Goal: Task Accomplishment & Management: Complete application form

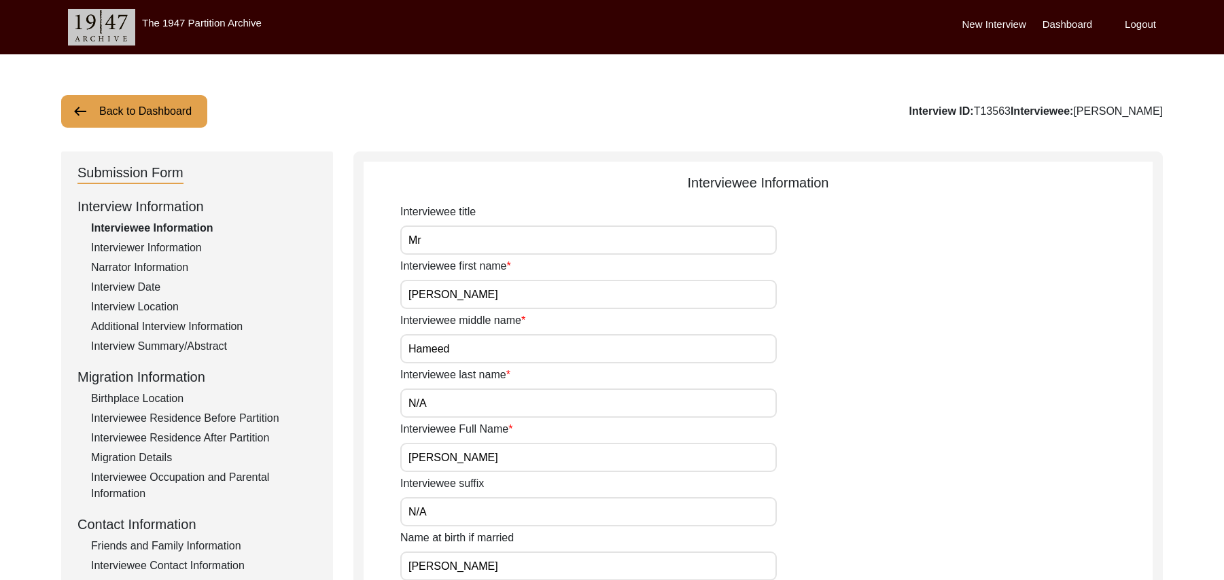
scroll to position [401, 0]
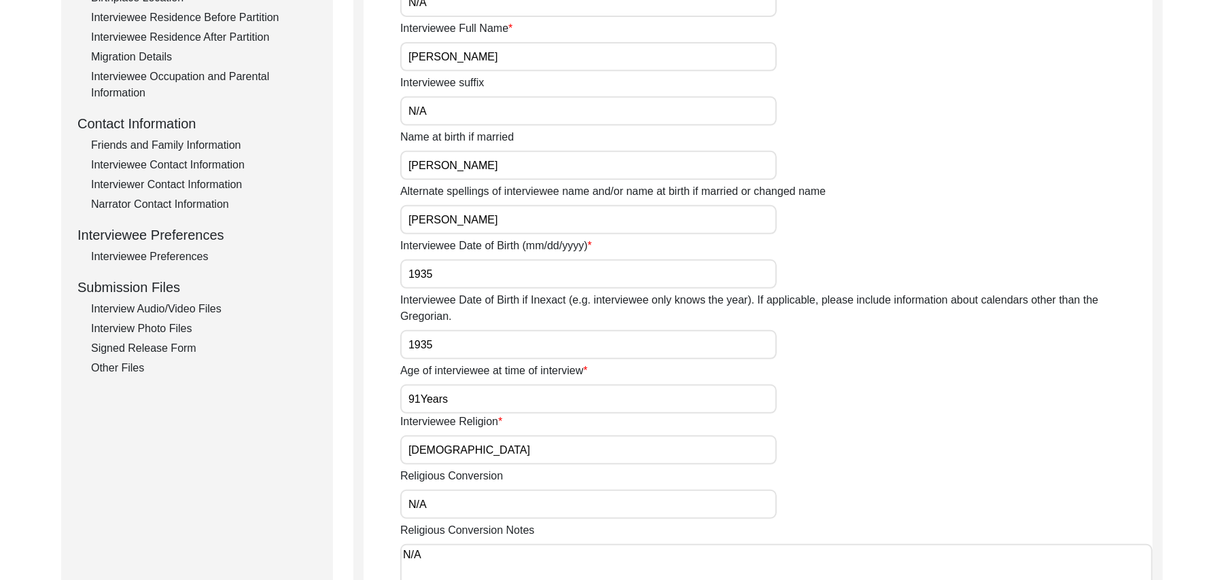
click at [177, 329] on div "Interview Photo Files" at bounding box center [204, 329] width 226 height 16
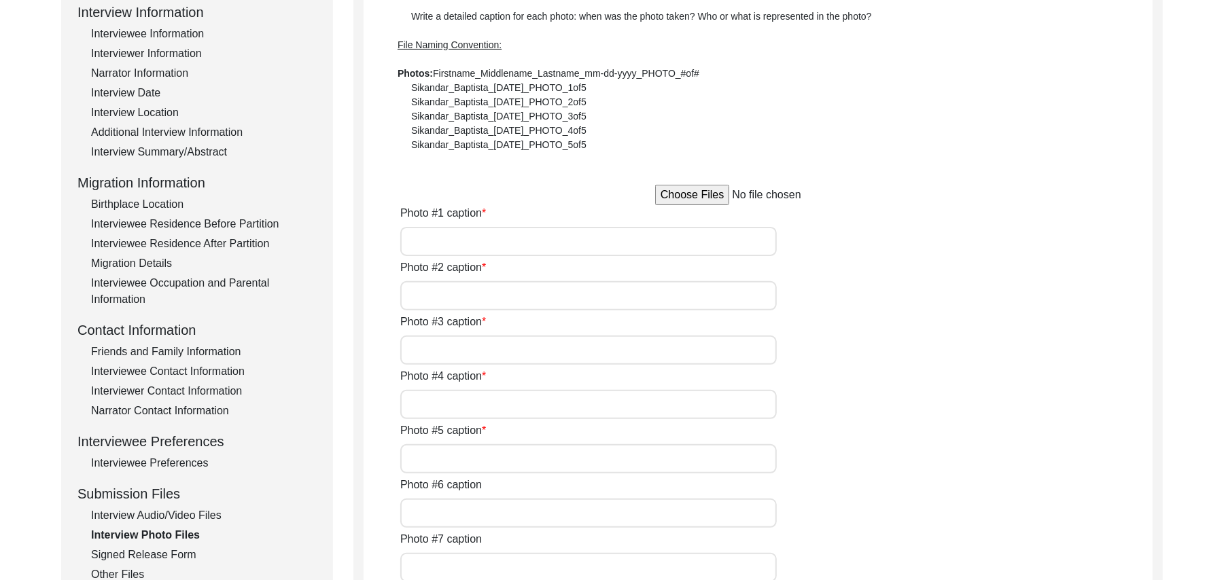
scroll to position [147, 0]
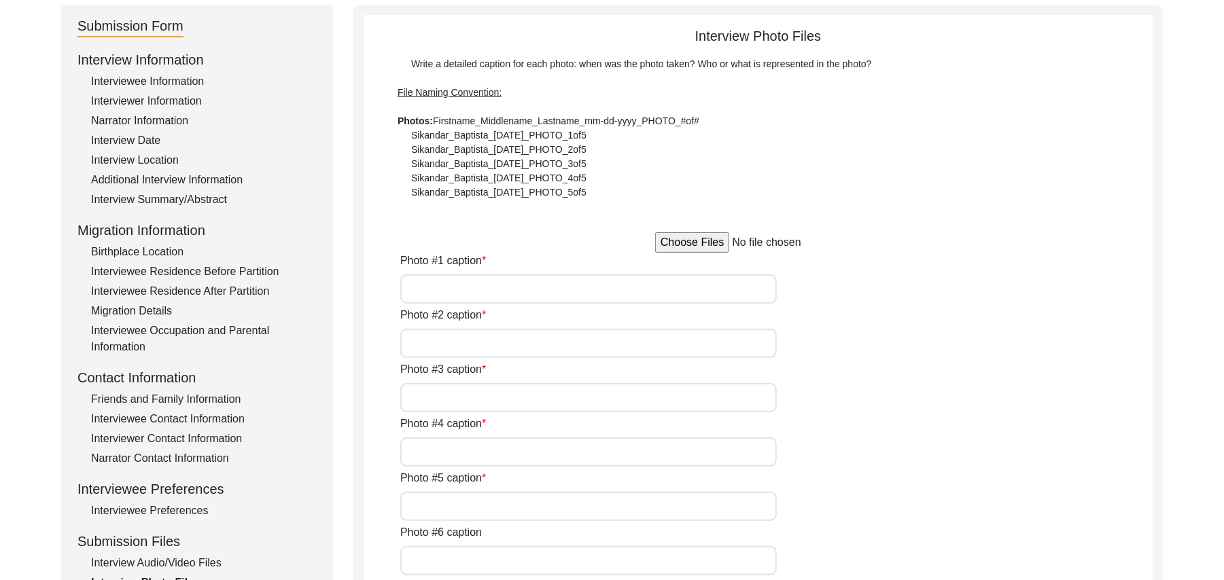
click at [699, 243] on input "file" at bounding box center [758, 242] width 206 height 20
type input "C:\fakepath\Abdul_Hameed_[DATE]_PHOTO_1of5.jpg"
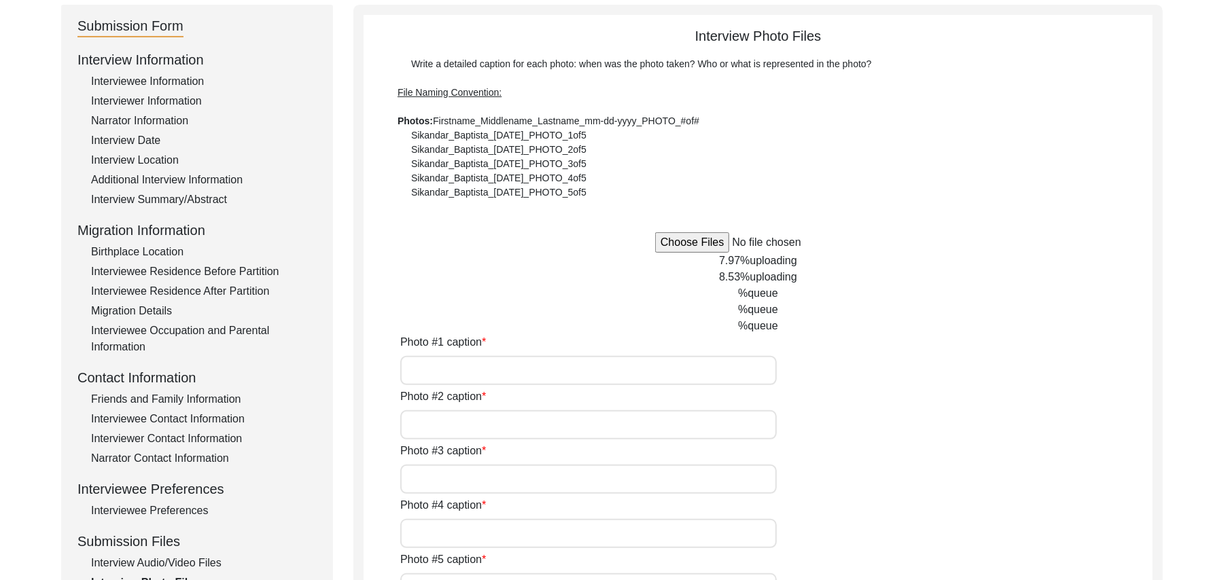
click at [588, 378] on input "Photo #1 caption" at bounding box center [588, 370] width 376 height 29
type input "[PERSON_NAME]"
click at [565, 429] on input "Photo #2 caption" at bounding box center [588, 424] width 376 height 29
paste input "[PERSON_NAME]"
type input "[PERSON_NAME]"
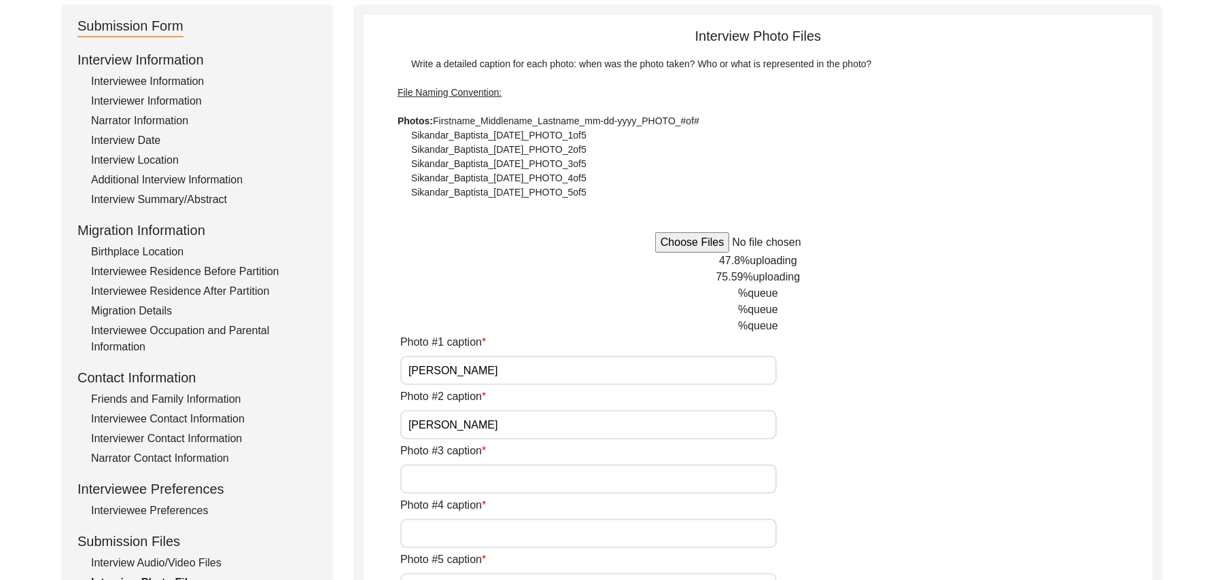
click at [533, 479] on input "Photo #3 caption" at bounding box center [588, 479] width 376 height 29
paste input "[PERSON_NAME]"
type input "[PERSON_NAME]"
click at [498, 538] on input "Photo #4 caption" at bounding box center [588, 533] width 376 height 29
paste input "[PERSON_NAME]"
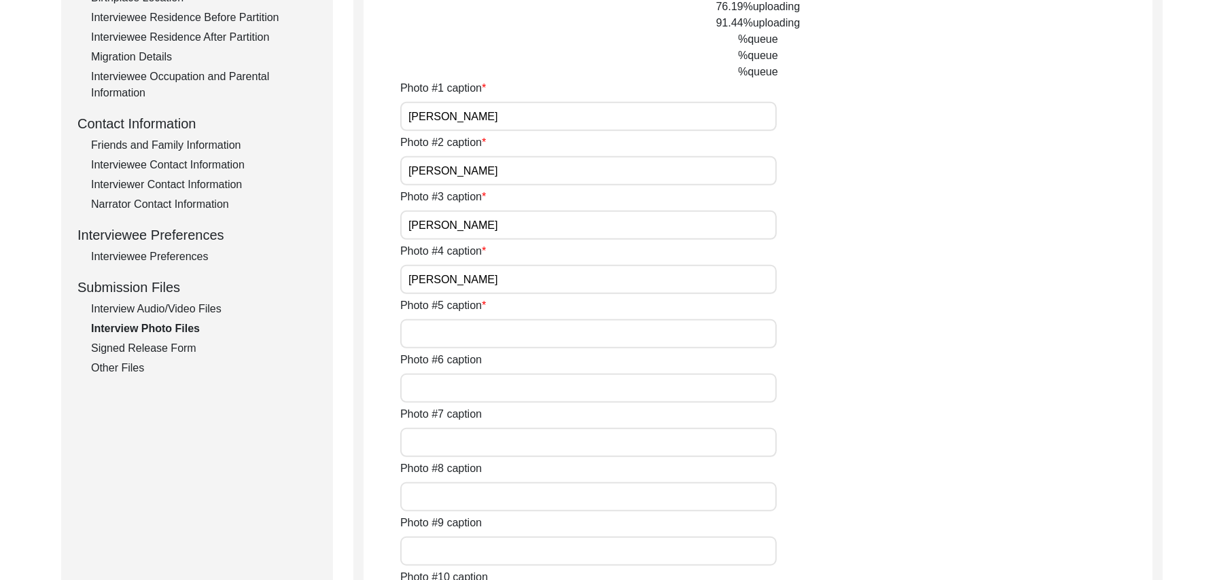
scroll to position [413, 0]
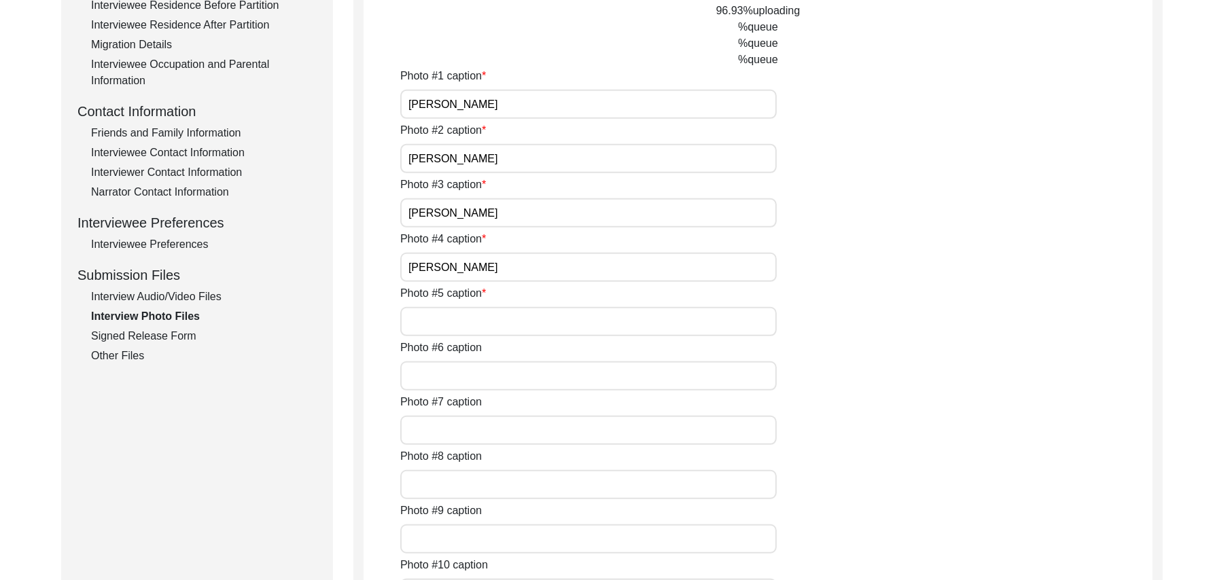
type input "[PERSON_NAME]"
click at [492, 321] on input "Photo #5 caption" at bounding box center [588, 321] width 376 height 29
paste input "[PERSON_NAME]"
type input "[PERSON_NAME]"
click at [474, 386] on input "Photo #6 caption" at bounding box center [588, 375] width 376 height 29
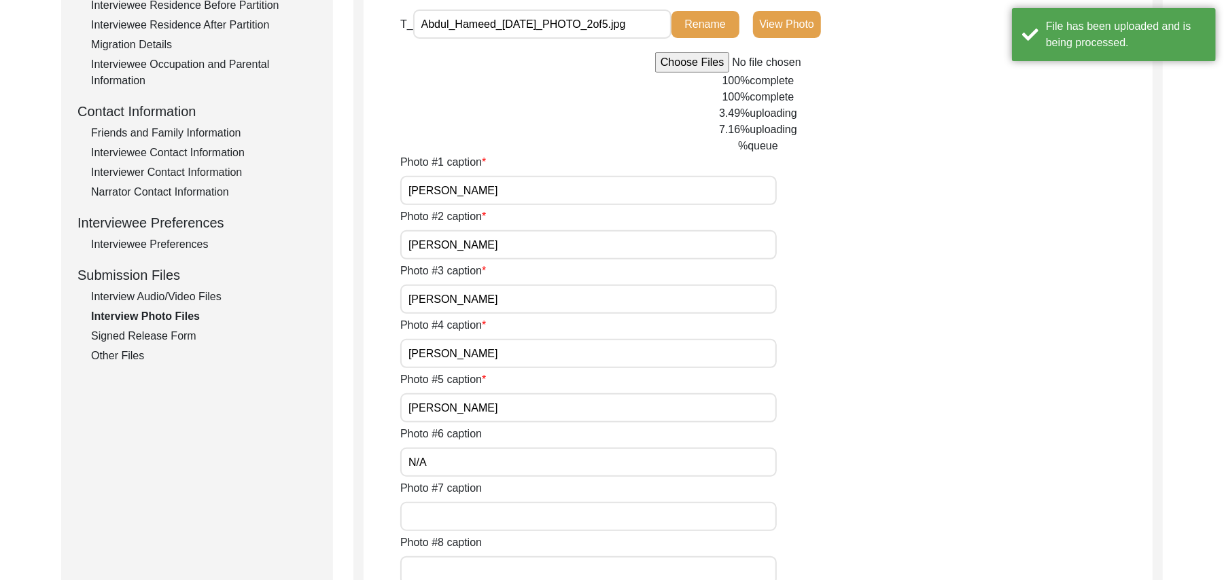
click at [454, 474] on input "N/A" at bounding box center [588, 462] width 376 height 29
type input "N/A"
click at [446, 518] on input "Photo #7 caption" at bounding box center [588, 516] width 376 height 29
paste input "N/A"
type input "N/A"
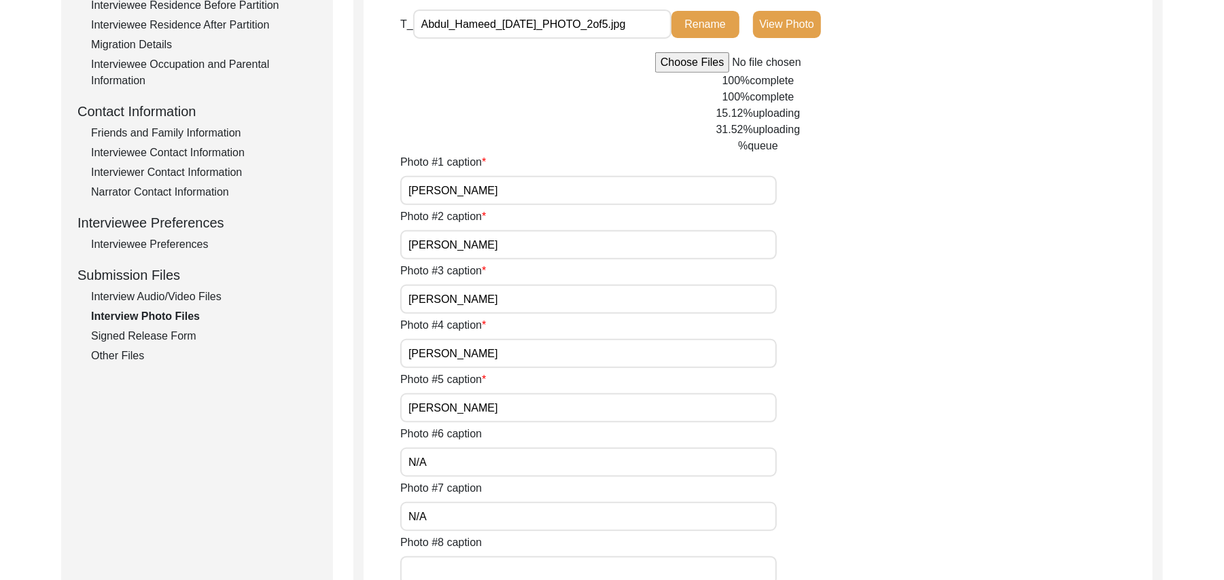
click at [448, 567] on input "Photo #8 caption" at bounding box center [588, 570] width 376 height 29
paste input "N/A"
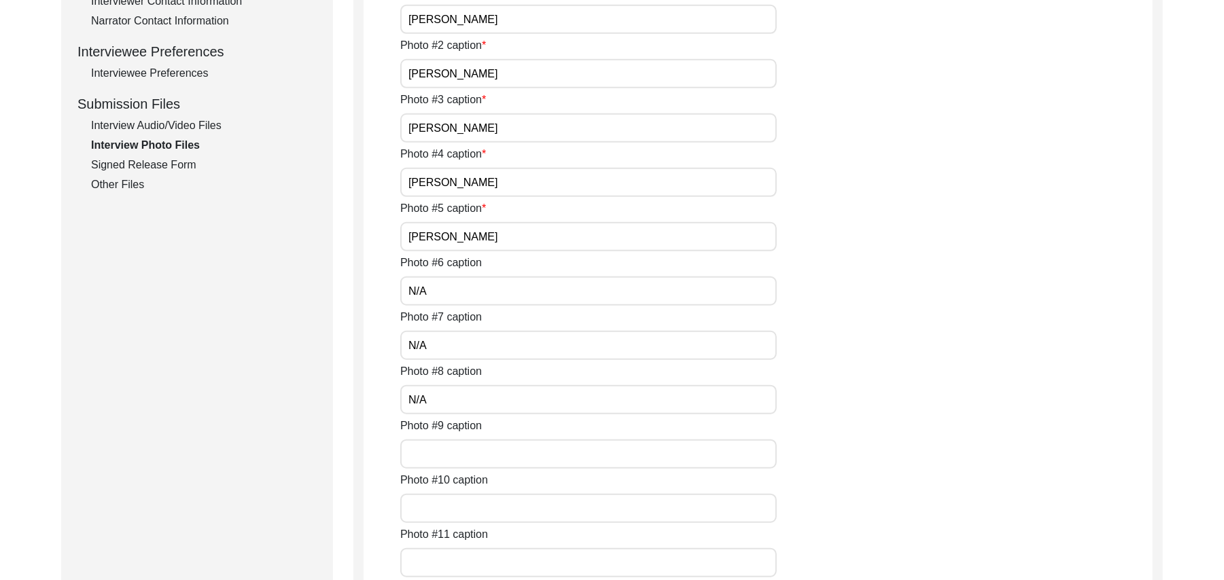
scroll to position [624, 0]
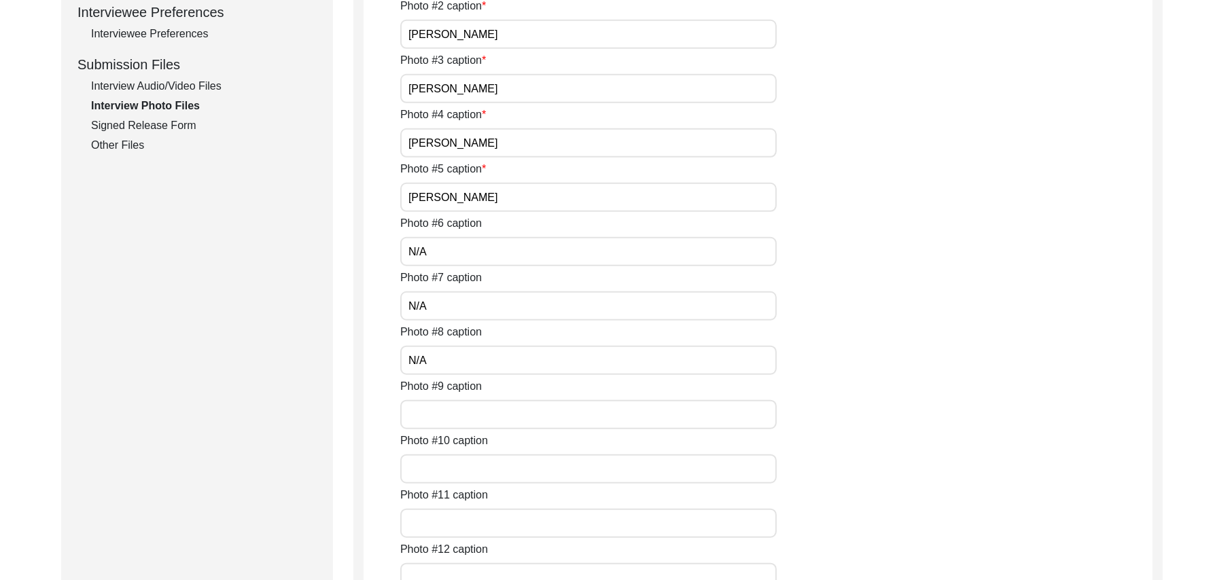
type input "N/A"
click at [552, 400] on input "Photo #9 caption" at bounding box center [588, 414] width 376 height 29
paste input "N/A"
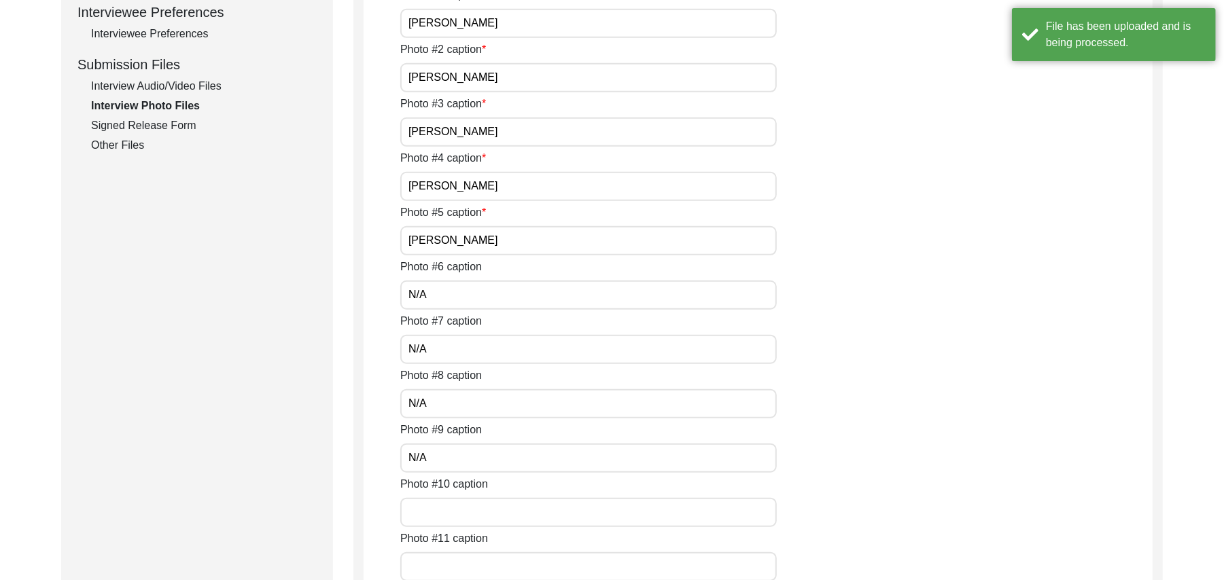
type input "N/A"
click at [489, 505] on input "Photo #10 caption" at bounding box center [588, 512] width 376 height 29
paste input "N/A"
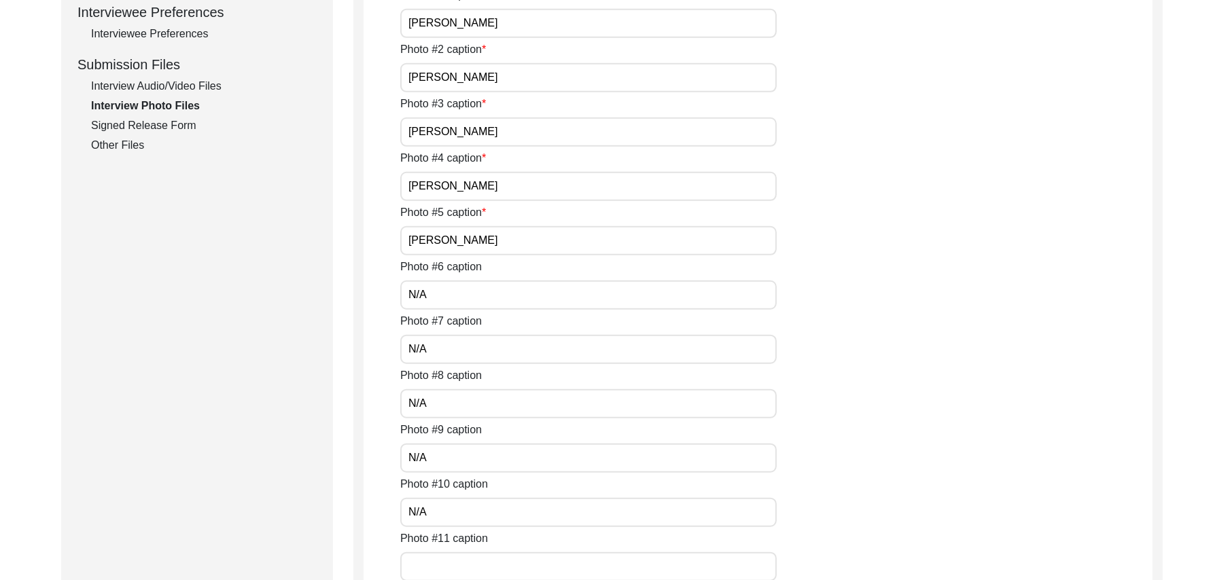
type input "N/A"
click at [471, 558] on input "Photo #11 caption" at bounding box center [588, 566] width 376 height 29
paste input "N/A"
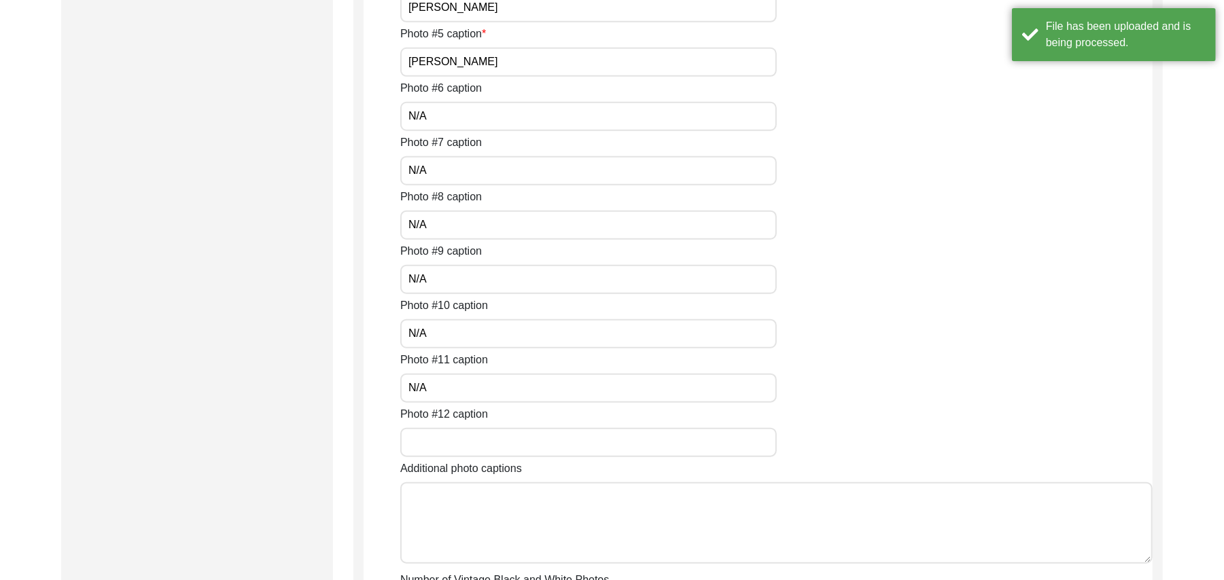
scroll to position [1060, 0]
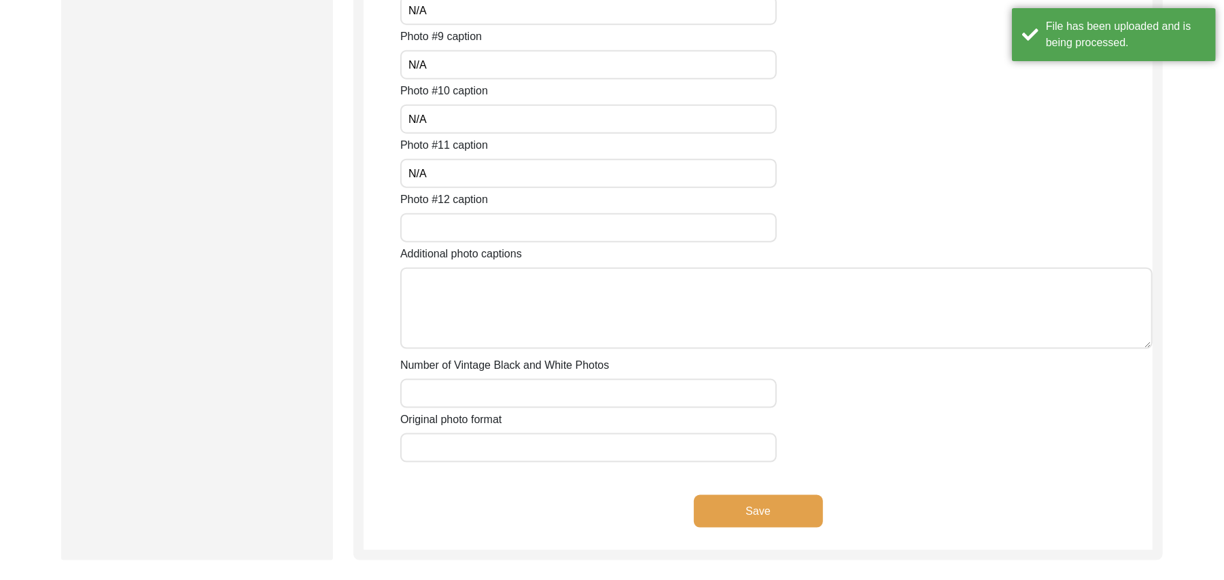
type input "N/A"
click at [590, 220] on input "Photo #12 caption" at bounding box center [588, 227] width 376 height 29
paste input "N/A"
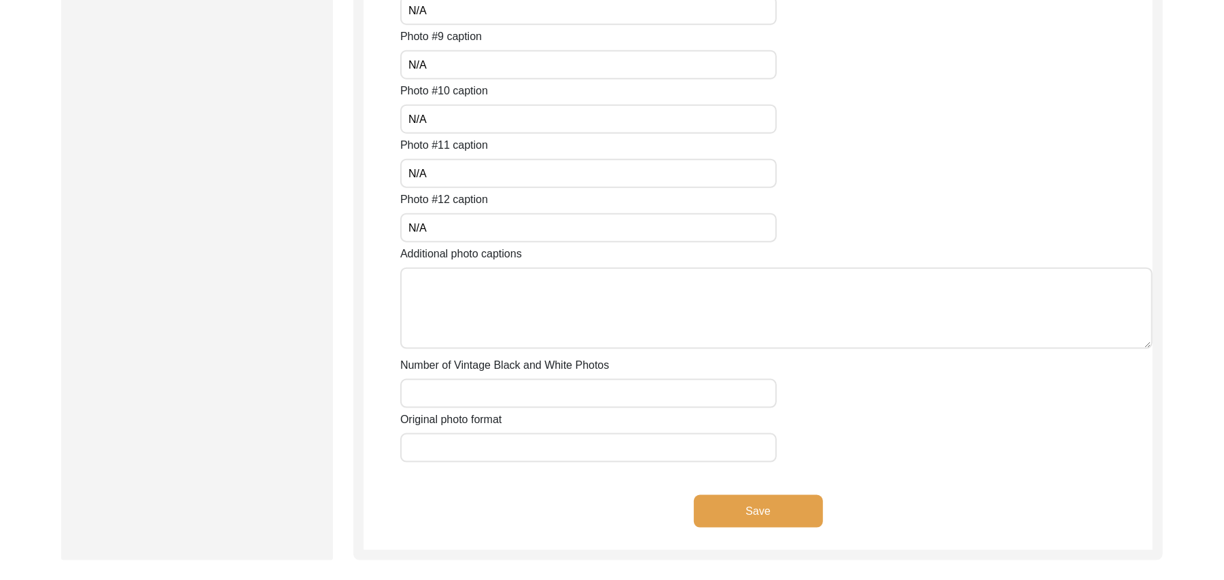
type input "N/A"
click at [552, 305] on textarea "Additional photo captions" at bounding box center [776, 309] width 752 height 82
paste textarea "N/A"
type textarea "N/A"
click at [517, 389] on input "Number of Vintage Black and White Photos" at bounding box center [588, 393] width 376 height 29
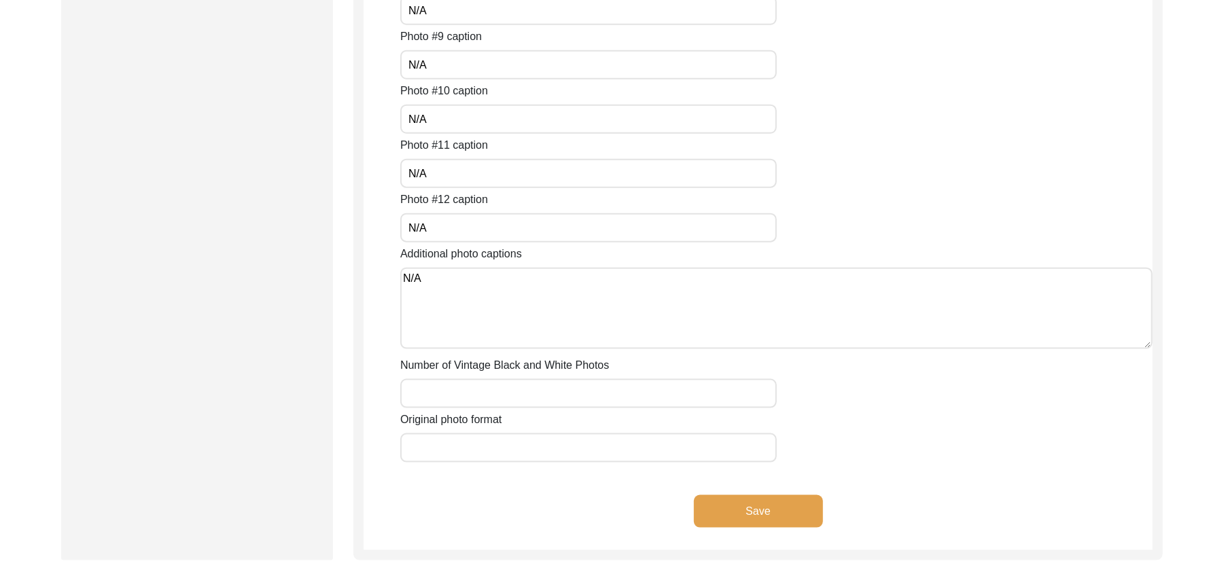
paste input "N/A"
type input "N/A"
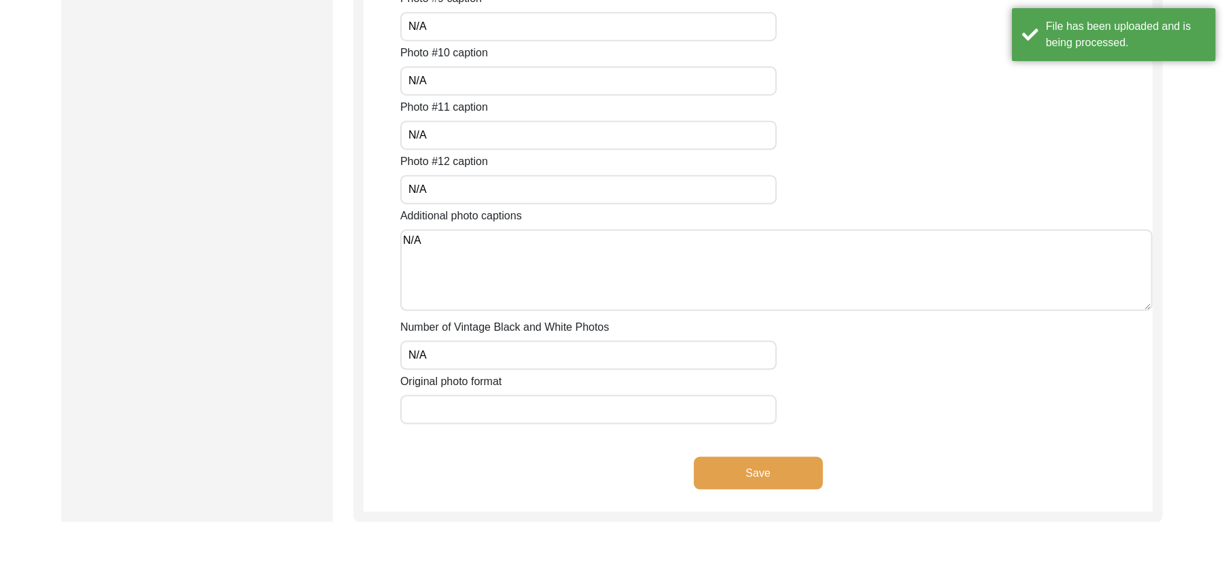
type input "N/A"
click at [484, 416] on input "Original photo format" at bounding box center [588, 409] width 376 height 29
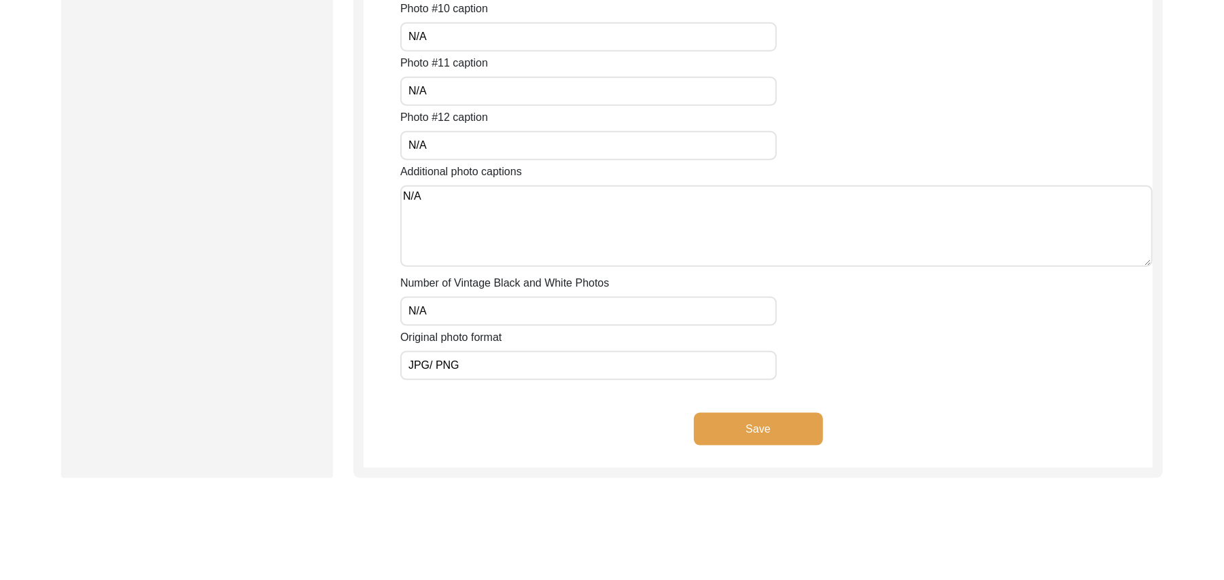
scroll to position [1142, 0]
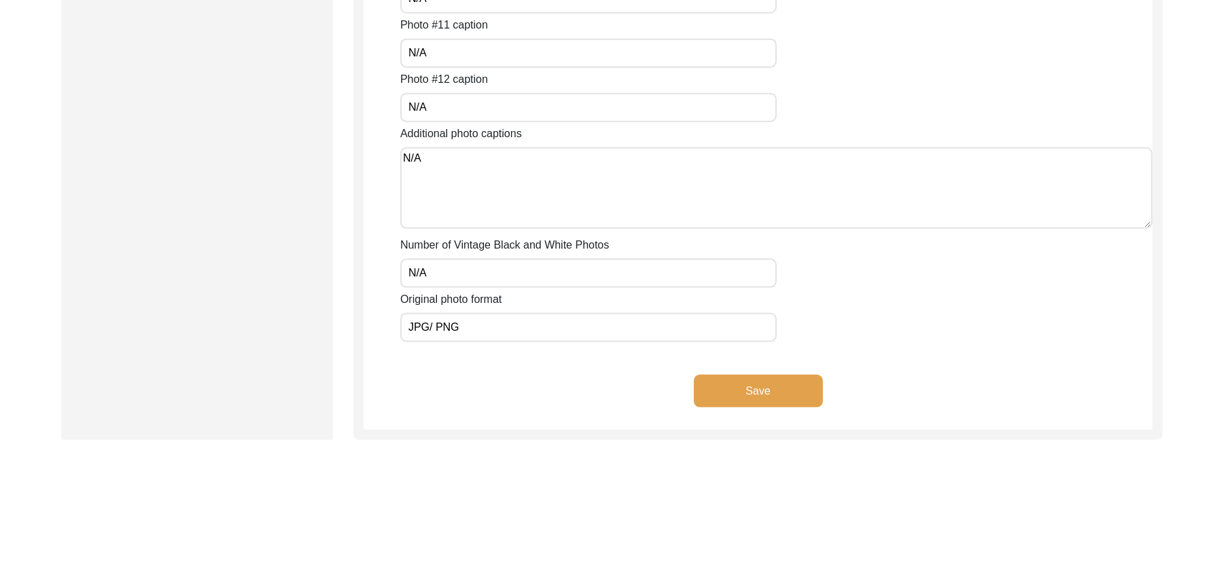
type input "JPG/ PNG"
click at [793, 387] on button "Save" at bounding box center [758, 391] width 129 height 33
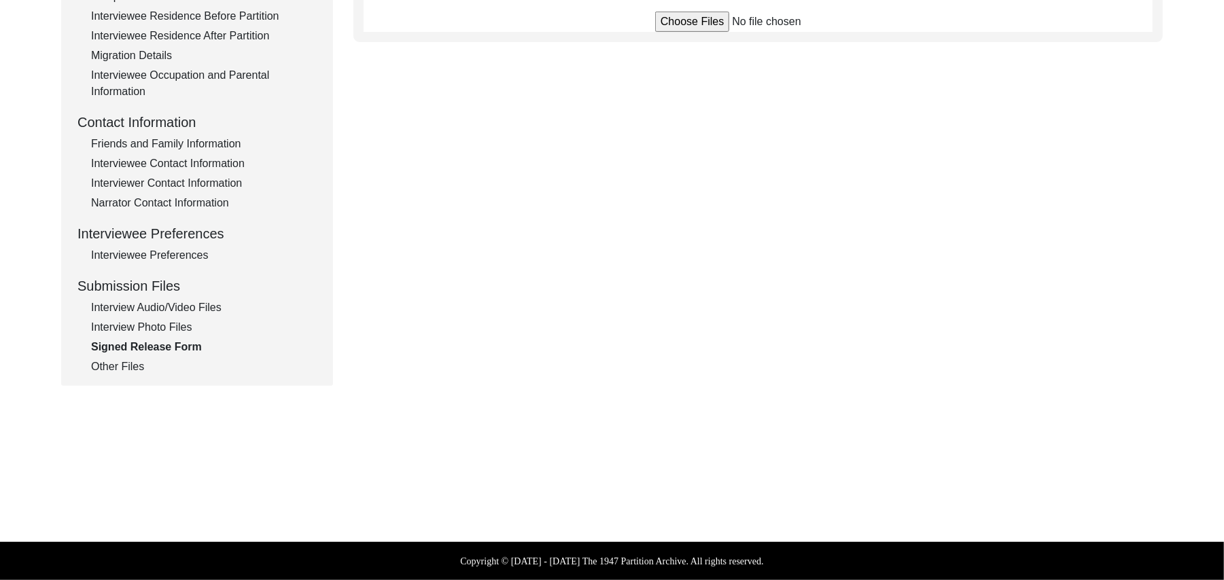
scroll to position [401, 0]
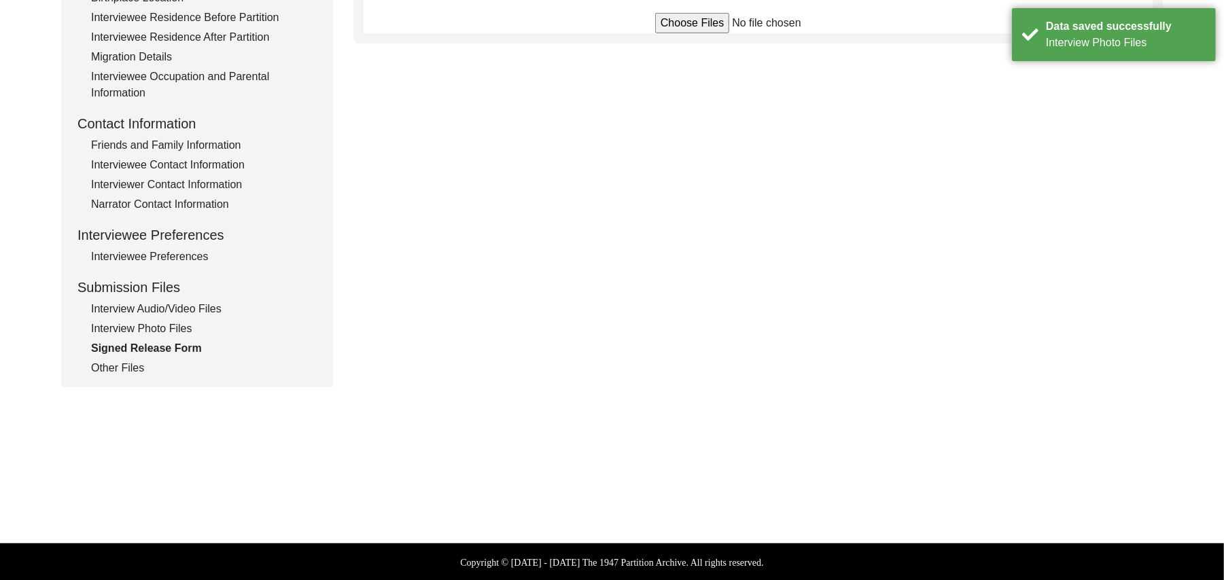
click at [688, 25] on input "file" at bounding box center [758, 23] width 206 height 20
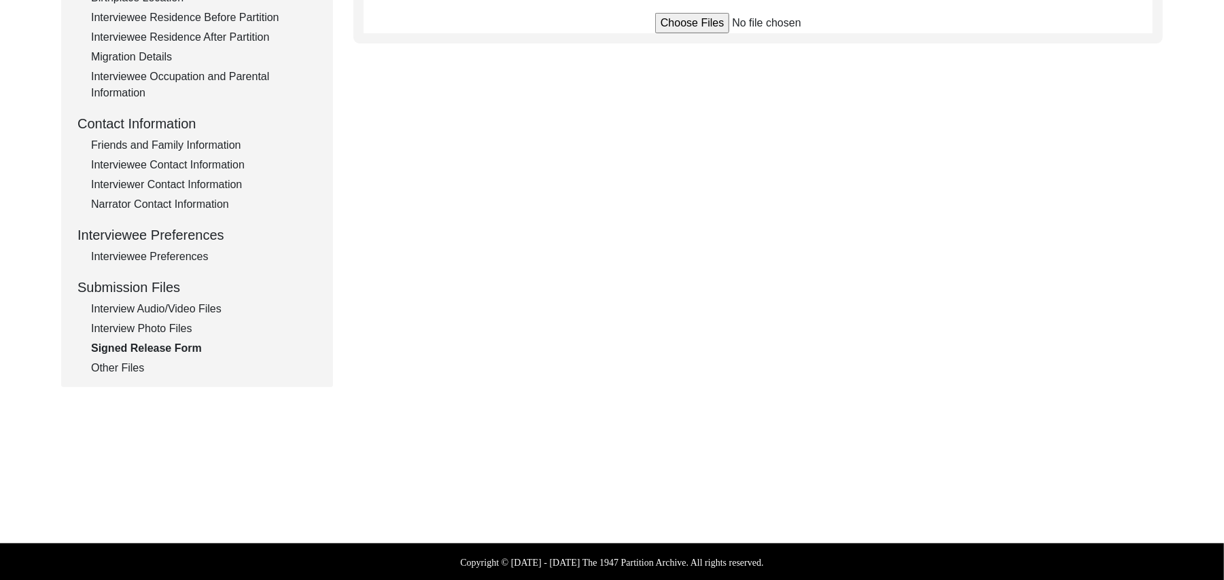
type input "C:\fakepath\Abdul_Hameed_[DATE]_RELEASE_1of2.jpg"
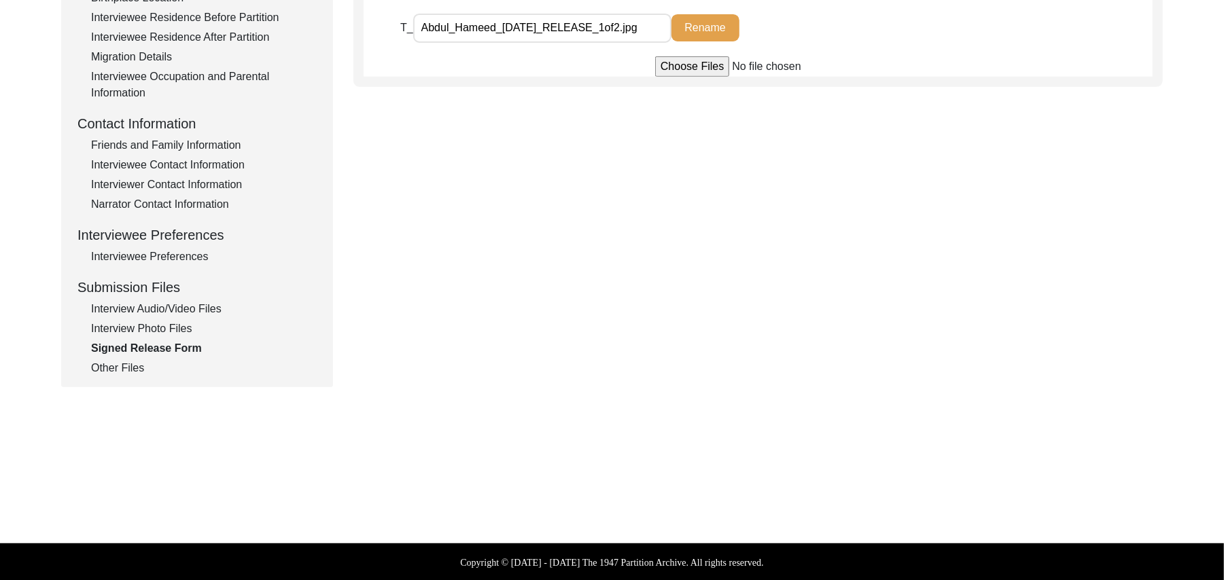
click at [704, 69] on input "file" at bounding box center [758, 66] width 206 height 20
type input "C:\fakepath\Abdul_Hameed_[DATE]_RELEASE_2of2.jpg"
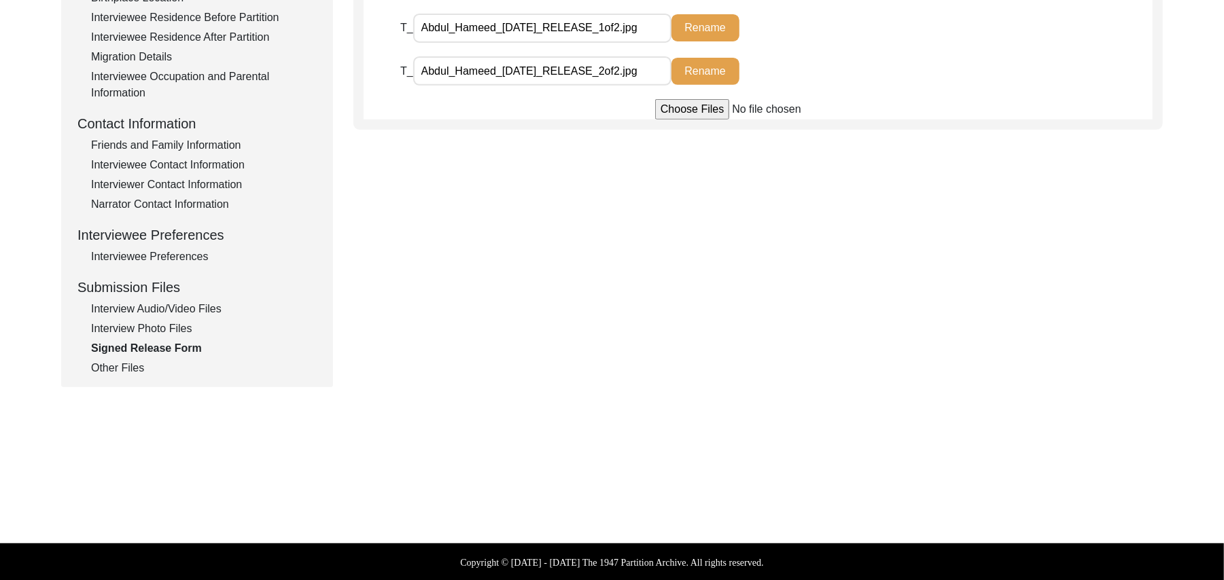
click at [177, 323] on div "Interview Photo Files" at bounding box center [204, 329] width 226 height 16
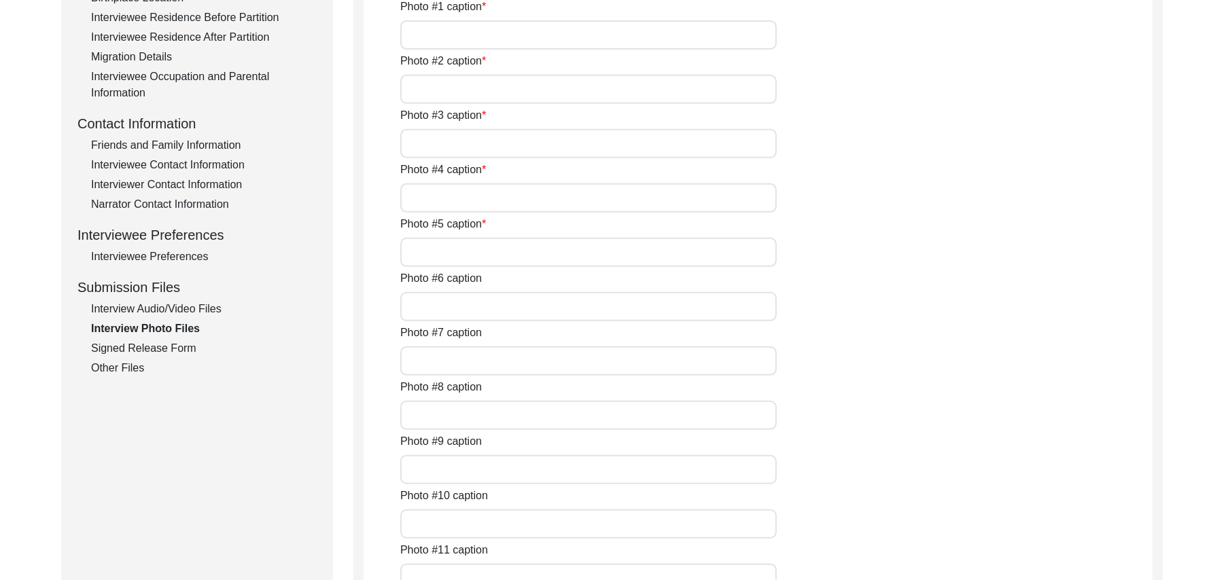
type input "[PERSON_NAME]"
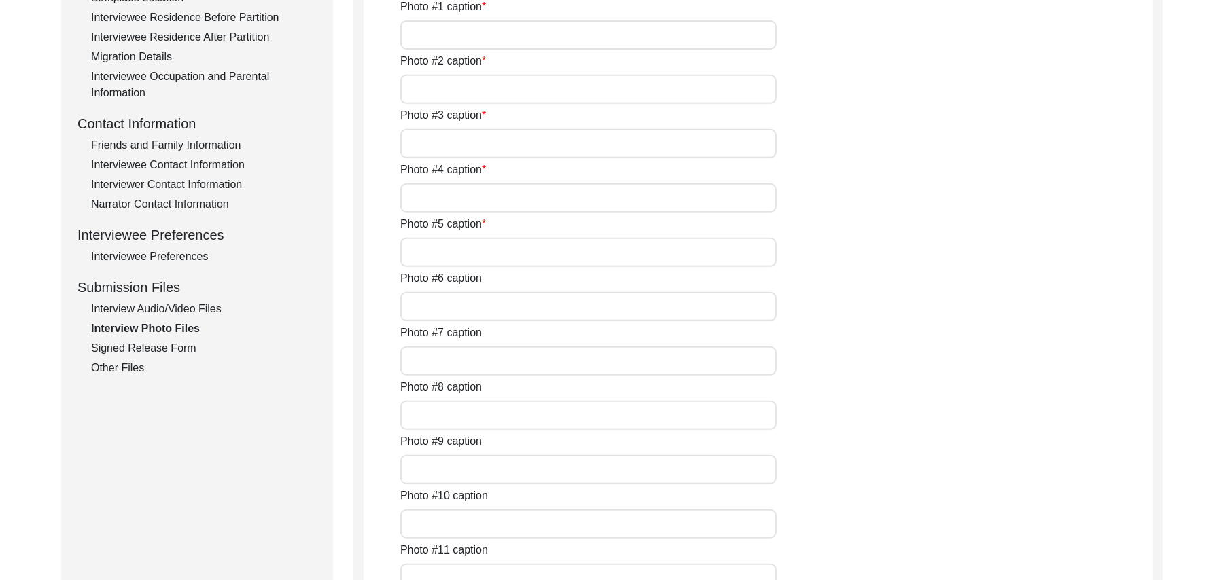
type input "N/A"
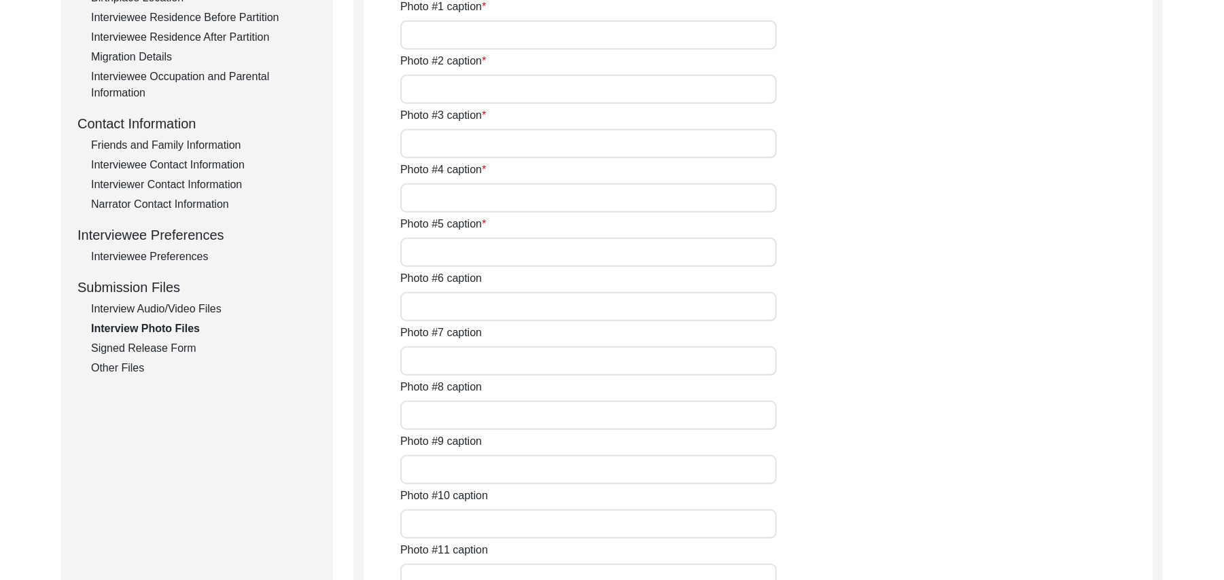
type input "N/A"
type textarea "N/A"
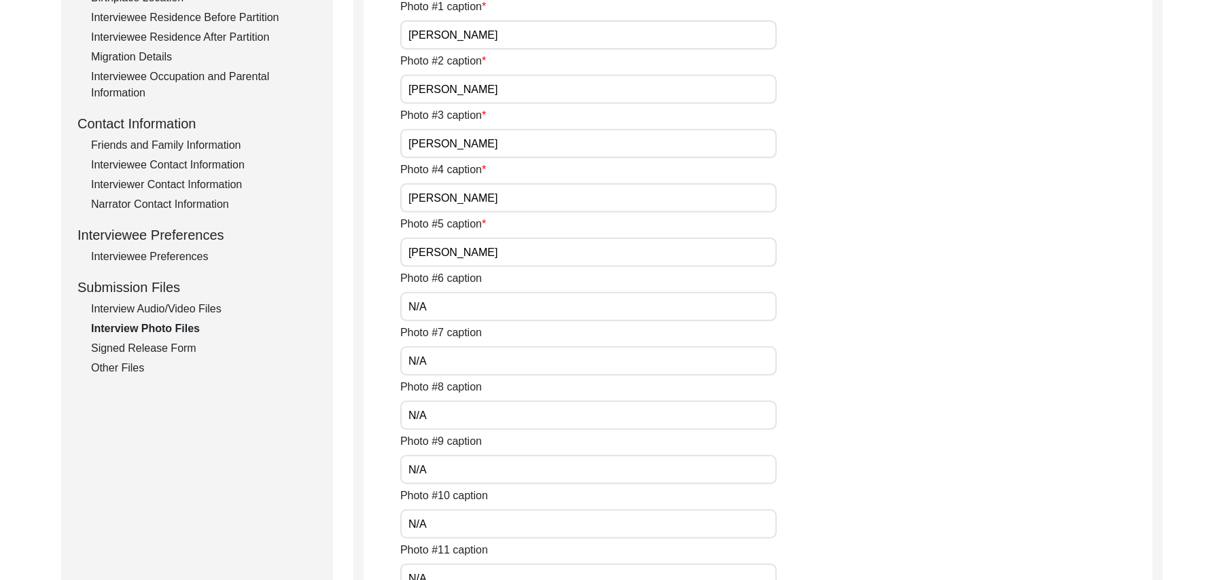
type input "N/A"
type input "JPG/ PNG"
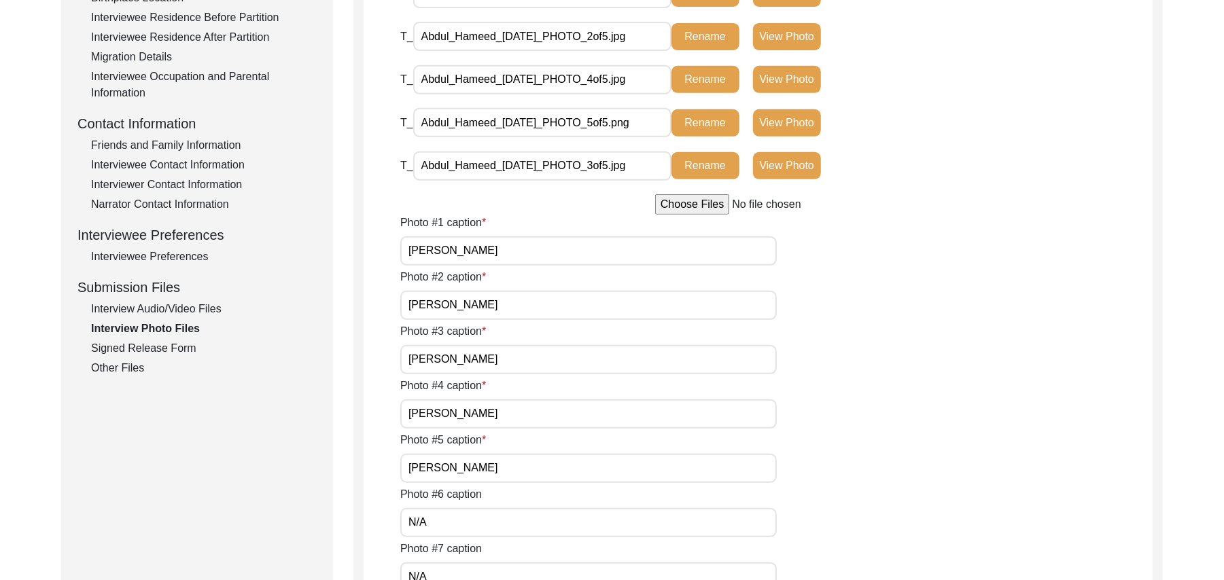
click at [503, 414] on input "[PERSON_NAME]" at bounding box center [588, 413] width 376 height 29
type input "[PERSON_NAME] with [PERSON_NAME]"
click at [505, 474] on input "[PERSON_NAME]" at bounding box center [588, 468] width 376 height 29
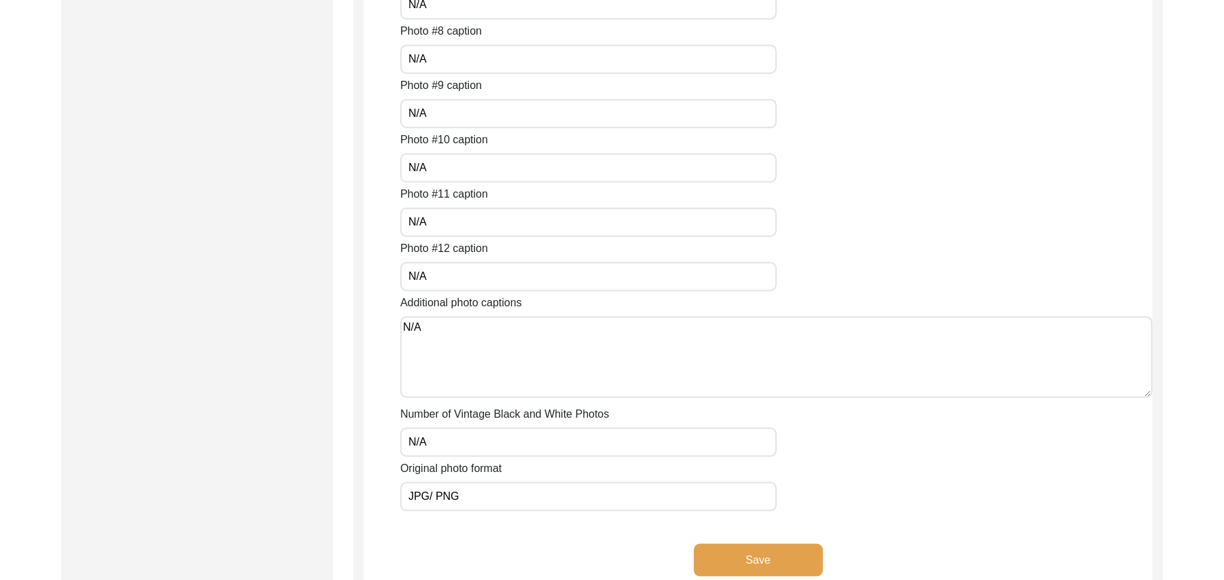
scroll to position [1186, 0]
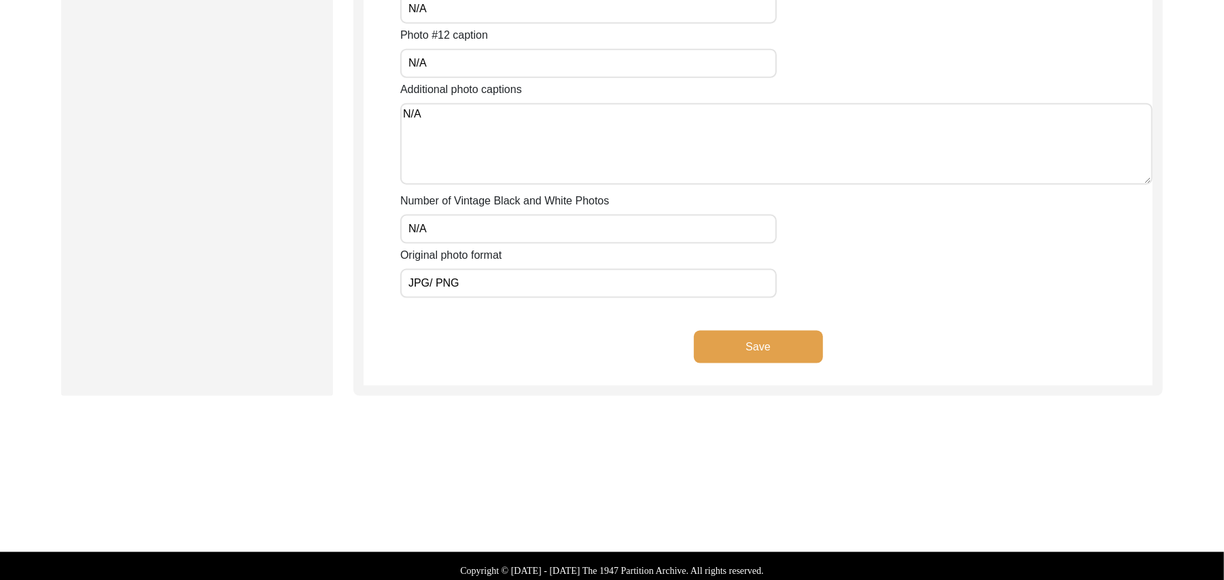
click at [786, 337] on button "Save" at bounding box center [758, 347] width 129 height 33
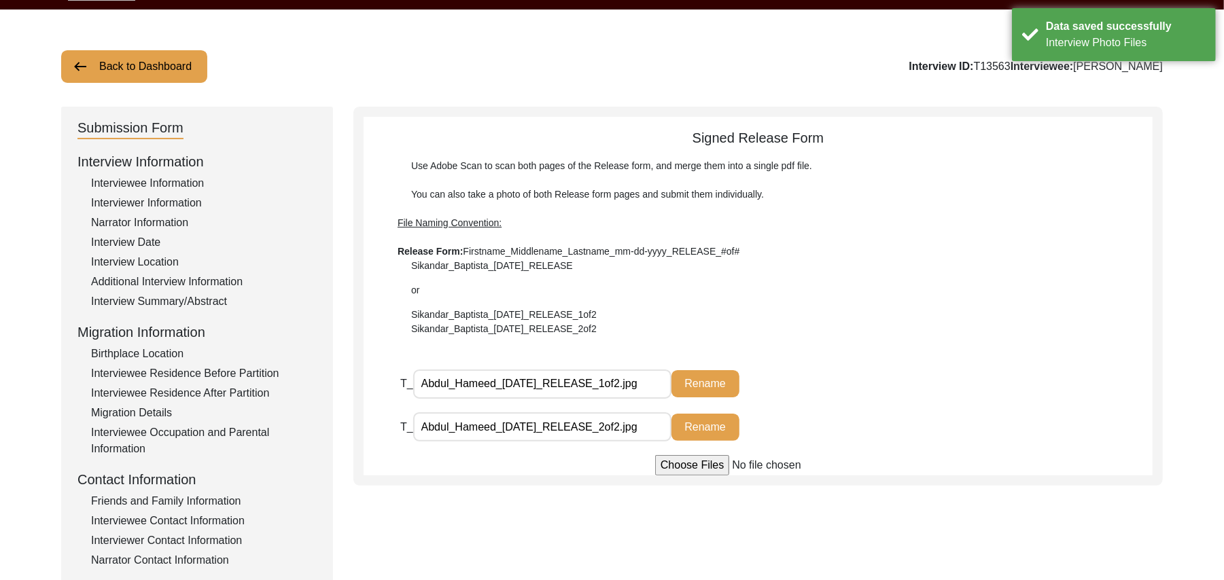
scroll to position [0, 0]
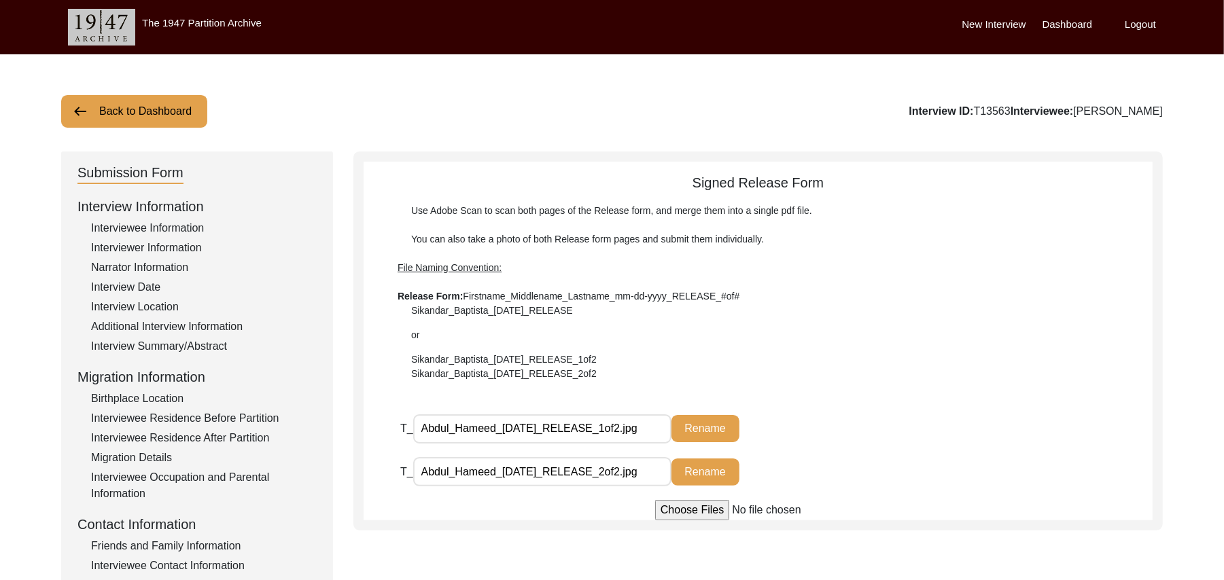
click at [192, 102] on button "Back to Dashboard" at bounding box center [134, 111] width 146 height 33
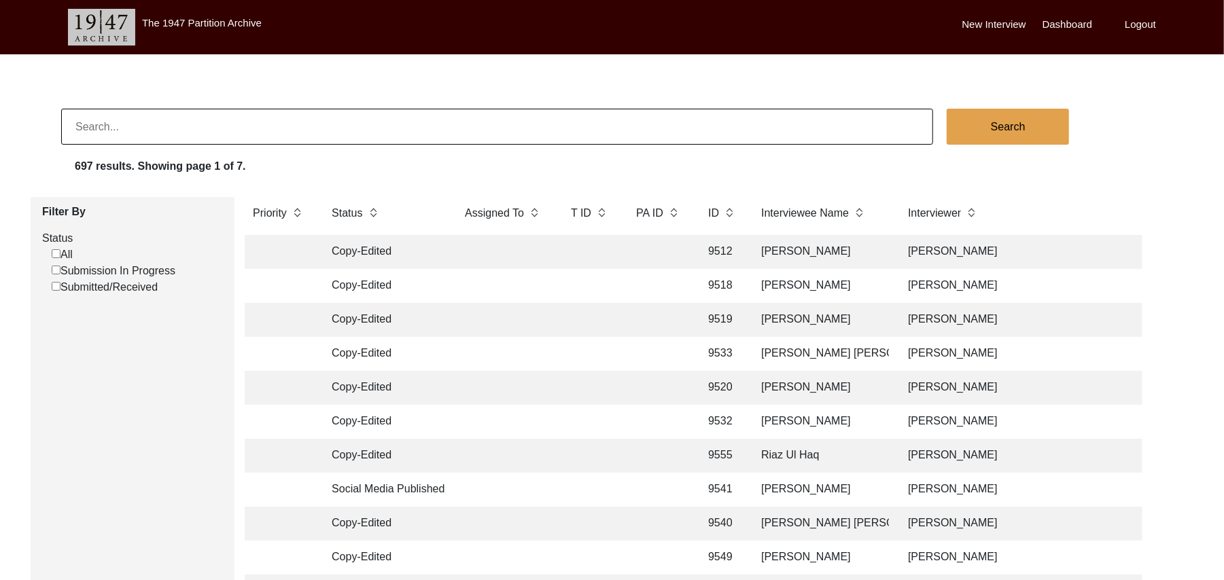
click at [56, 272] on input "Submission In Progress" at bounding box center [56, 270] width 9 height 9
checkbox input "false"
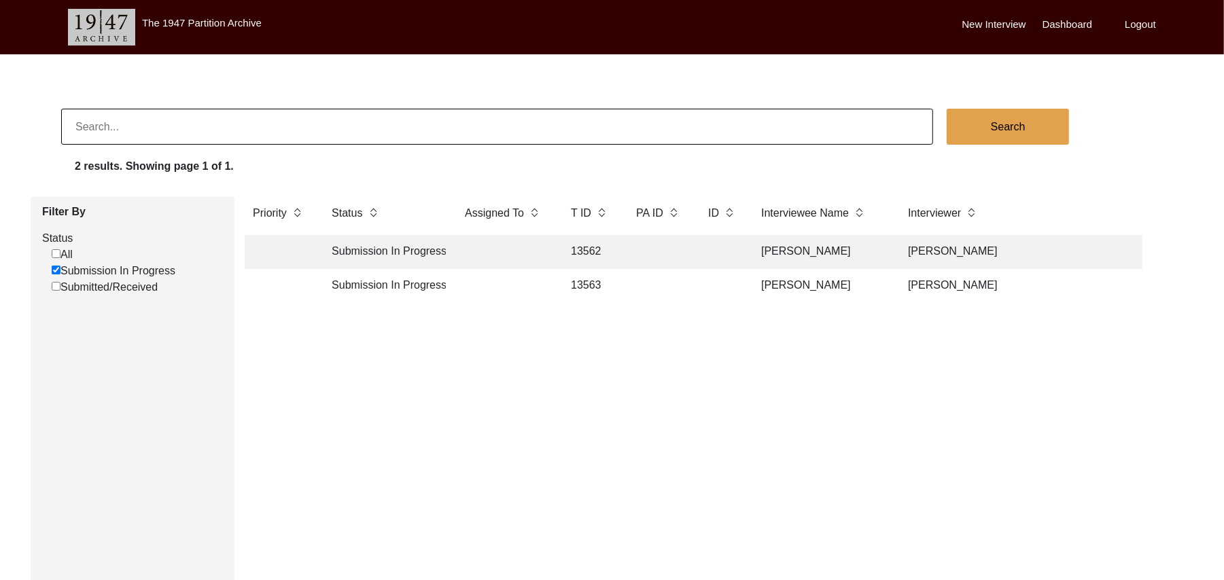
click at [573, 249] on td "13562" at bounding box center [589, 252] width 54 height 34
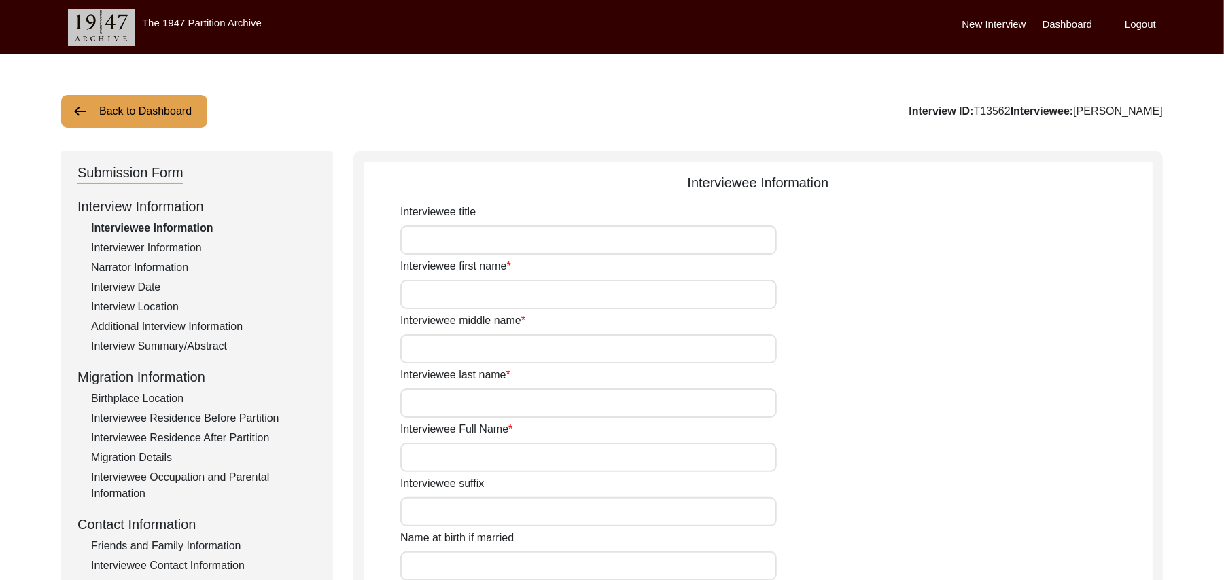
type input "Mr"
type input "[DEMOGRAPHIC_DATA]"
type input "[PERSON_NAME]"
type input "N/A"
type input "[PERSON_NAME]"
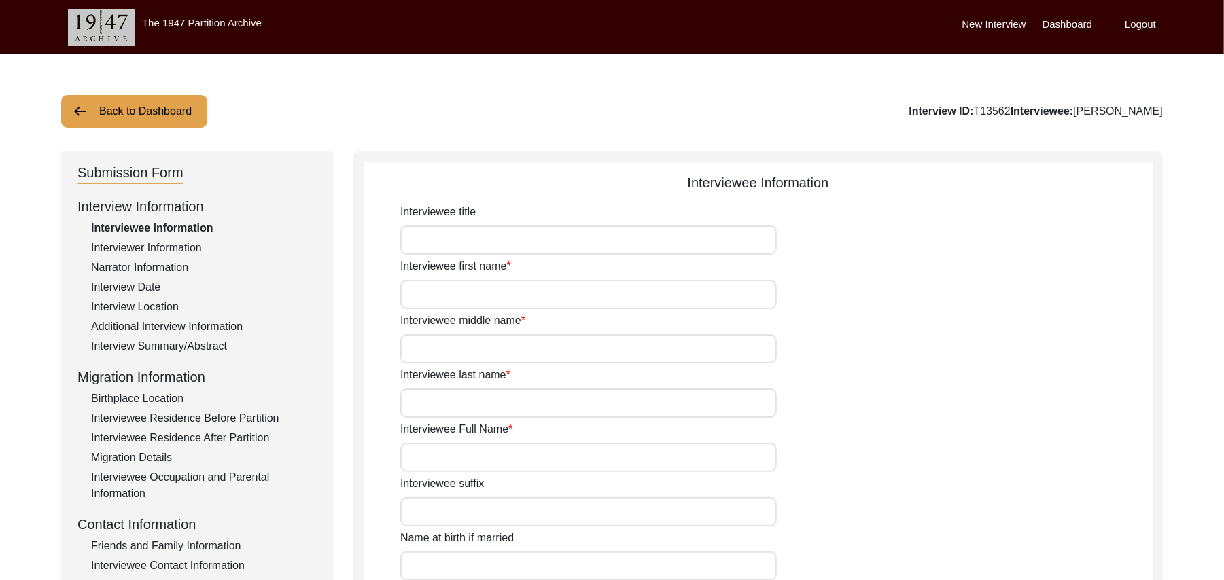
type input "N/A"
type input "[PERSON_NAME]"
type input "1935"
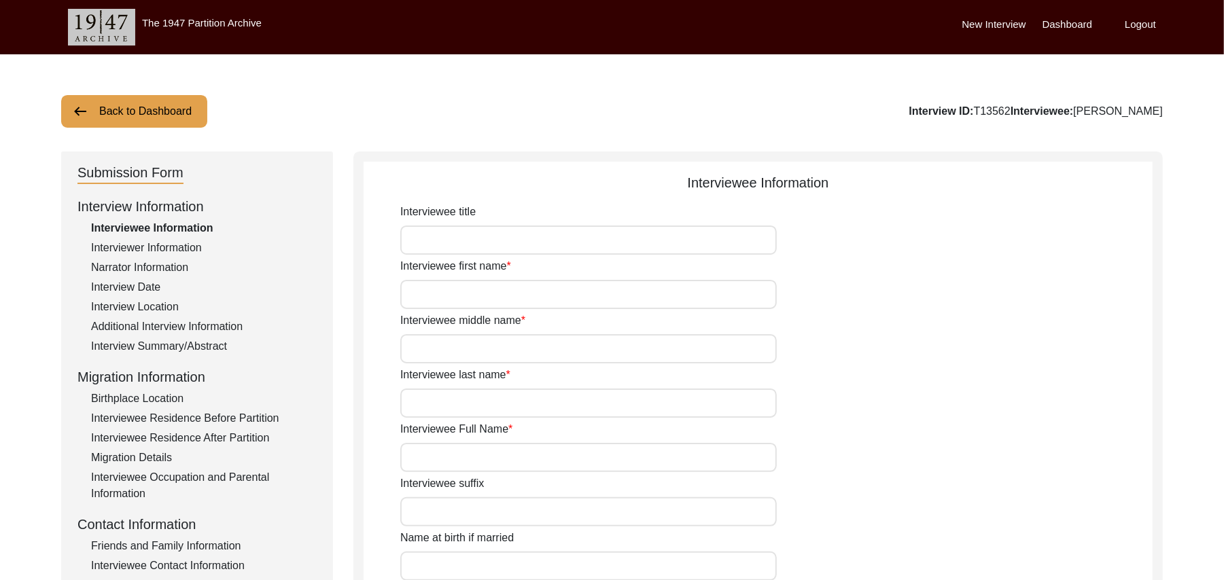
type input "90 Years"
type input "[DEMOGRAPHIC_DATA]"
type input "N/A"
type textarea "N/A"
type input "Punjabi"
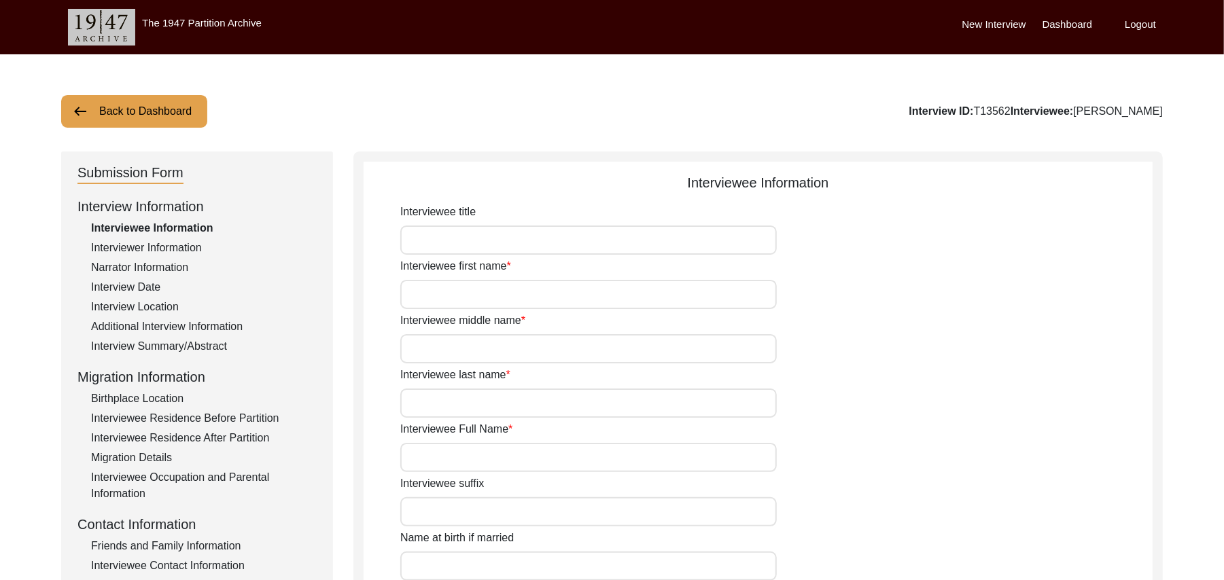
type input "Malwai"
type input "[DEMOGRAPHIC_DATA]"
type input "Araein"
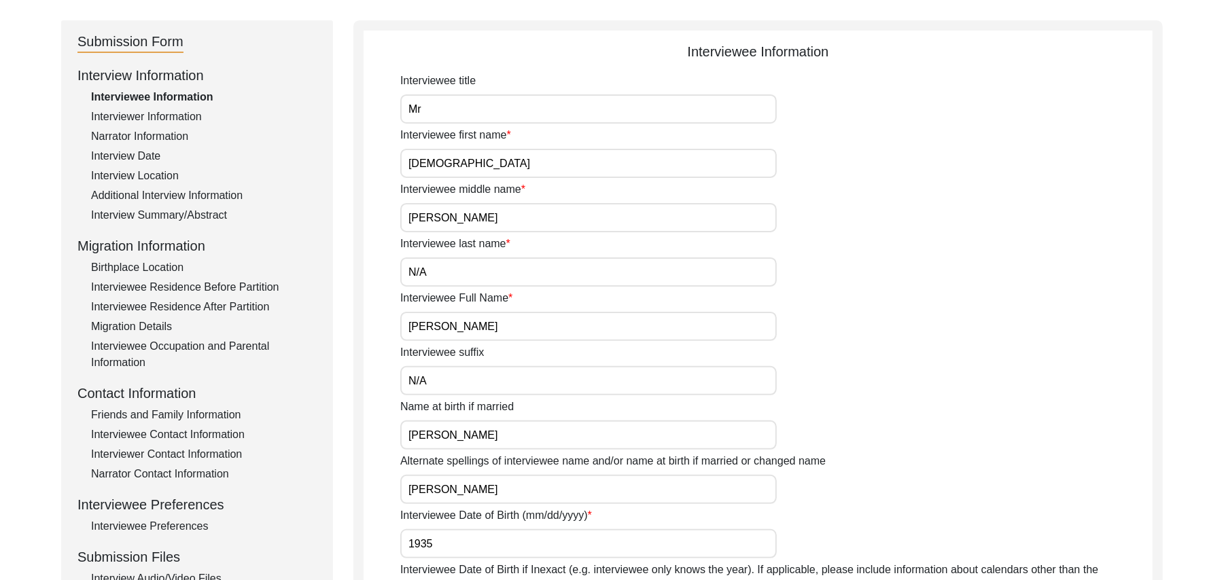
scroll to position [330, 0]
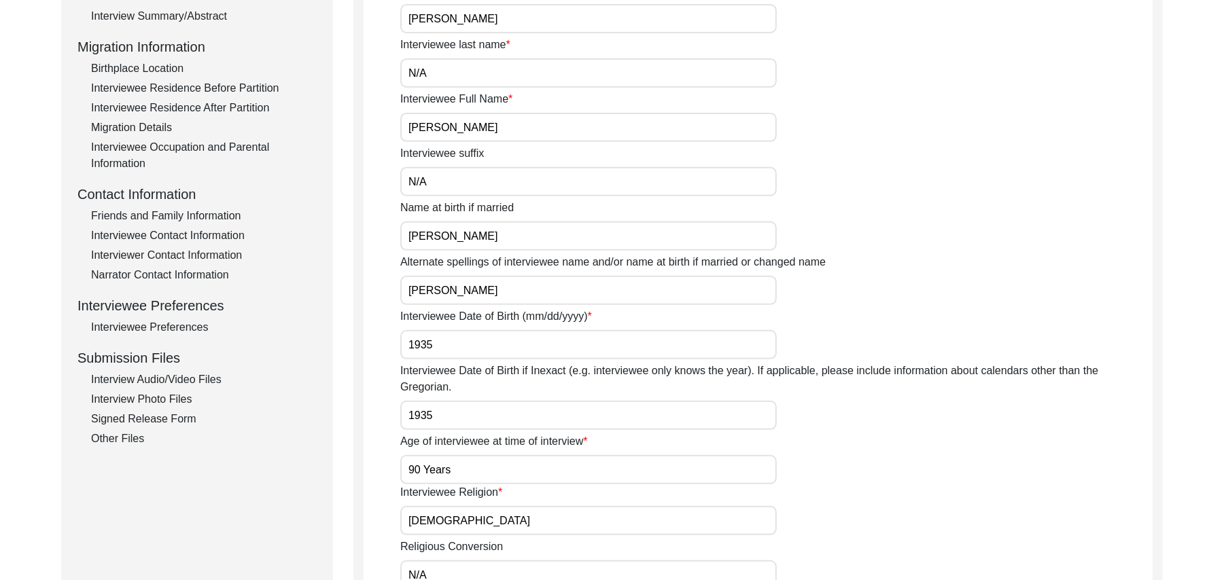
click at [187, 380] on div "Interview Audio/Video Files" at bounding box center [204, 380] width 226 height 16
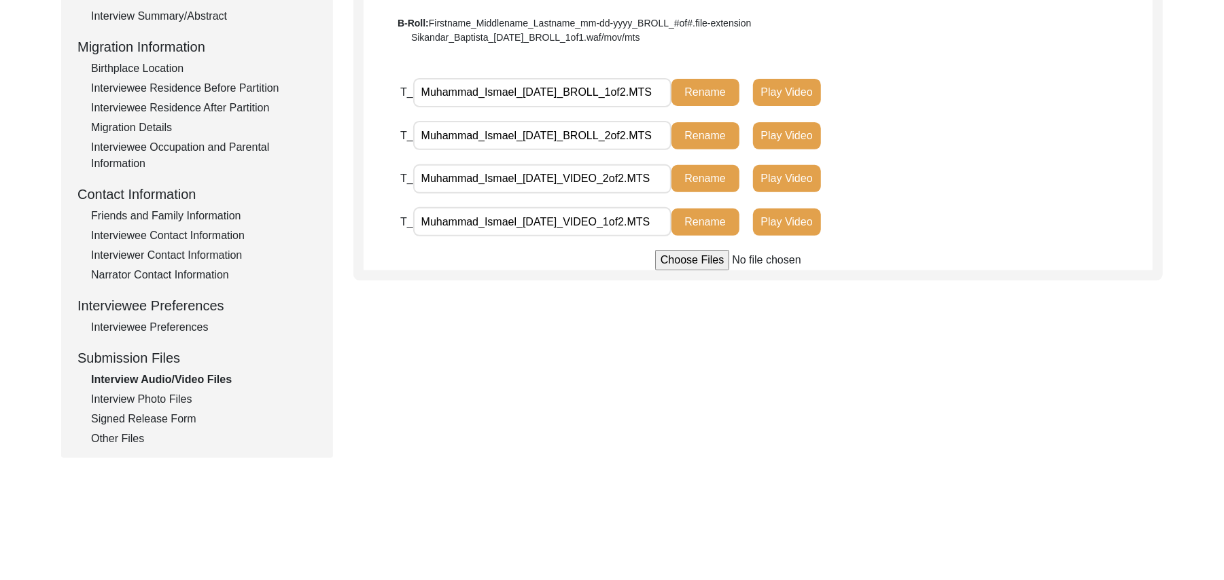
click at [181, 394] on div "Interview Photo Files" at bounding box center [204, 399] width 226 height 16
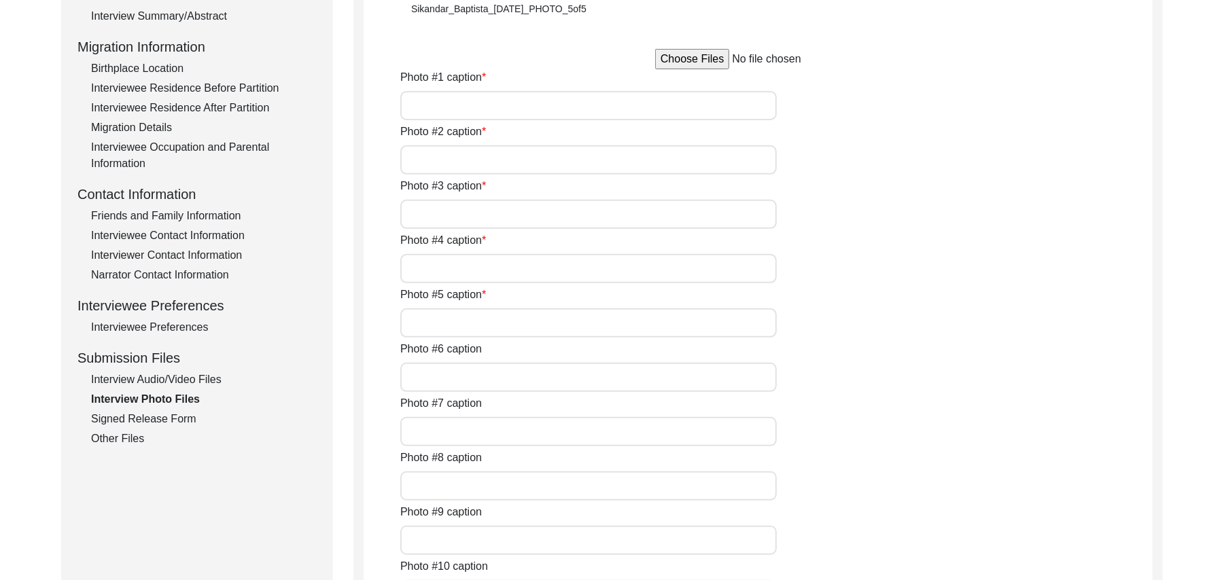
click at [671, 58] on input "file" at bounding box center [758, 59] width 206 height 20
type input "C:\fakepath\Muhammad_Ismael_[DATE]_PHOTO_1of7.jpg"
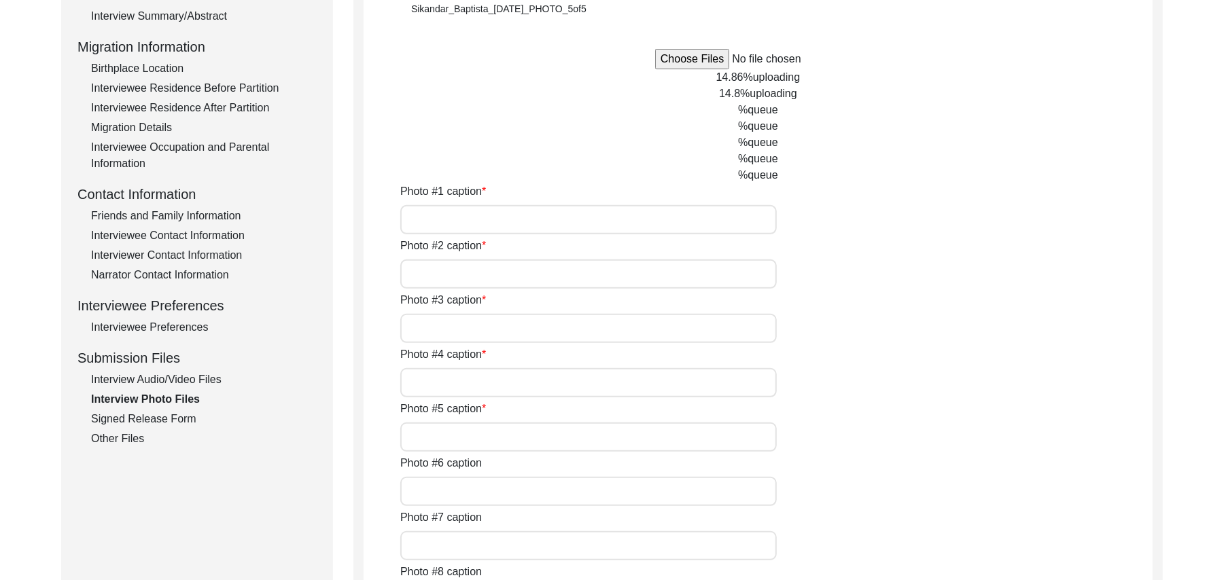
click at [512, 223] on input "Photo #1 caption" at bounding box center [588, 219] width 376 height 29
type input "[PERSON_NAME]"
click at [499, 270] on input "Photo #2 caption" at bounding box center [588, 274] width 376 height 29
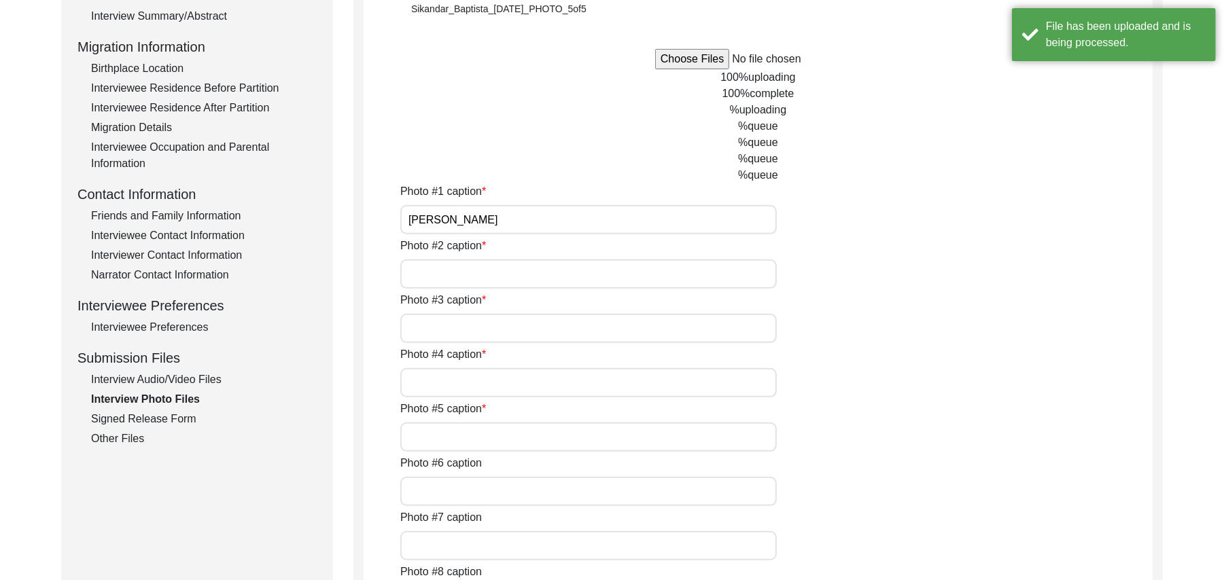
paste input "[PERSON_NAME]"
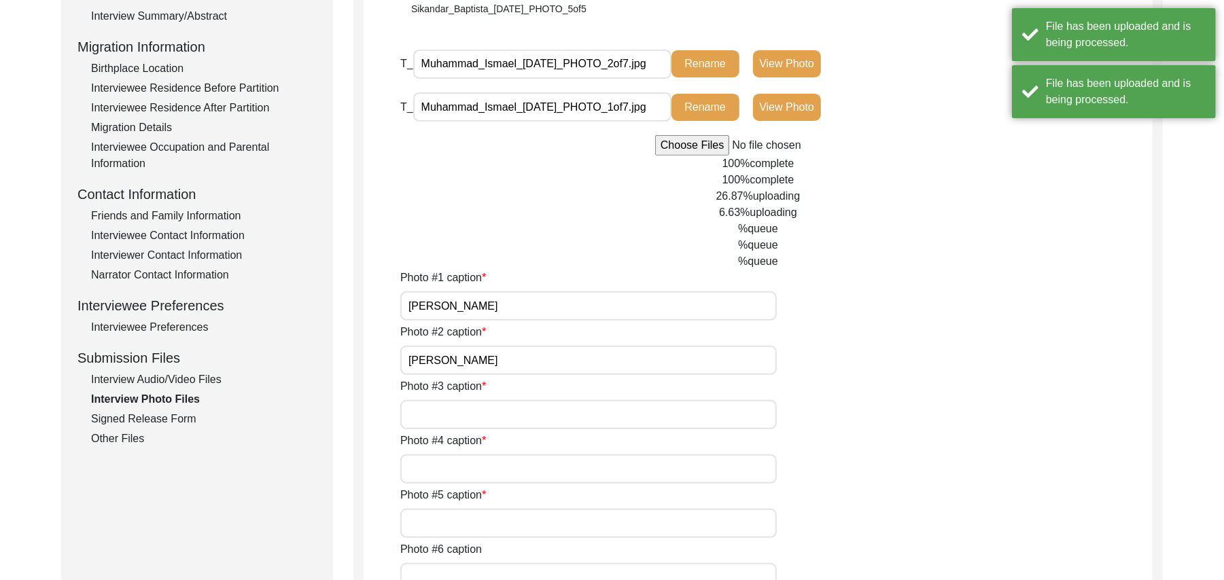
type input "[PERSON_NAME]"
click at [469, 410] on input "Photo #3 caption" at bounding box center [588, 414] width 376 height 29
paste input "[PERSON_NAME]"
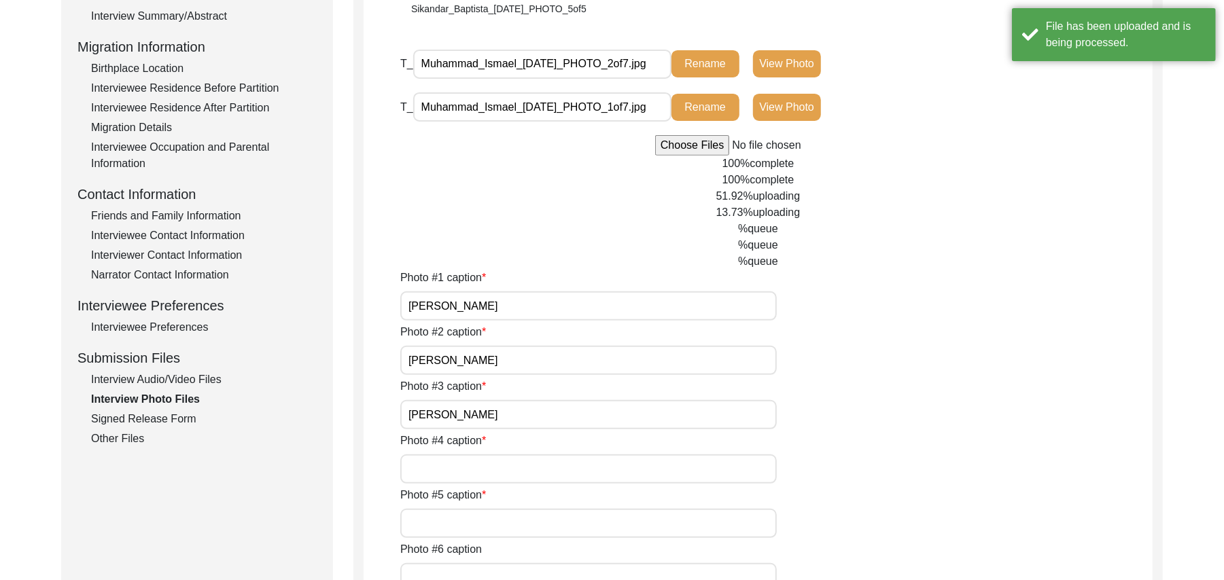
type input "[PERSON_NAME]"
click at [459, 468] on input "Photo #4 caption" at bounding box center [588, 468] width 376 height 29
paste input "[PERSON_NAME]"
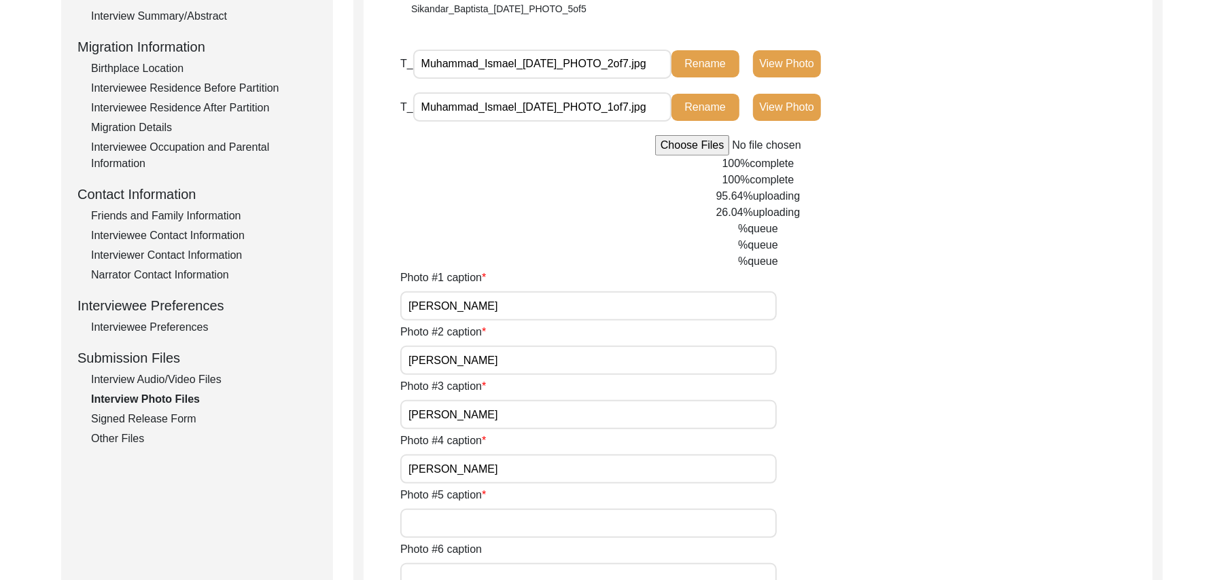
type input "[PERSON_NAME]"
click at [454, 522] on input "Photo #5 caption" at bounding box center [588, 523] width 376 height 29
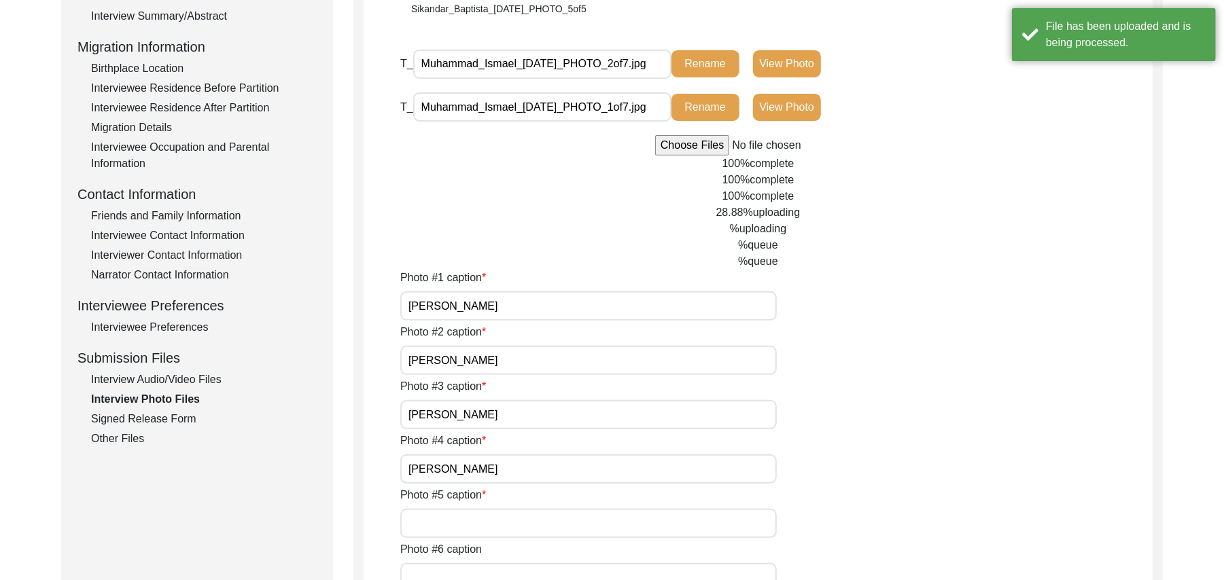
paste input "[PERSON_NAME]"
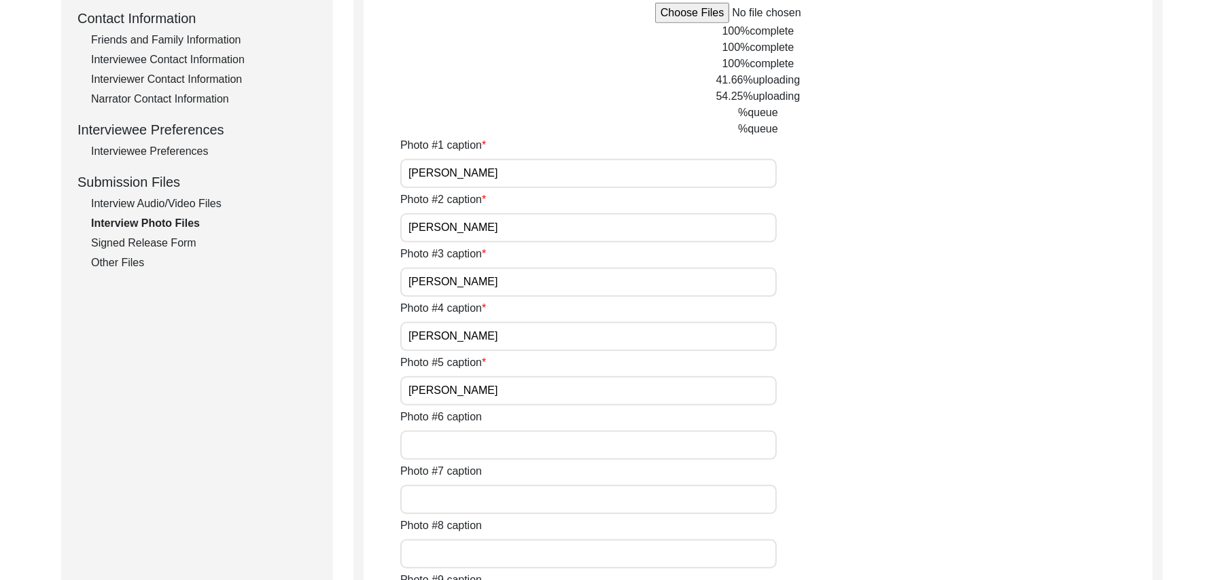
scroll to position [569, 0]
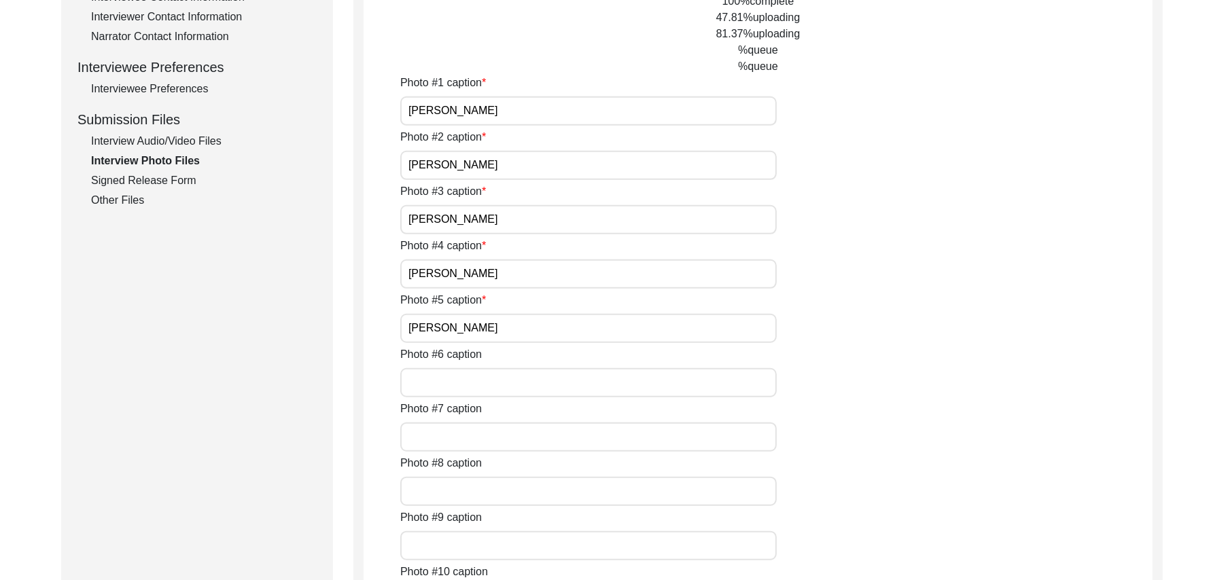
type input "[PERSON_NAME]"
click at [479, 378] on input "Photo #6 caption" at bounding box center [588, 382] width 376 height 29
paste input "[PERSON_NAME]"
type input "[PERSON_NAME]"
click at [454, 431] on input "Photo #7 caption" at bounding box center [588, 437] width 376 height 29
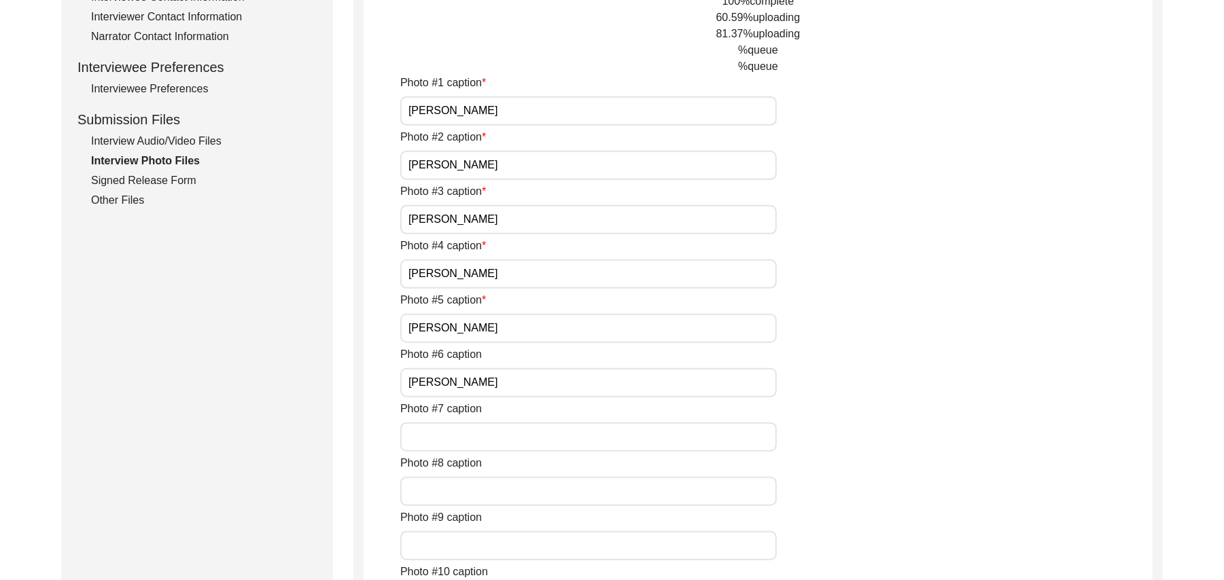
paste input "[PERSON_NAME]"
type input "[PERSON_NAME]"
click at [454, 496] on input "Photo #8 caption" at bounding box center [588, 491] width 376 height 29
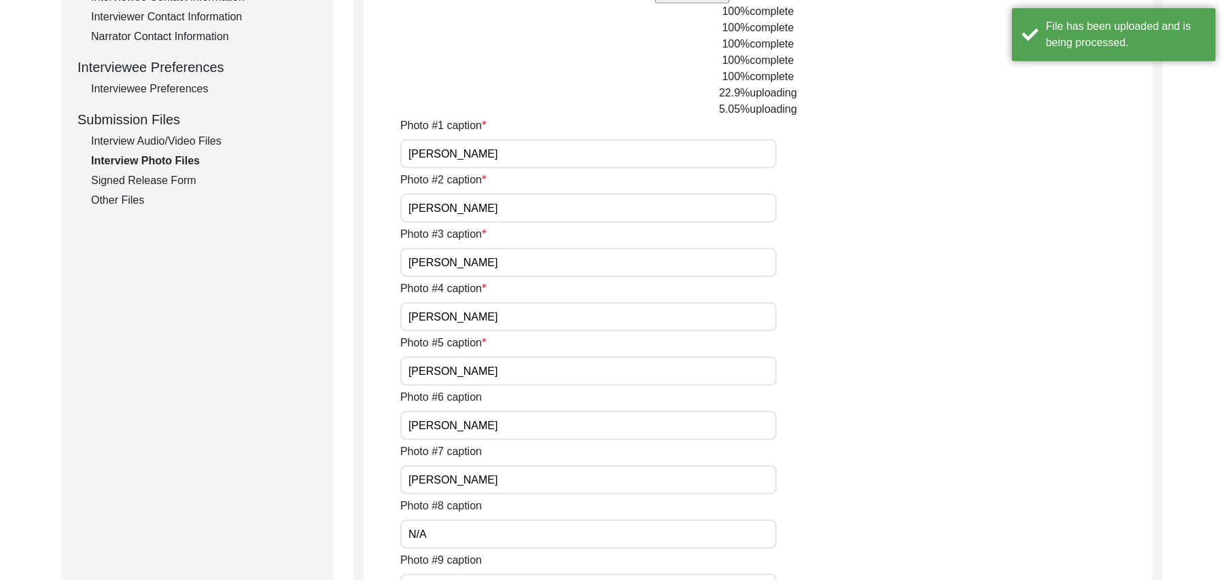
click at [449, 542] on input "N/A" at bounding box center [588, 534] width 376 height 29
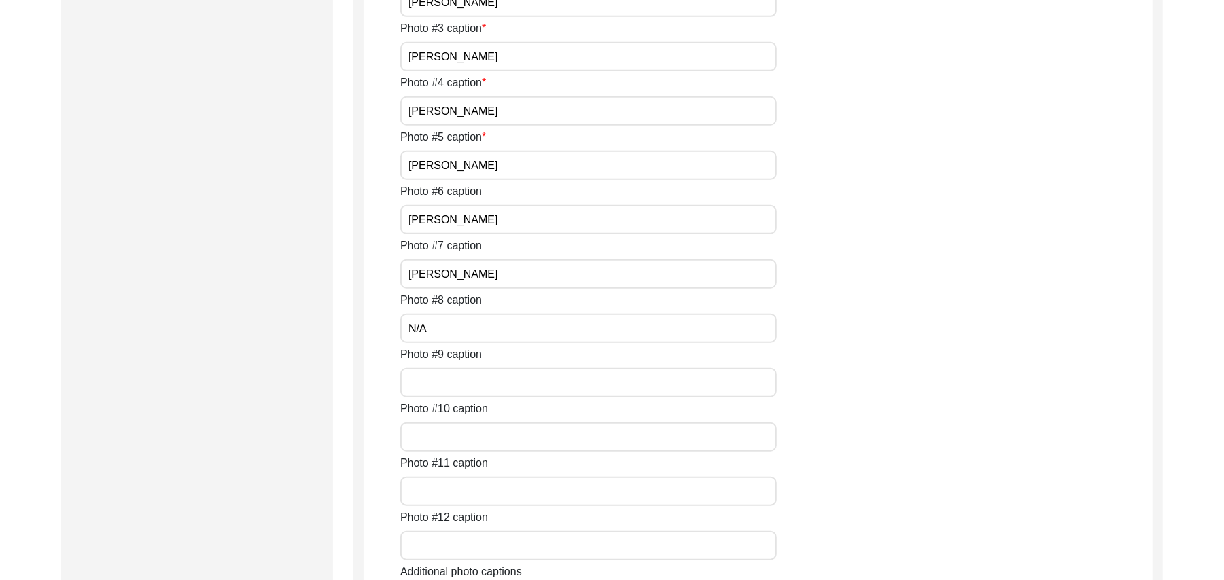
scroll to position [920, 0]
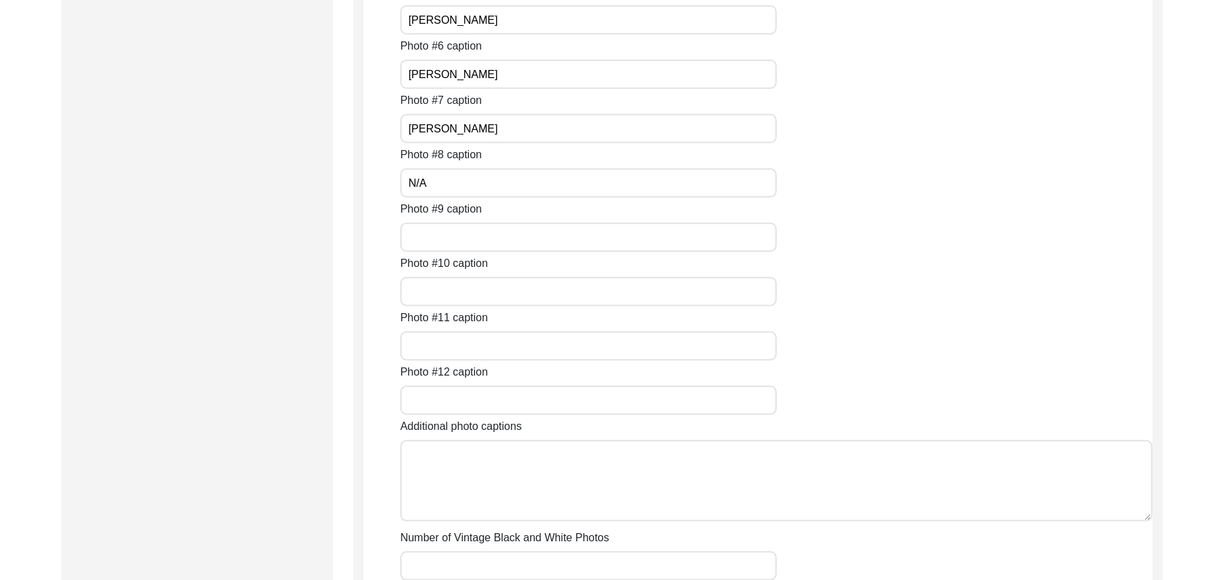
type input "N/A"
click at [461, 237] on input "Photo #9 caption" at bounding box center [588, 237] width 376 height 29
paste input "N/A"
type input "N/A"
click at [448, 280] on input "Photo #10 caption" at bounding box center [588, 291] width 376 height 29
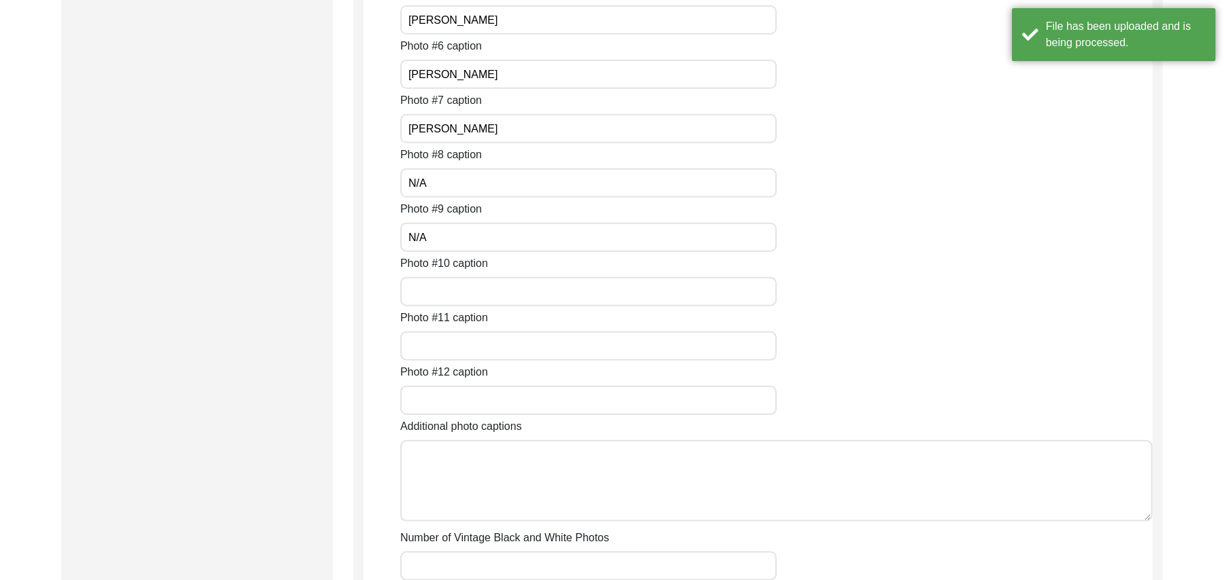
paste input "N/A"
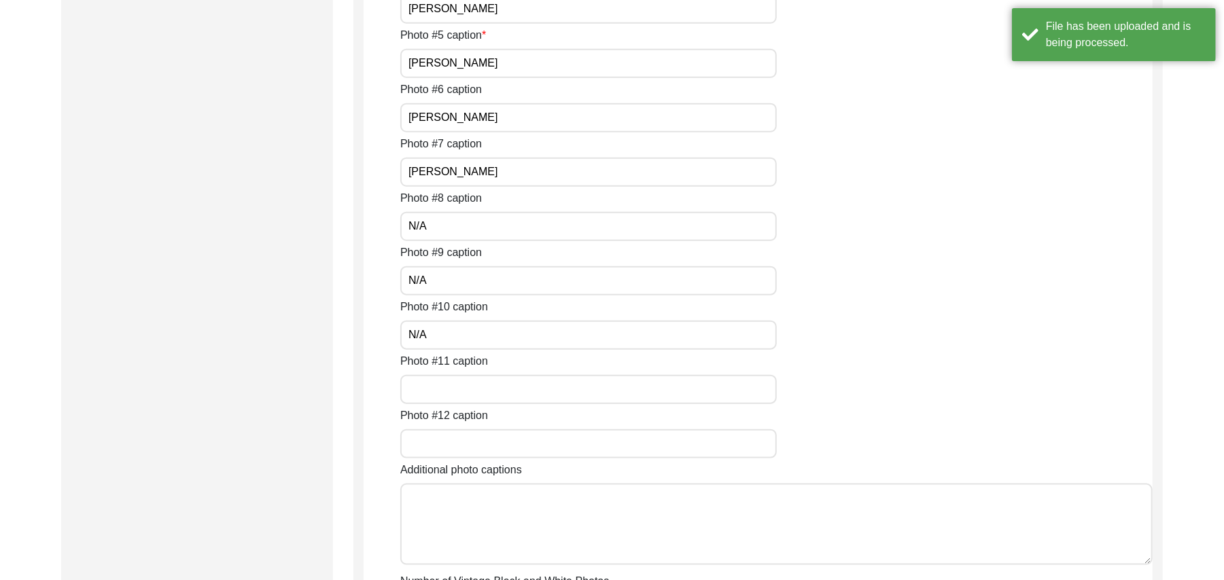
type input "N/A"
click at [444, 385] on input "Photo #11 caption" at bounding box center [588, 389] width 376 height 29
paste input "N/A"
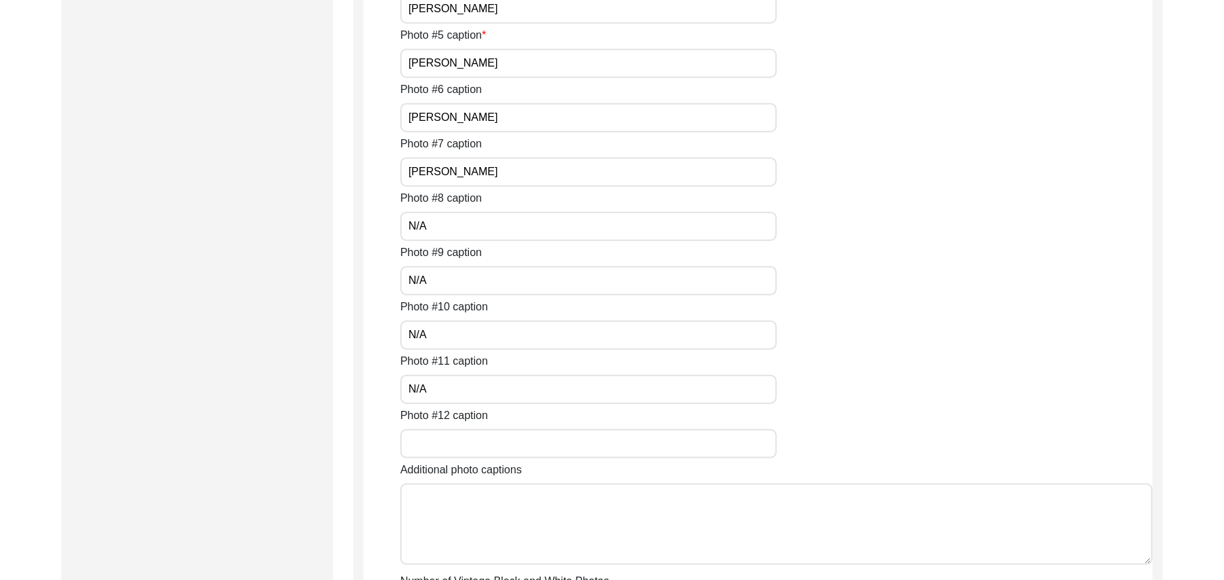
type input "N/A"
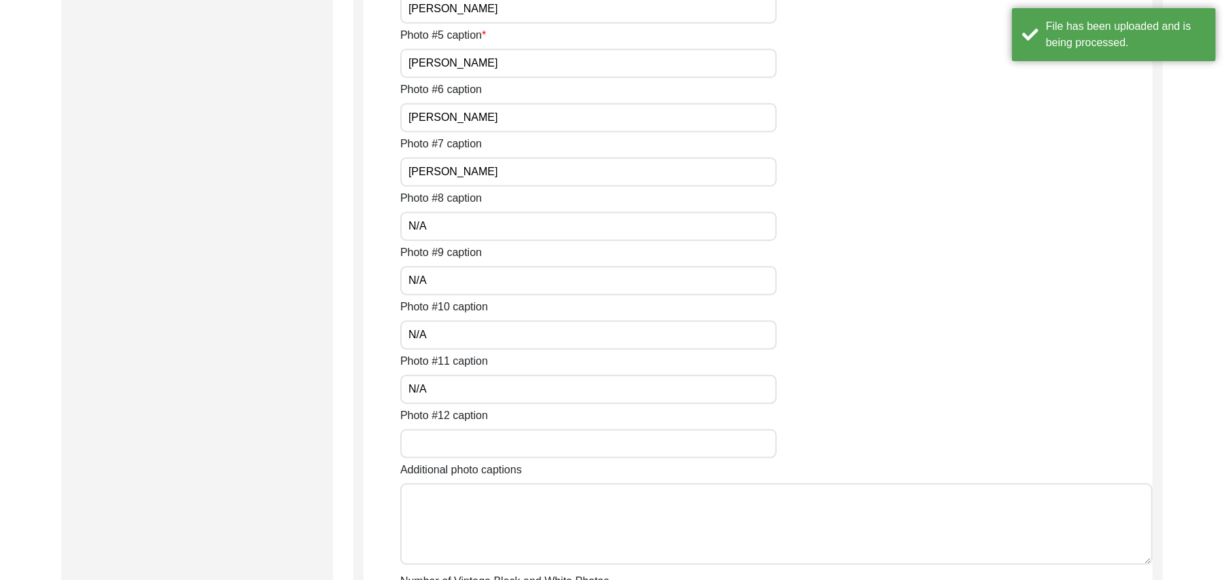
click at [444, 436] on input "Photo #12 caption" at bounding box center [588, 443] width 376 height 29
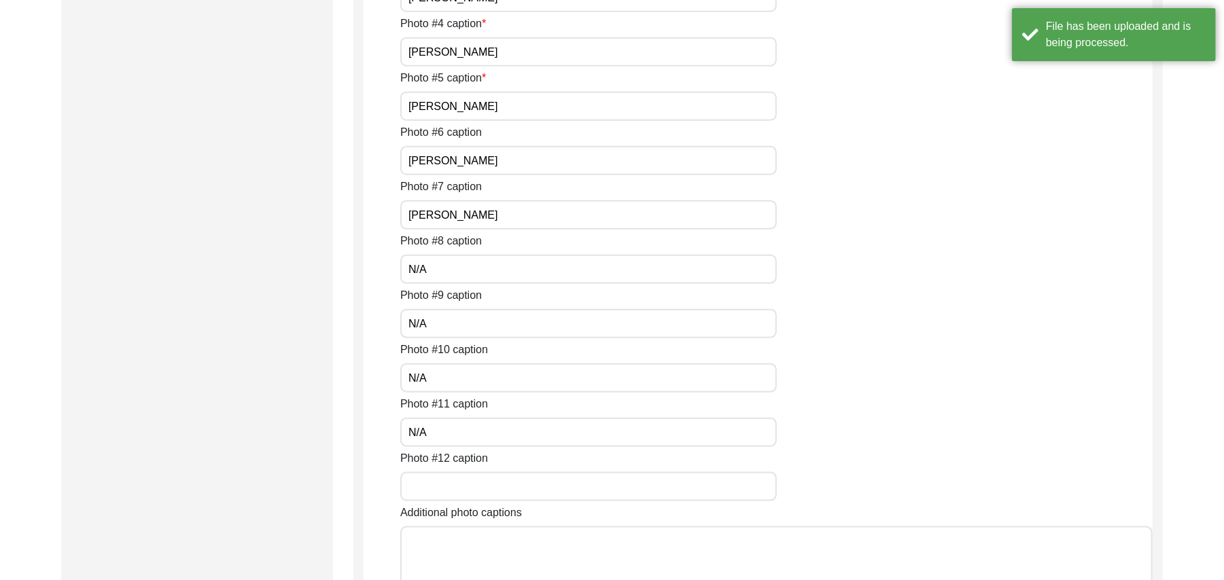
paste input "N/A"
type input "N/A"
click at [446, 539] on textarea "Additional photo captions" at bounding box center [776, 567] width 752 height 82
paste textarea "N/A"
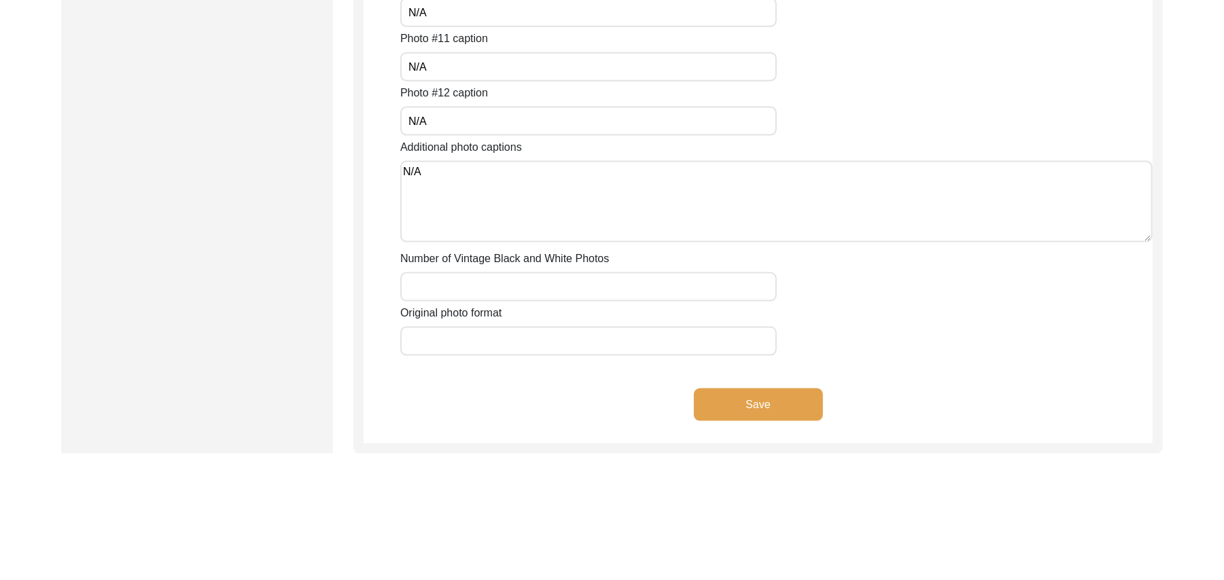
scroll to position [1351, 0]
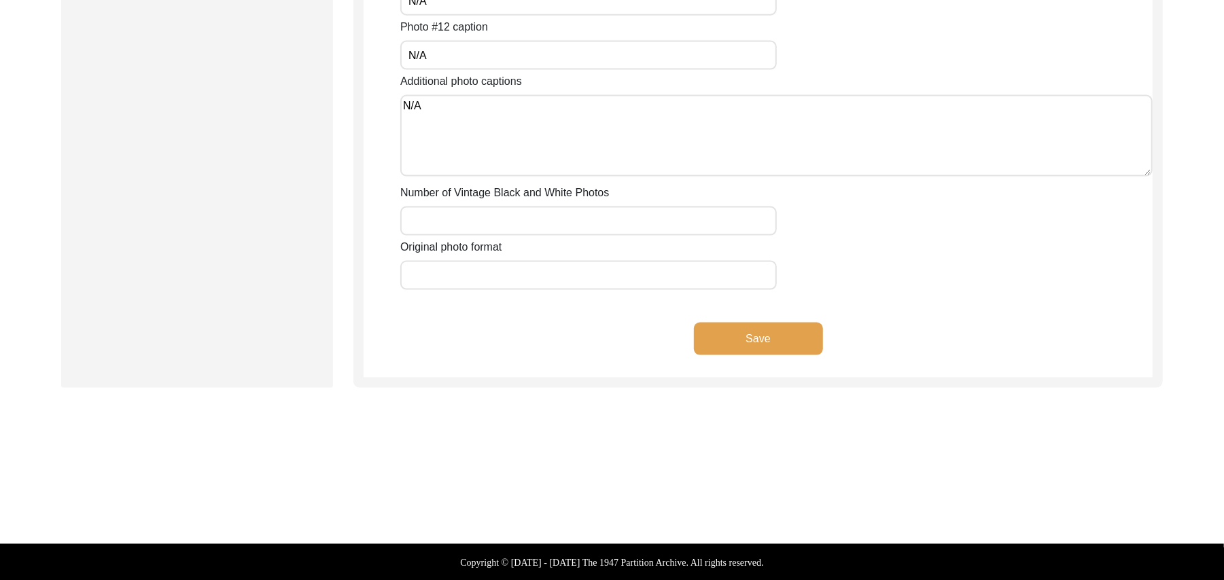
type textarea "N/A"
click at [463, 228] on input "Number of Vintage Black and White Photos" at bounding box center [588, 221] width 376 height 29
paste input "N/A"
type input "N/A"
click at [461, 275] on input "Original photo format" at bounding box center [588, 275] width 376 height 29
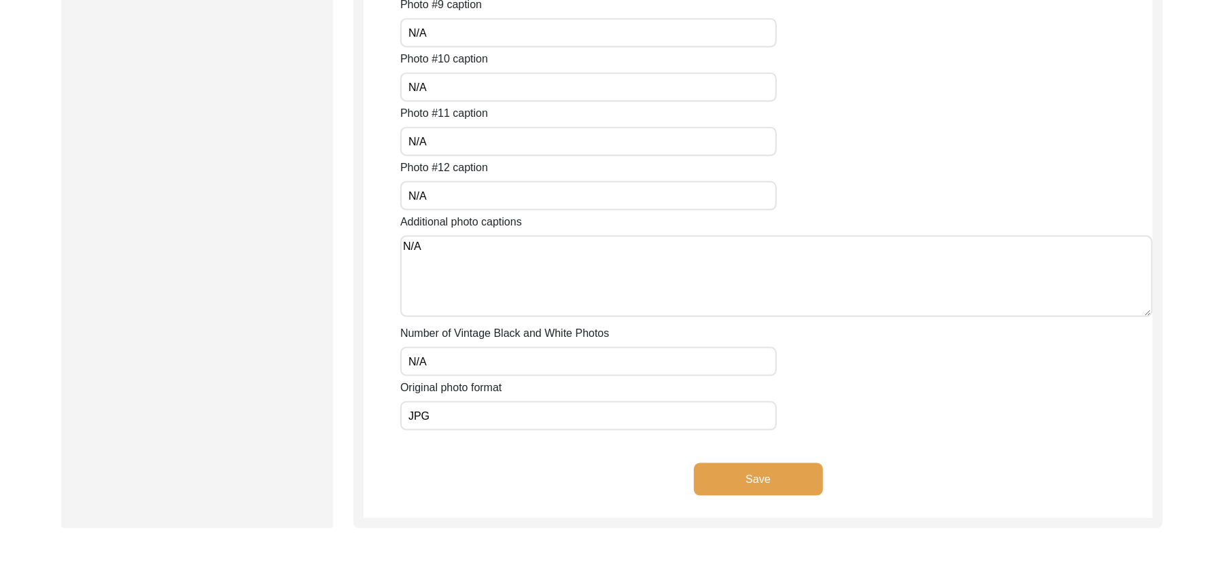
scroll to position [1345, 0]
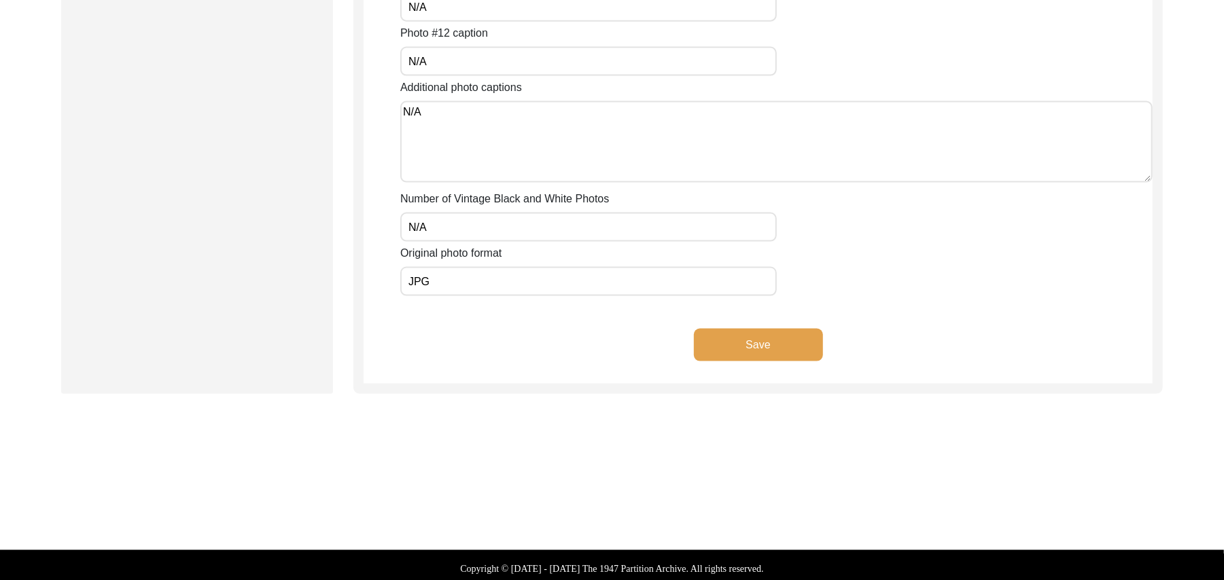
type input "JPG"
click at [761, 336] on button "Save" at bounding box center [758, 345] width 129 height 33
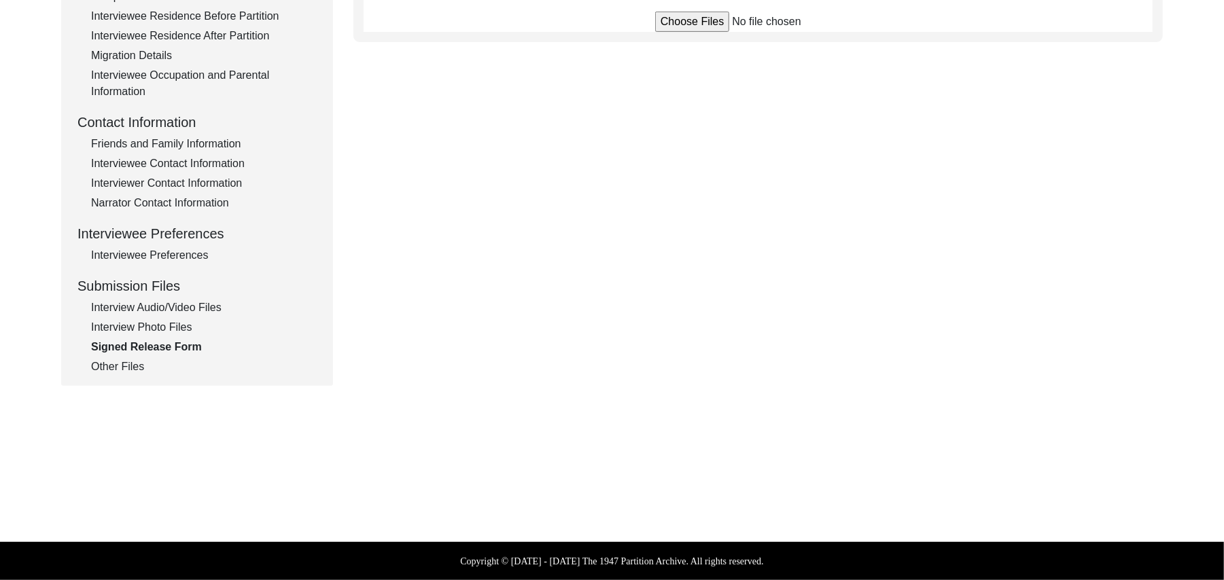
scroll to position [401, 0]
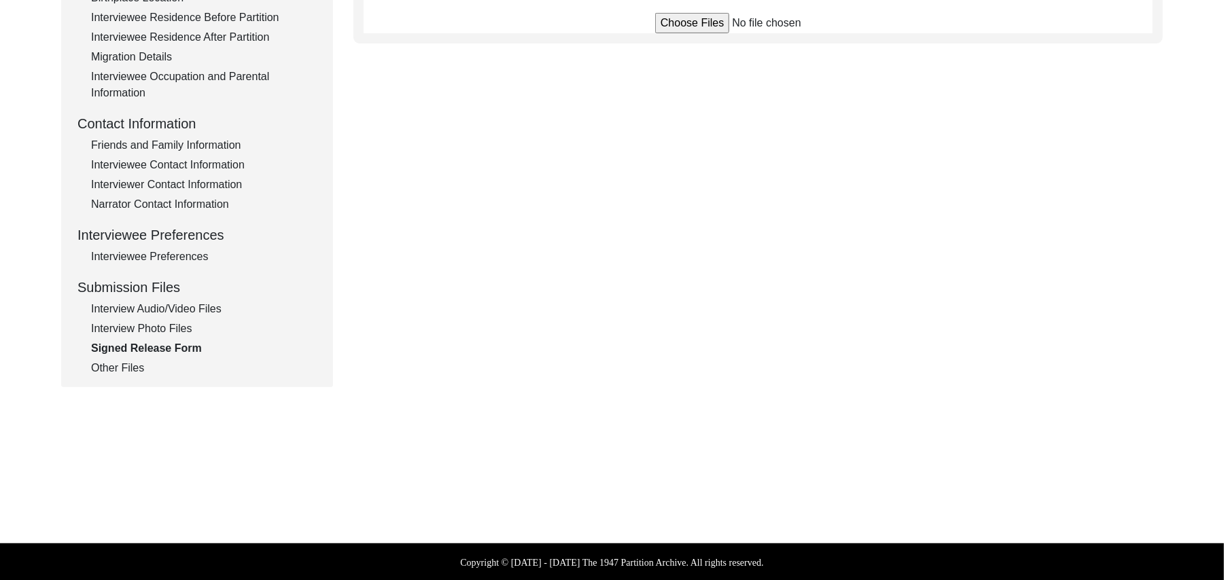
click at [698, 22] on input "file" at bounding box center [758, 23] width 206 height 20
type input "C:\fakepath\Muhammad_Ismael_[DATE]_RELEASE_1of2.jpg"
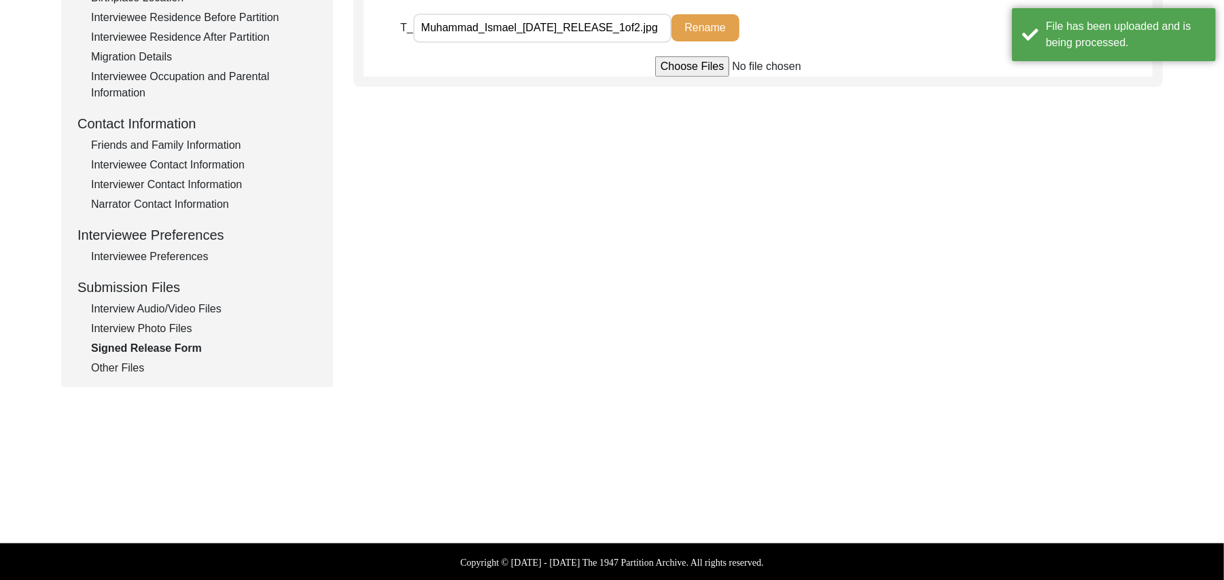
click at [696, 69] on input "file" at bounding box center [758, 66] width 206 height 20
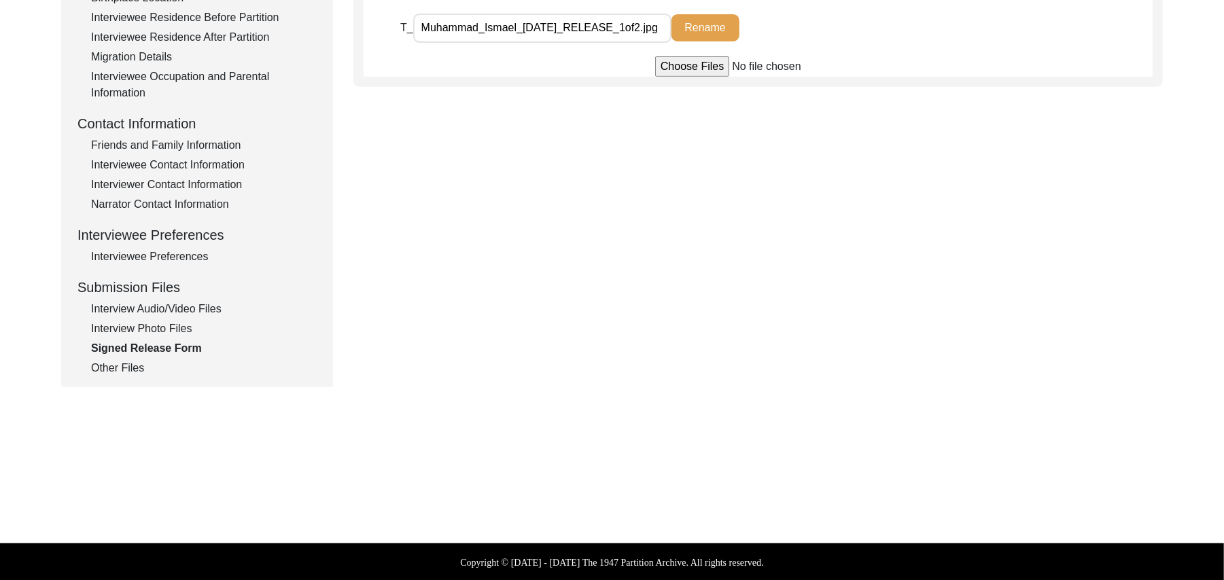
type input "C:\fakepath\Muhammad_Ismael_[DATE]_RELEASE_2of2.jpg"
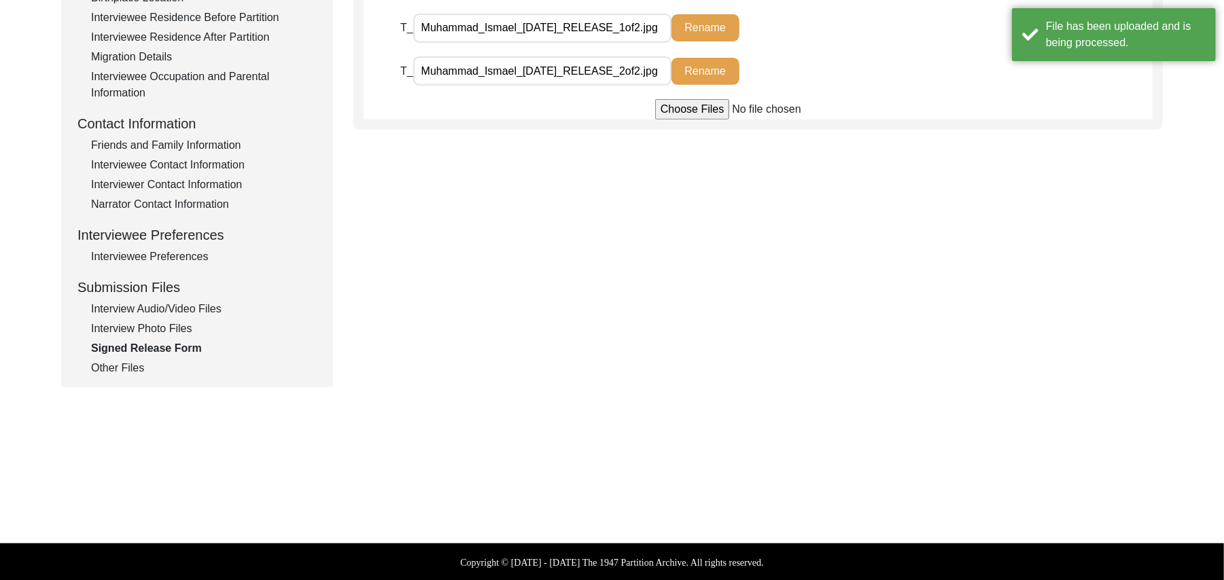
click at [185, 323] on div "Interview Photo Files" at bounding box center [204, 329] width 226 height 16
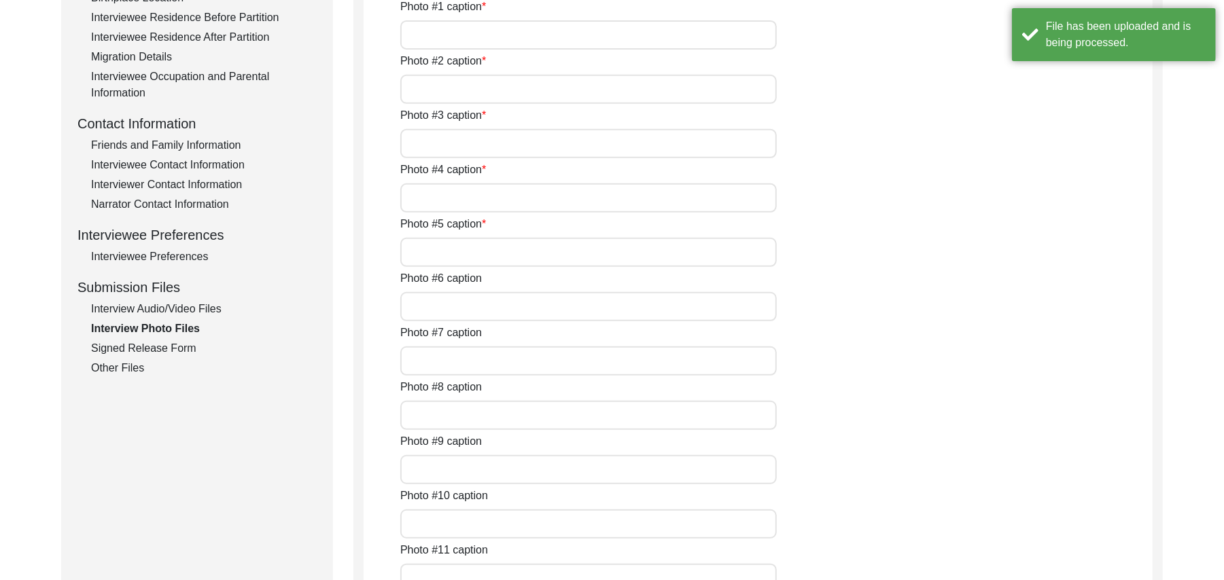
type input "[PERSON_NAME]"
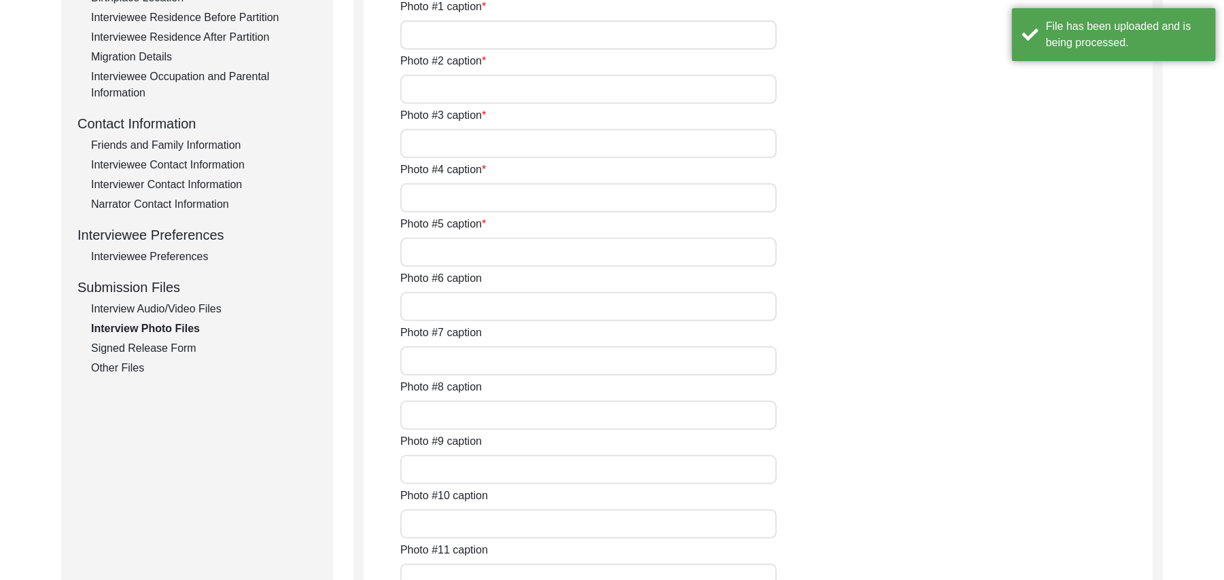
type input "[PERSON_NAME]"
type input "N/A"
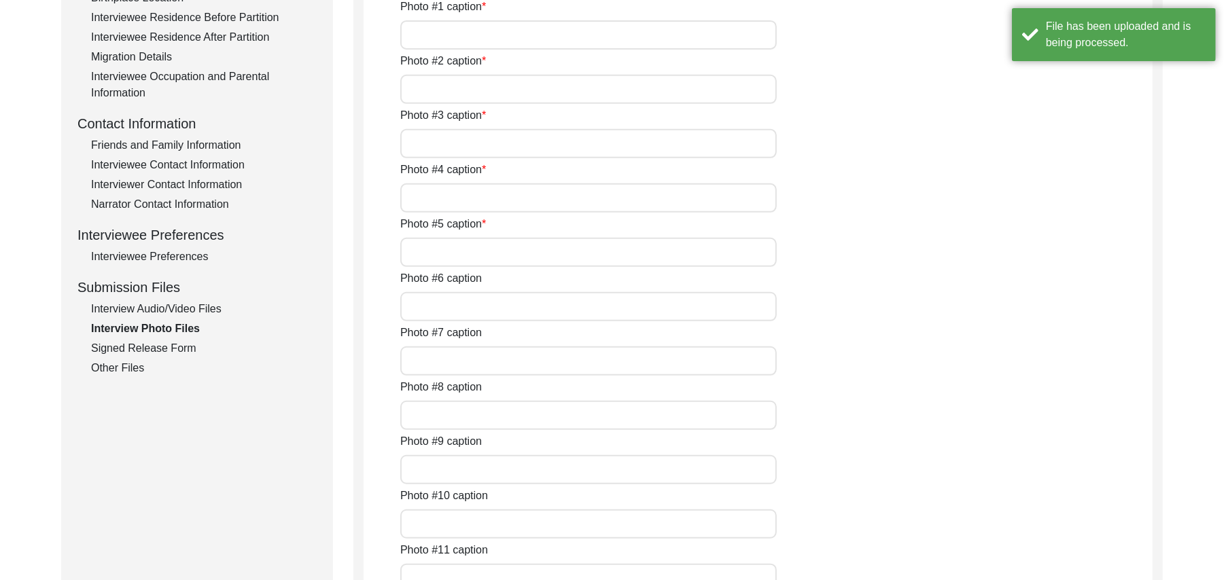
type input "N/A"
type textarea "N/A"
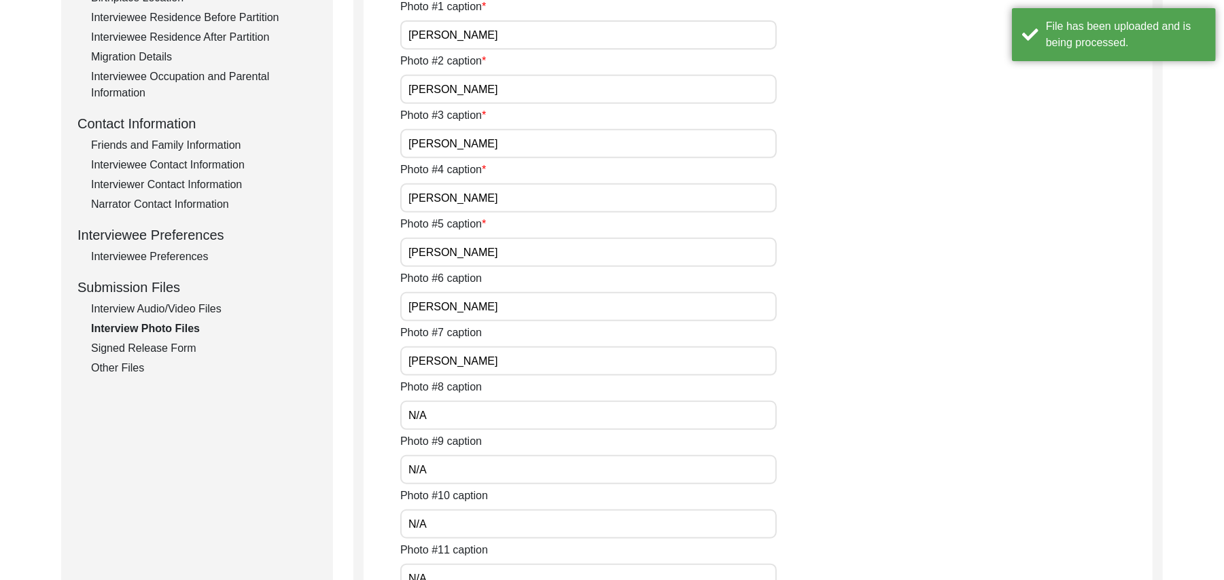
type input "N/A"
type input "JPG"
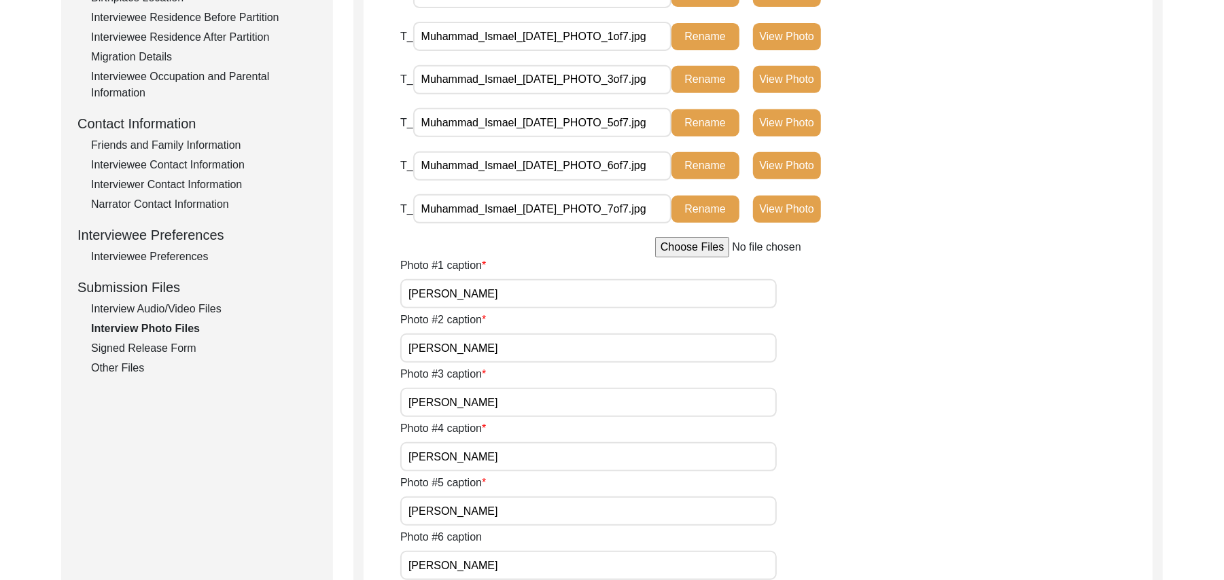
click at [685, 245] on input "file" at bounding box center [758, 247] width 206 height 20
type input "C:\fakepath\Muhammad_Ismael_[DATE]_PHOTO_4of7.jpg"
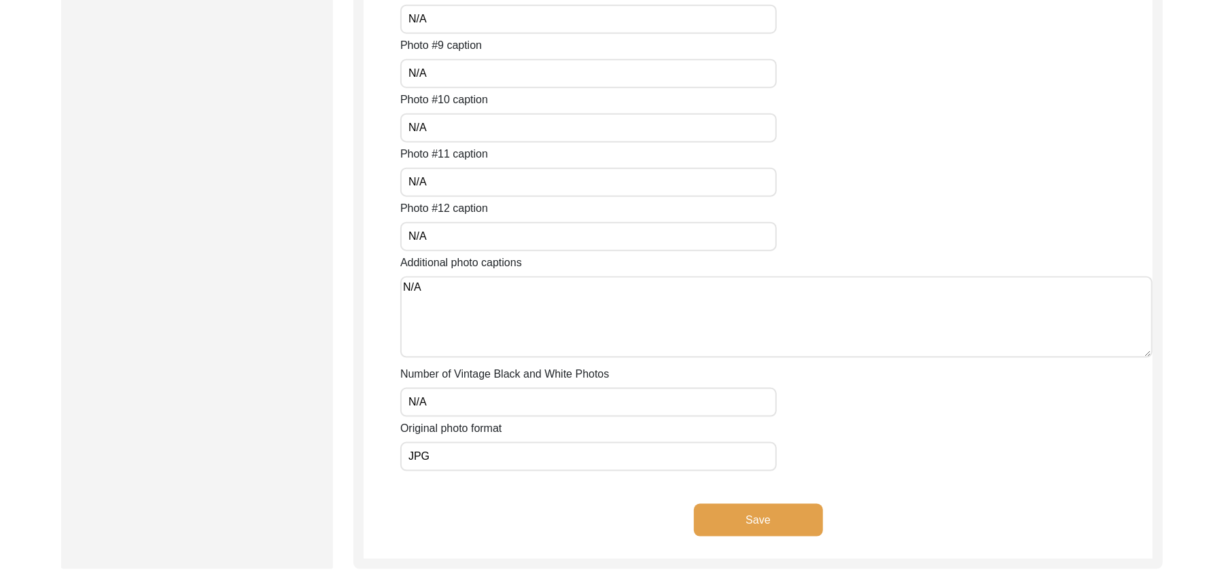
scroll to position [1280, 0]
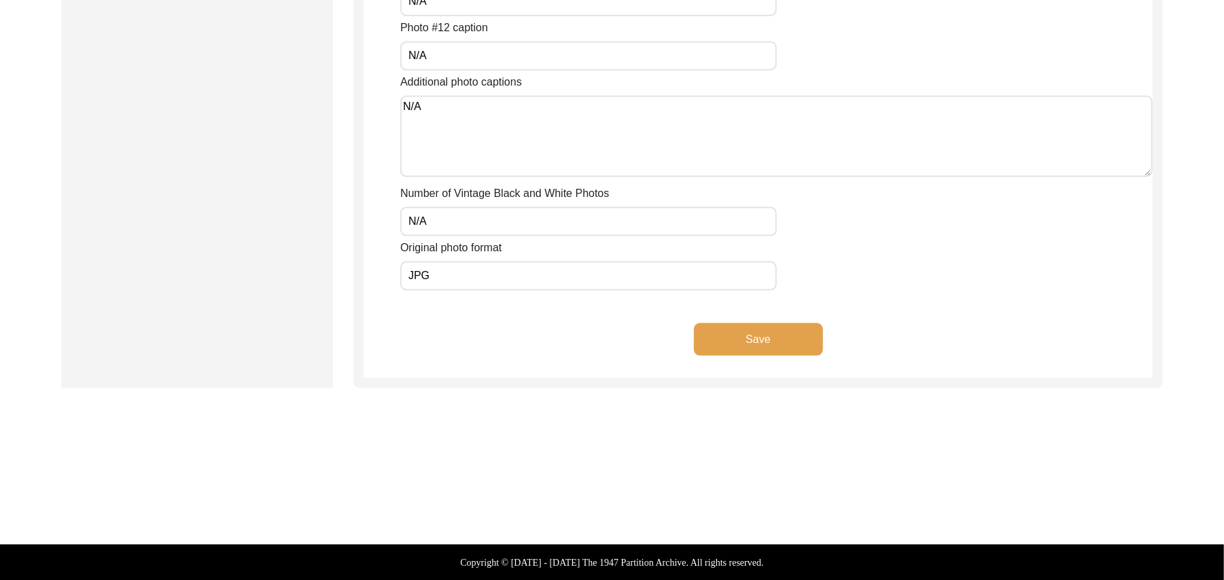
click at [750, 335] on button "Save" at bounding box center [758, 339] width 129 height 33
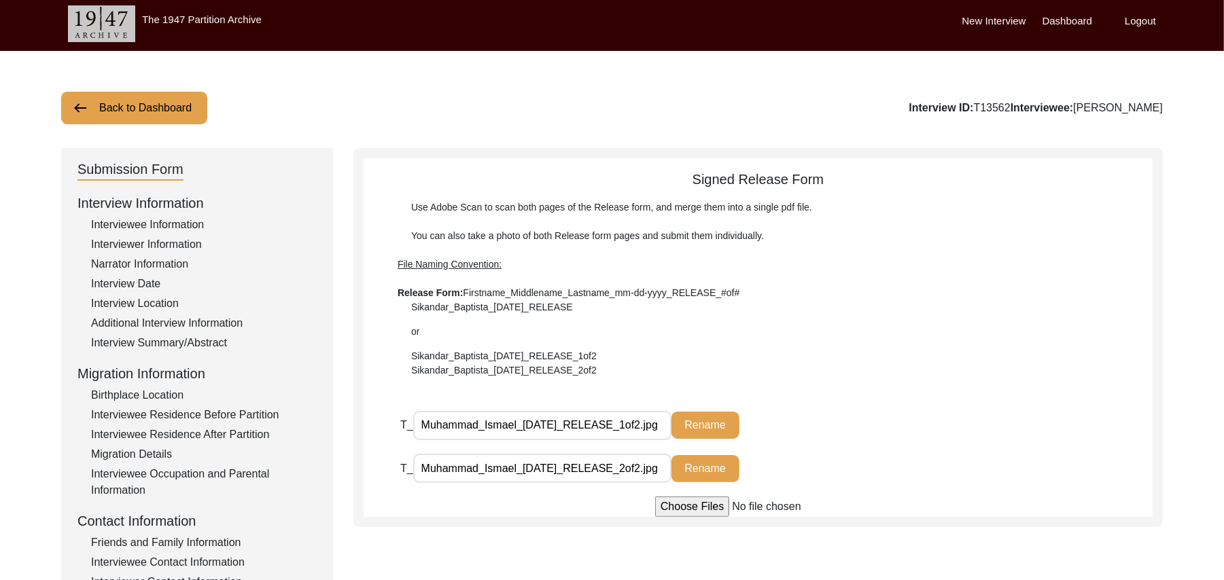
scroll to position [1, 0]
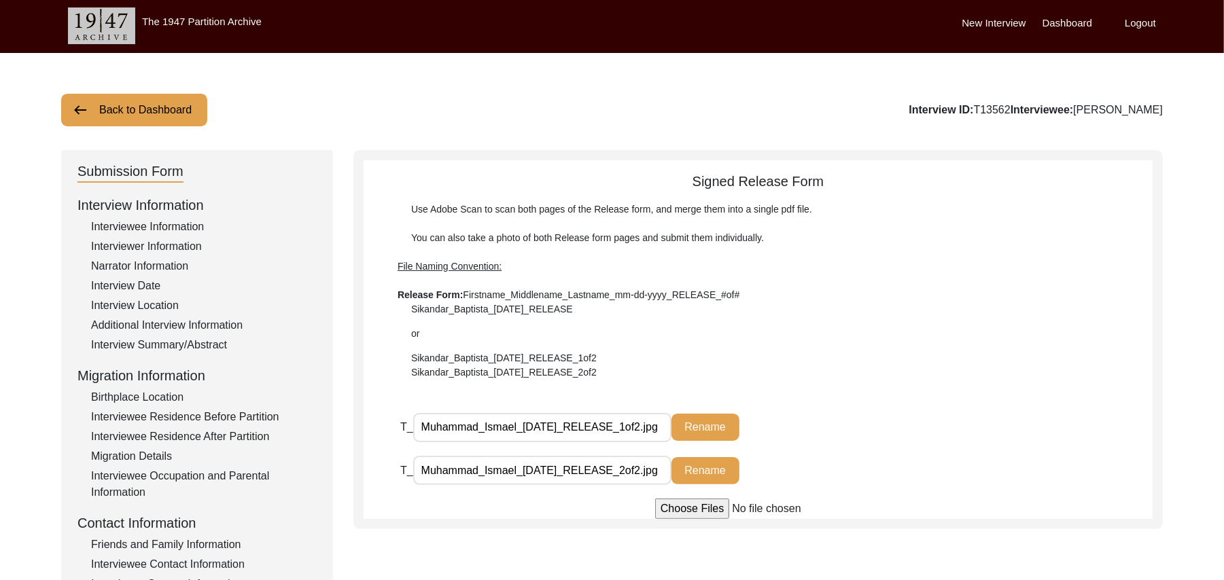
click at [144, 107] on button "Back to Dashboard" at bounding box center [134, 110] width 146 height 33
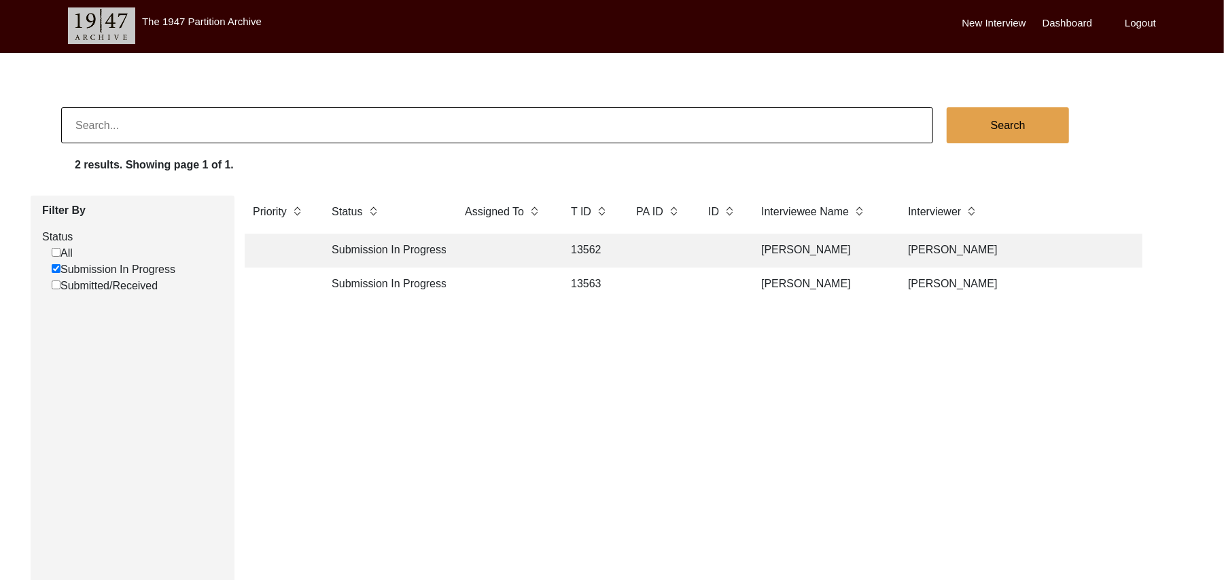
click at [586, 283] on td "13563" at bounding box center [589, 285] width 54 height 34
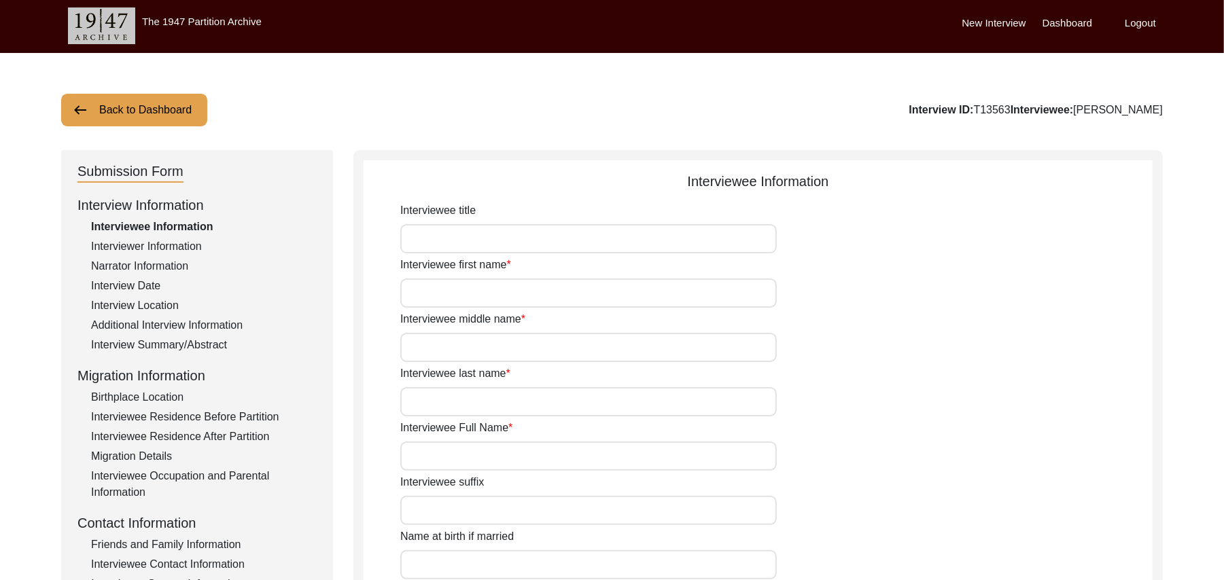
type input "Mr"
type input "[PERSON_NAME]"
type input "Hameed"
type input "N/A"
type input "[PERSON_NAME]"
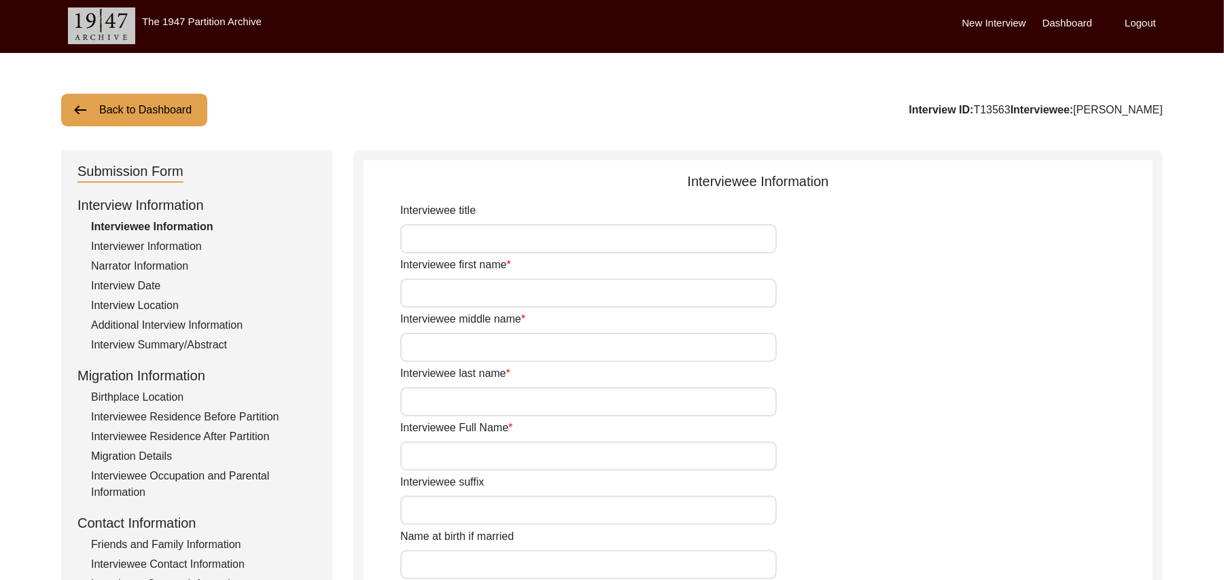
type input "N/A"
type input "[PERSON_NAME]"
type input "1935"
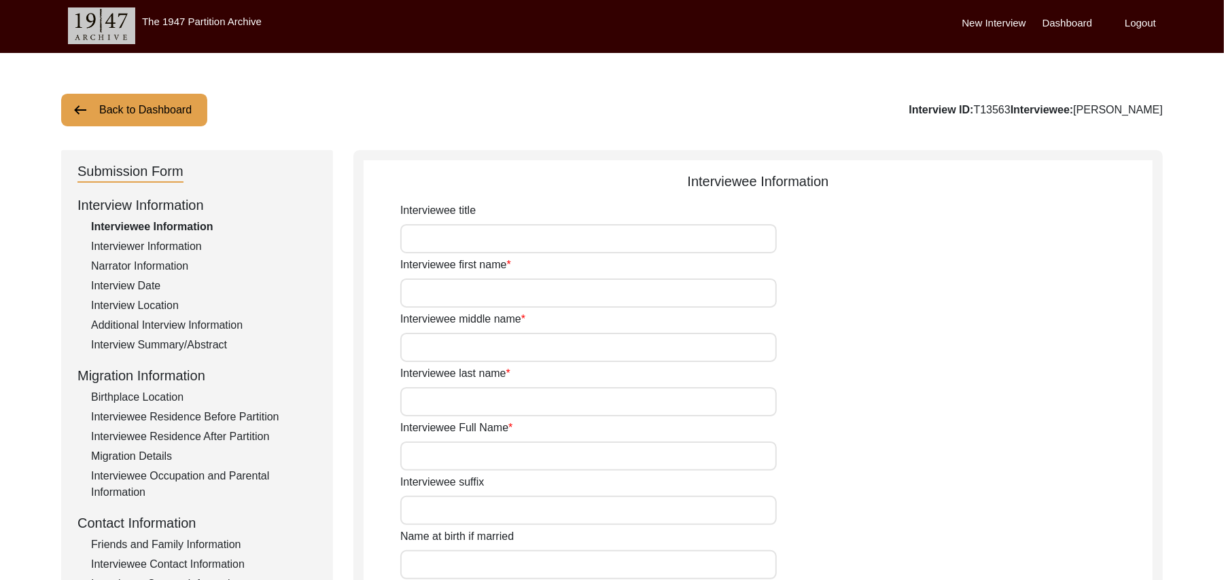
type input "91Years"
type input "[DEMOGRAPHIC_DATA]"
type input "N/A"
type textarea "N/A"
type input "Punjabi"
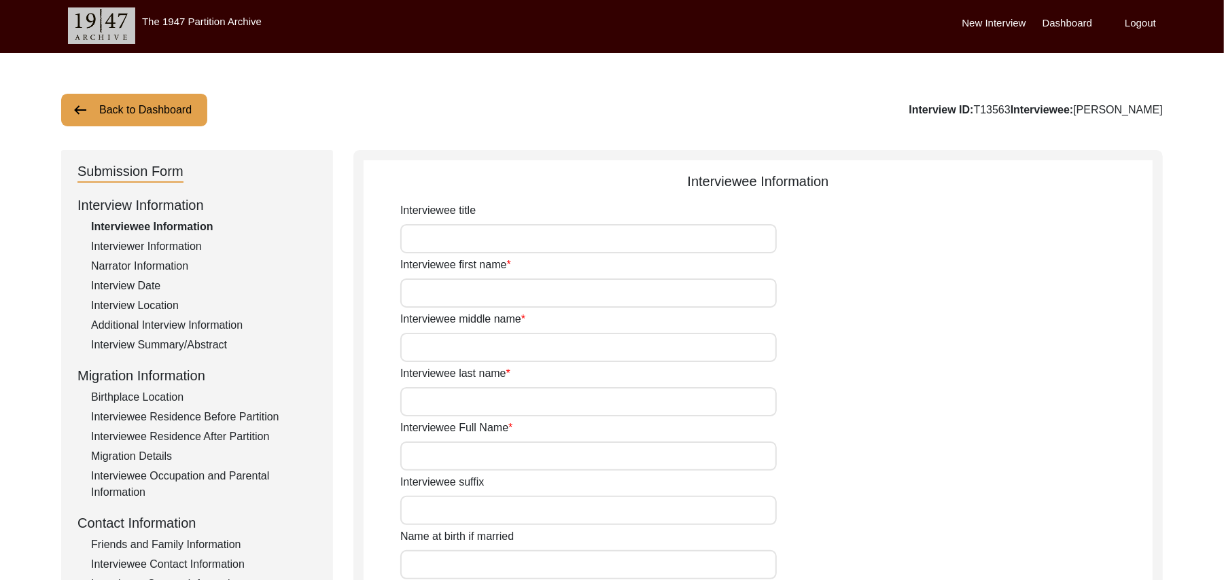
type input "Malwai"
type input "[DEMOGRAPHIC_DATA]"
type input "Jut Dhilon"
click at [160, 397] on div "Birthplace Location" at bounding box center [204, 397] width 226 height 16
click at [425, 248] on input "House Number" at bounding box center [588, 238] width 376 height 29
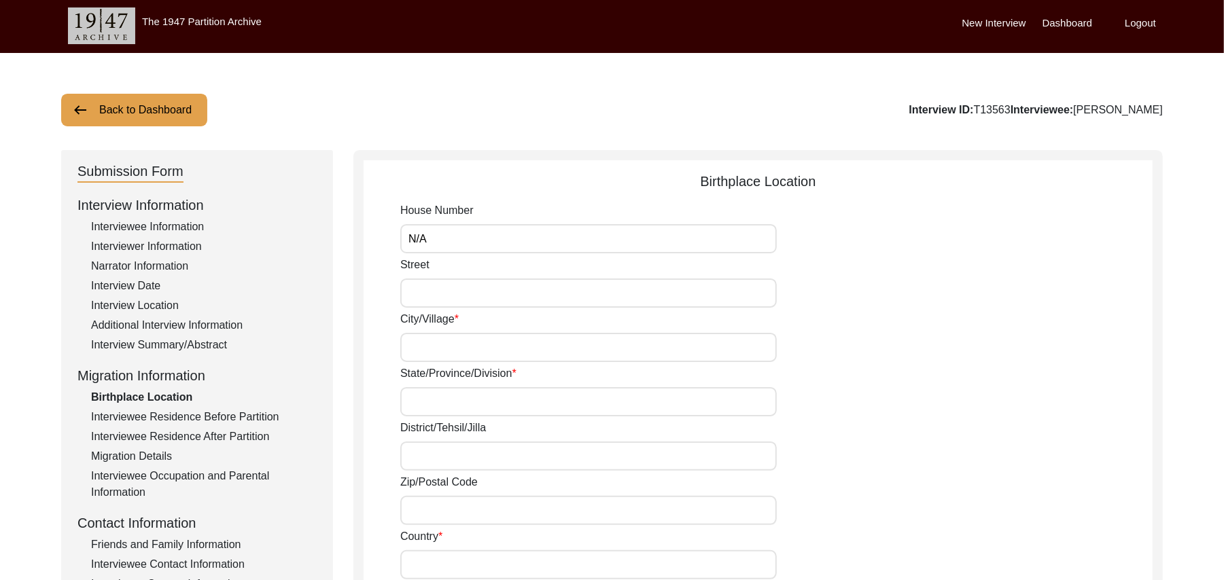
type input "N/A"
click at [413, 303] on input "Street" at bounding box center [588, 293] width 376 height 29
paste input "N/A"
type input "N/A"
click at [416, 344] on input "City/Village" at bounding box center [588, 347] width 376 height 29
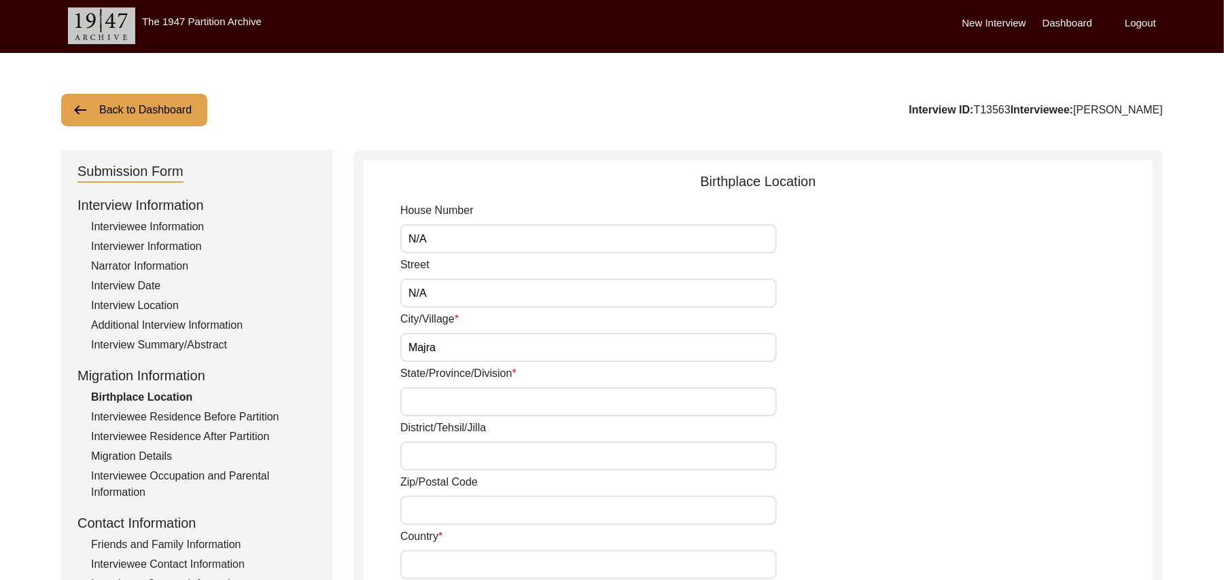
type input "Majra"
click at [423, 406] on input "State/Province/Division" at bounding box center [588, 401] width 376 height 29
type input "[GEOGRAPHIC_DATA]"
click at [427, 459] on input "District/Tehsil/Jilla" at bounding box center [588, 456] width 376 height 29
type input "Ludhiana/ Samrala"
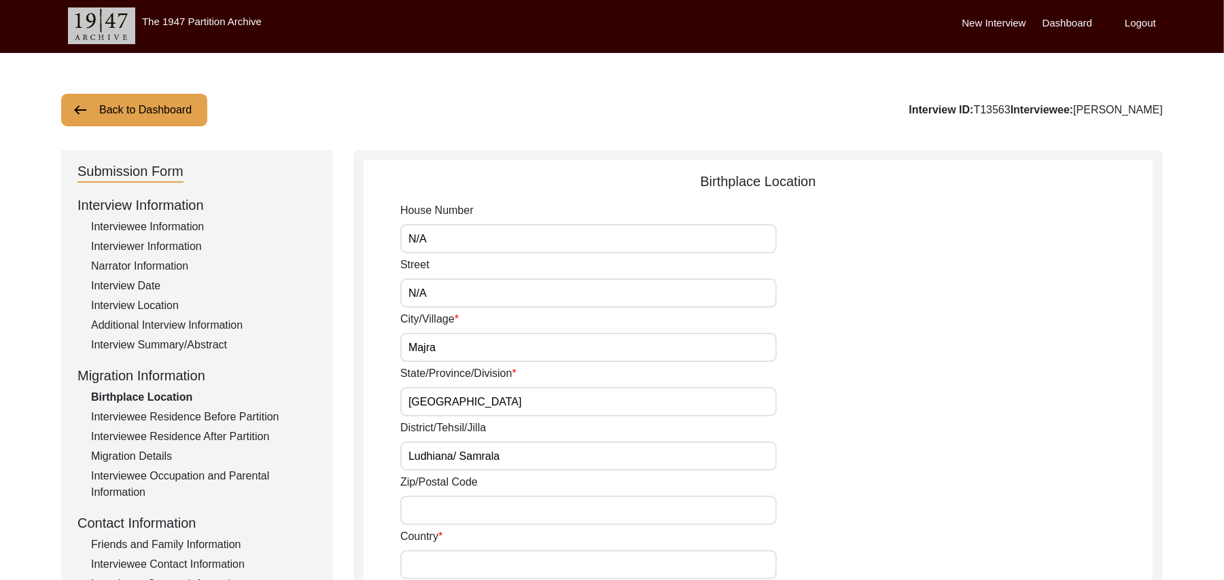
click at [425, 508] on input "Zip/Postal Code" at bounding box center [588, 510] width 376 height 29
type input "141114"
click at [423, 569] on input "Country" at bounding box center [588, 564] width 376 height 29
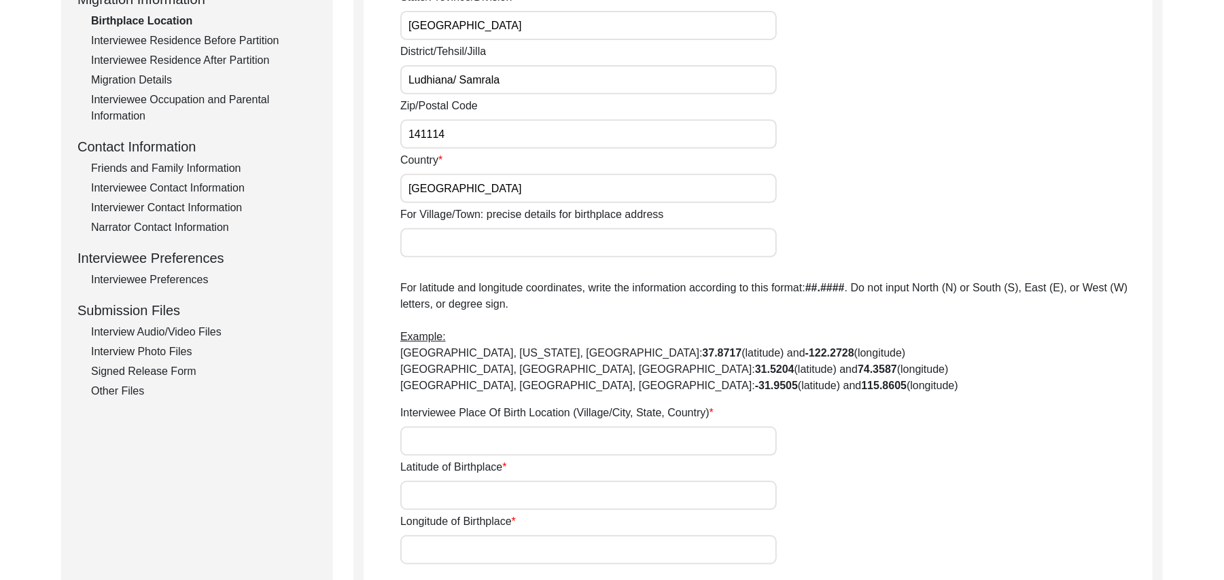
scroll to position [474, 0]
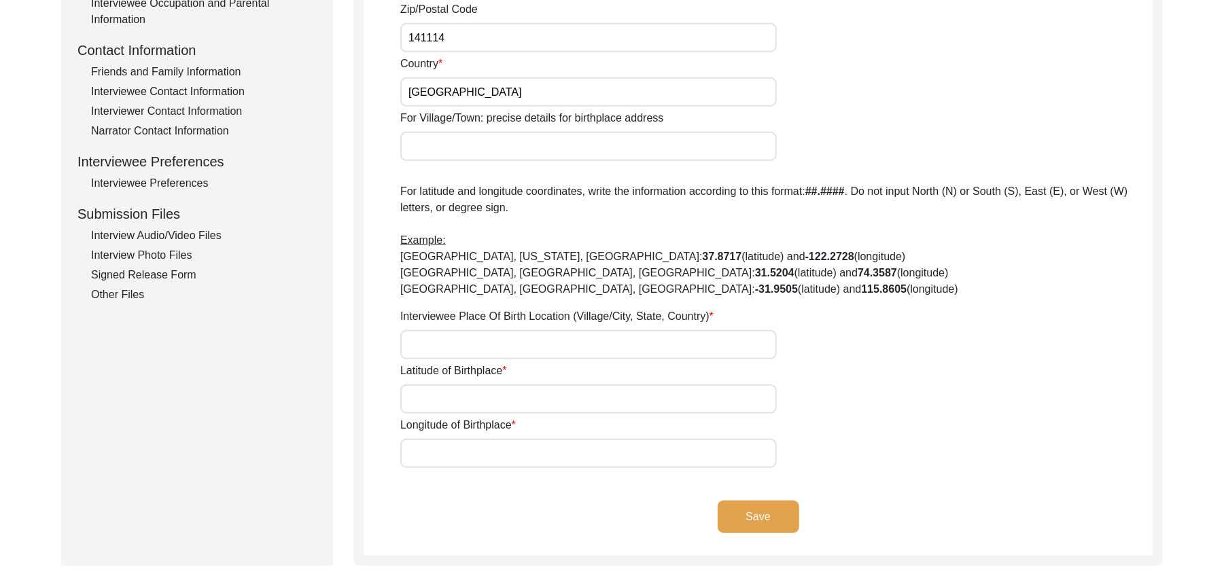
type input "[GEOGRAPHIC_DATA]"
click at [482, 147] on input "For Village/Town: precise details for birthplace address" at bounding box center [588, 146] width 376 height 29
type input "Majra"
click at [438, 348] on input "Interviewee Place Of Birth Location (Village/City, State, Country)" at bounding box center [588, 344] width 376 height 29
type input "[GEOGRAPHIC_DATA], [GEOGRAPHIC_DATA], [GEOGRAPHIC_DATA]"
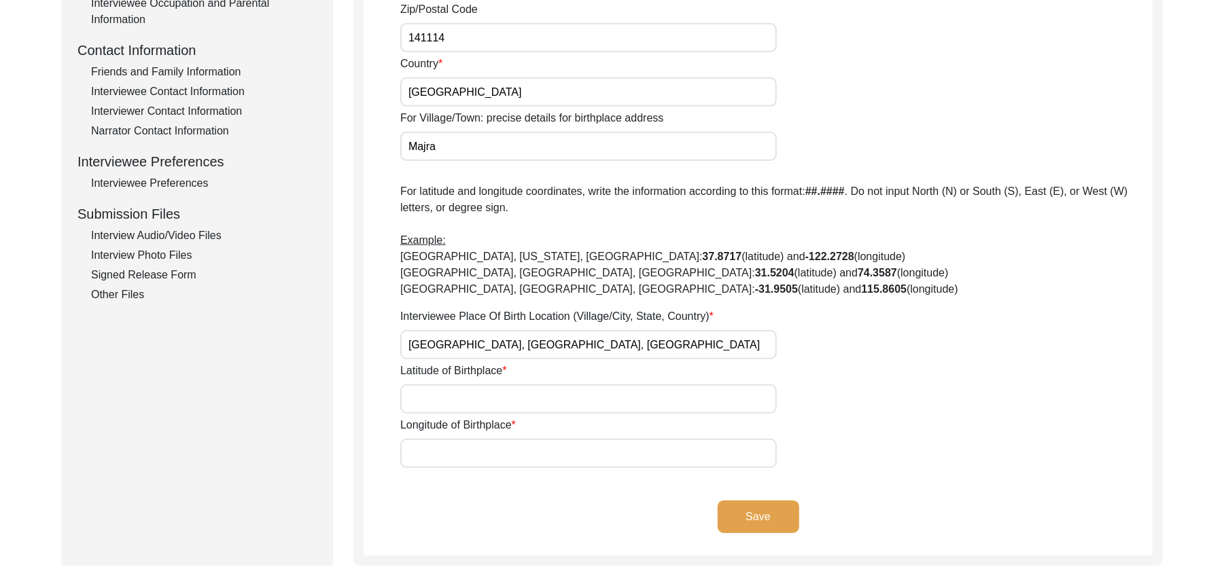
click at [435, 405] on input "Latitude of Birthplace" at bounding box center [588, 399] width 376 height 29
paste input "N/A"
type input "N/A"
click at [433, 451] on input "Longitude of Birthplace" at bounding box center [588, 453] width 376 height 29
paste input "N/A"
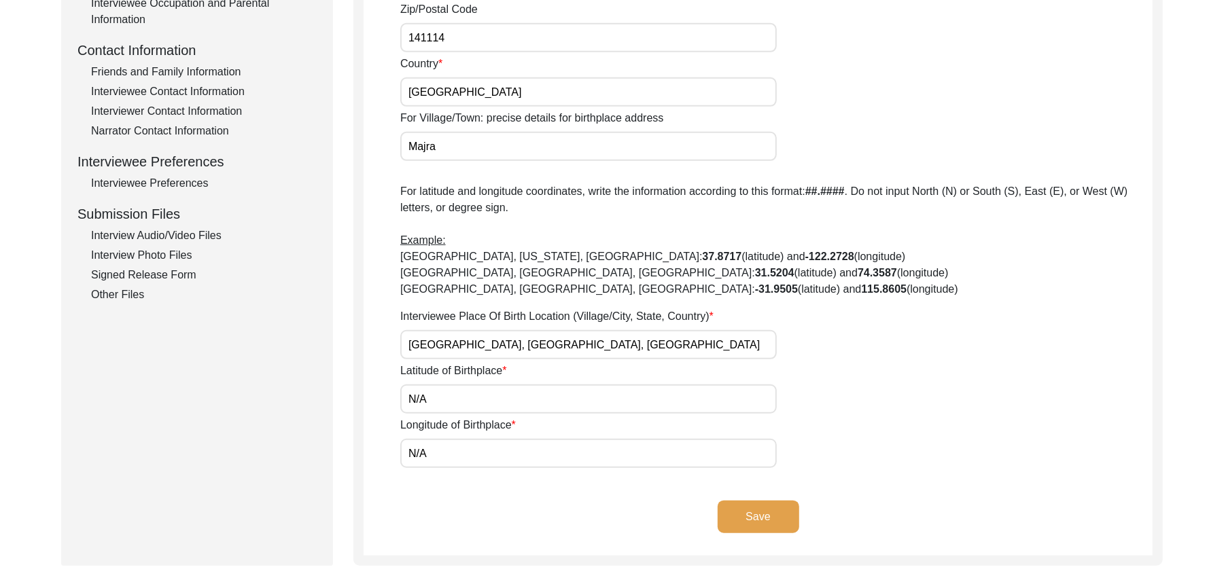
type input "N/A"
click at [756, 510] on button "Save" at bounding box center [758, 517] width 82 height 33
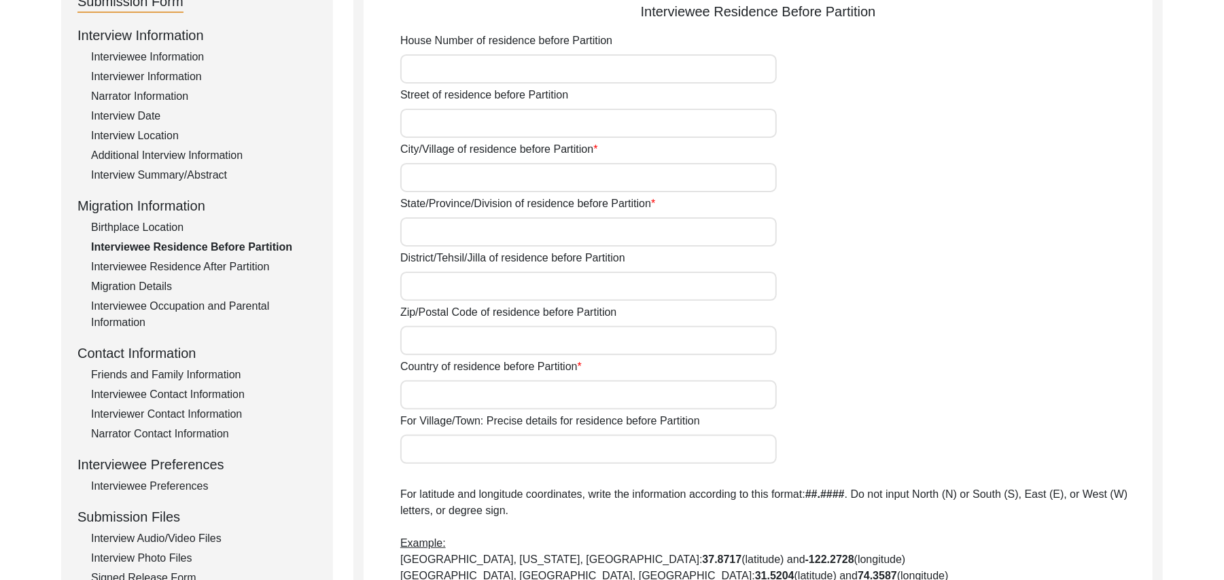
scroll to position [42, 0]
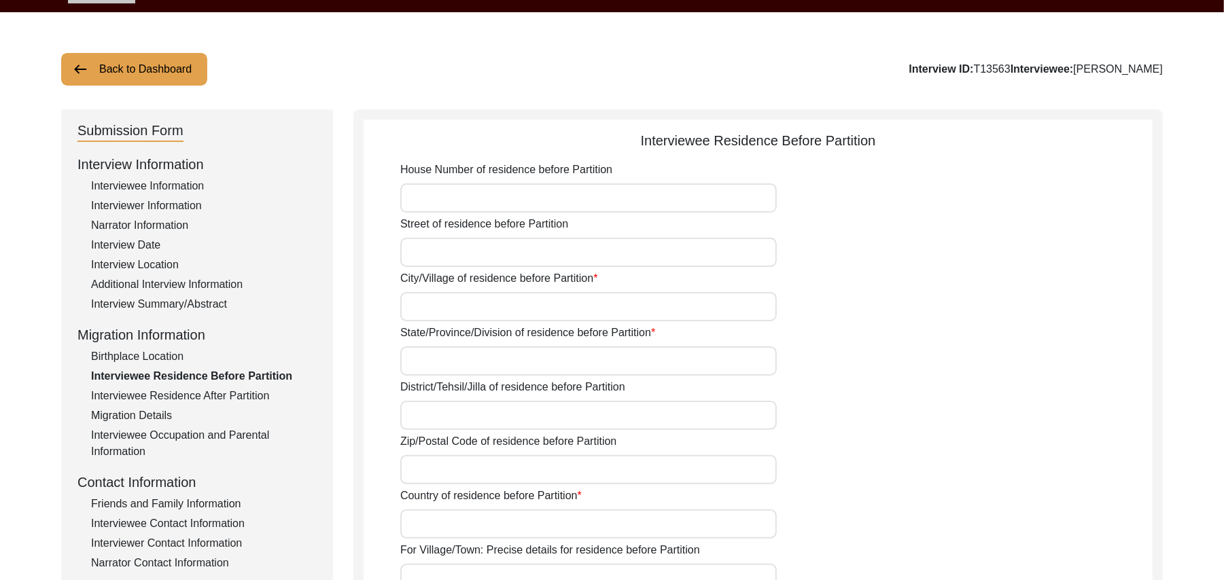
click at [550, 194] on input "House Number of residence before Partition" at bounding box center [588, 197] width 376 height 29
paste input "N/A"
type input "N/A"
click at [496, 253] on input "Street of residence before Partition" at bounding box center [588, 252] width 376 height 29
paste input "N/A"
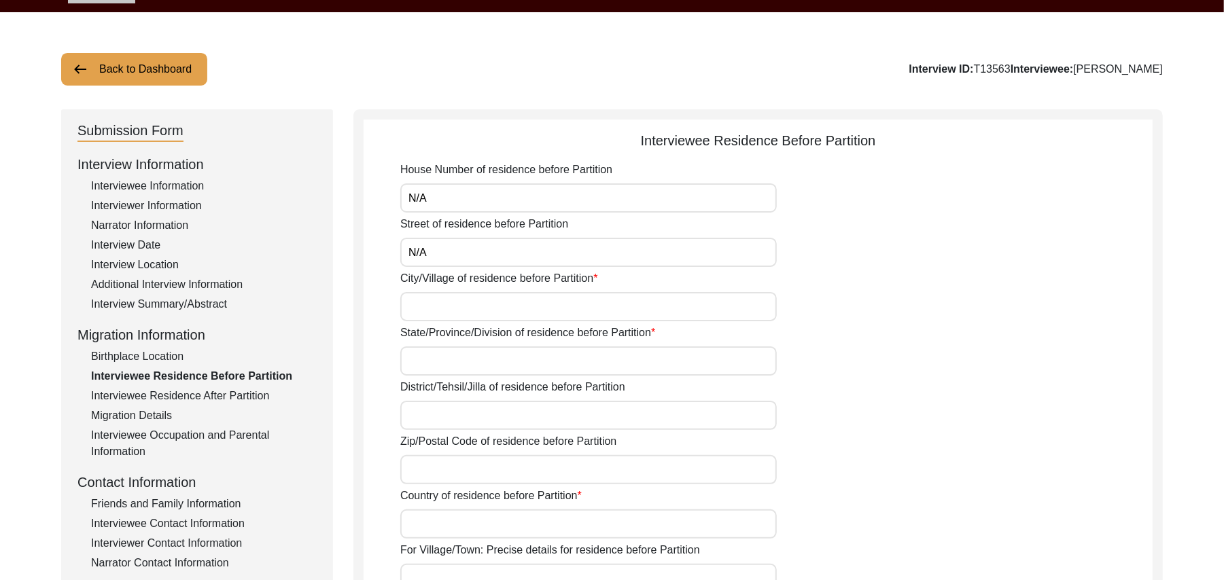
type input "N/A"
click at [471, 308] on input "City/Village of residence before Partition" at bounding box center [588, 306] width 376 height 29
type input "Majra"
click at [448, 364] on input "State/Province/Division of residence before Partition" at bounding box center [588, 360] width 376 height 29
type input "[GEOGRAPHIC_DATA]"
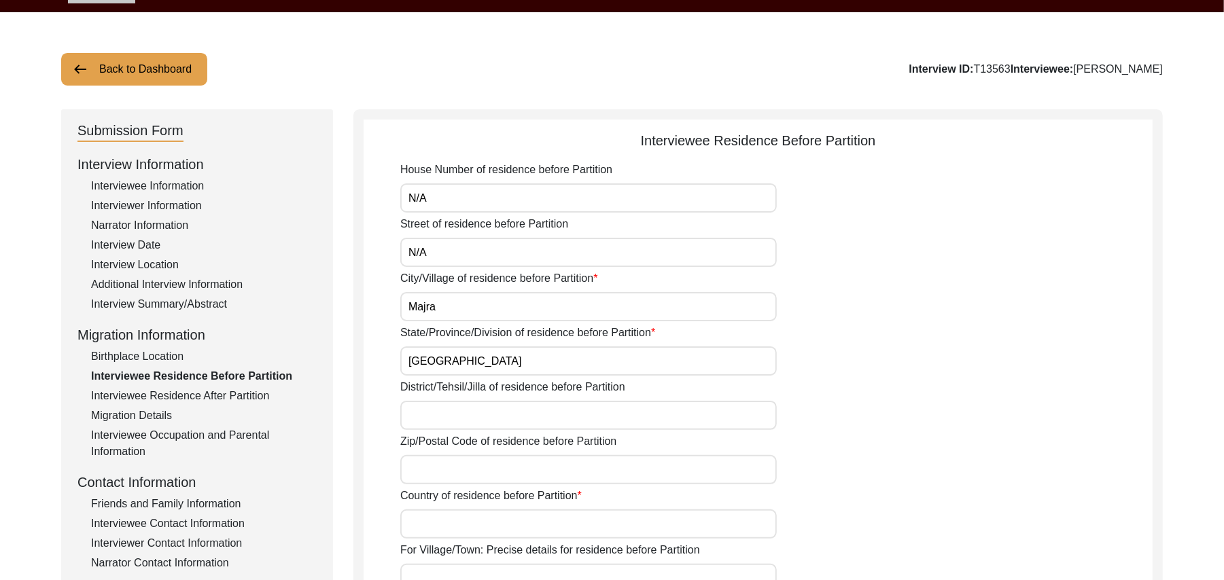
click at [430, 418] on input "District/Tehsil/Jilla of residence before Partition" at bounding box center [588, 415] width 376 height 29
type input "T"
type input "Ludhiana/ Samrala"
click at [423, 471] on input "Zip/Postal Code of residence before Partition" at bounding box center [588, 469] width 376 height 29
type input "141114"
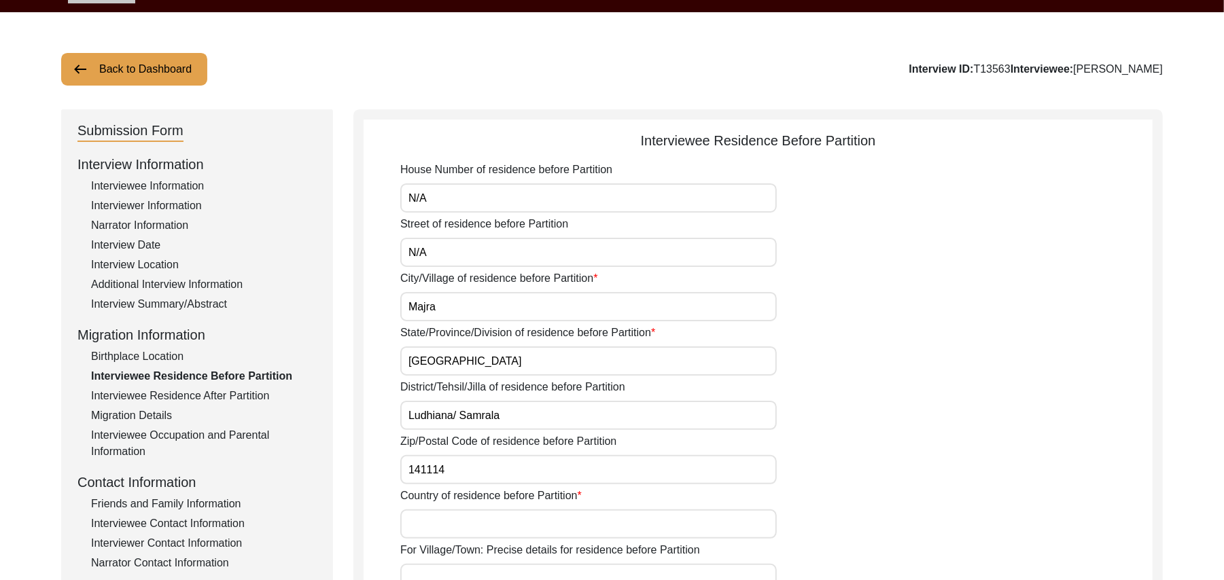
click at [423, 524] on input "Country of residence before Partition" at bounding box center [588, 524] width 376 height 29
type input "[GEOGRAPHIC_DATA]"
click at [452, 575] on input "For Village/Town: Precise details for residence before Partition" at bounding box center [588, 578] width 376 height 29
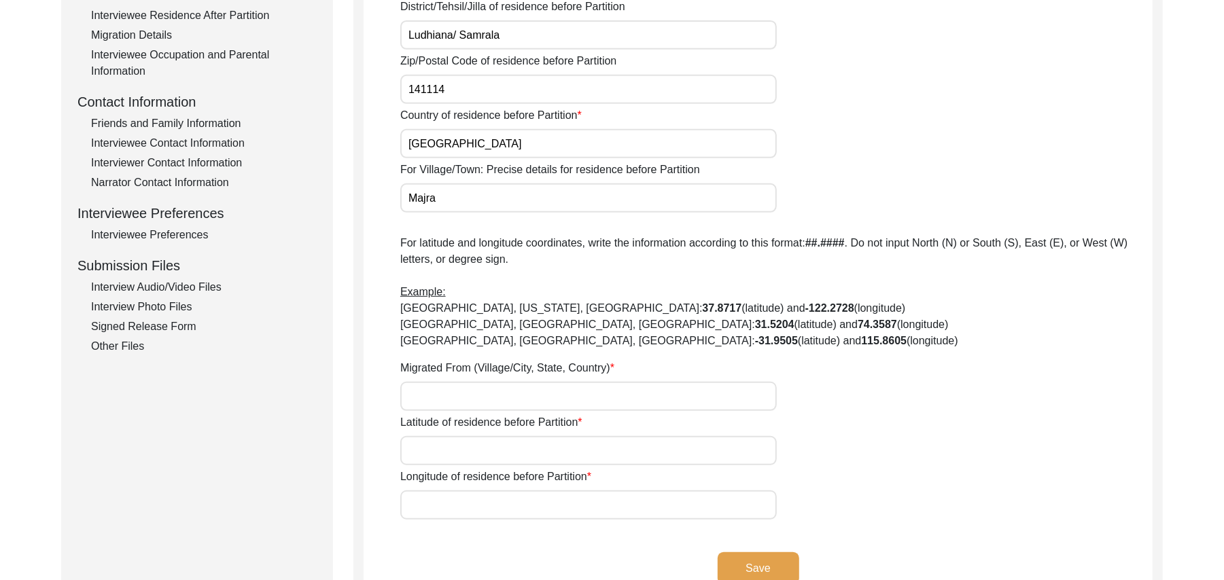
scroll to position [507, 0]
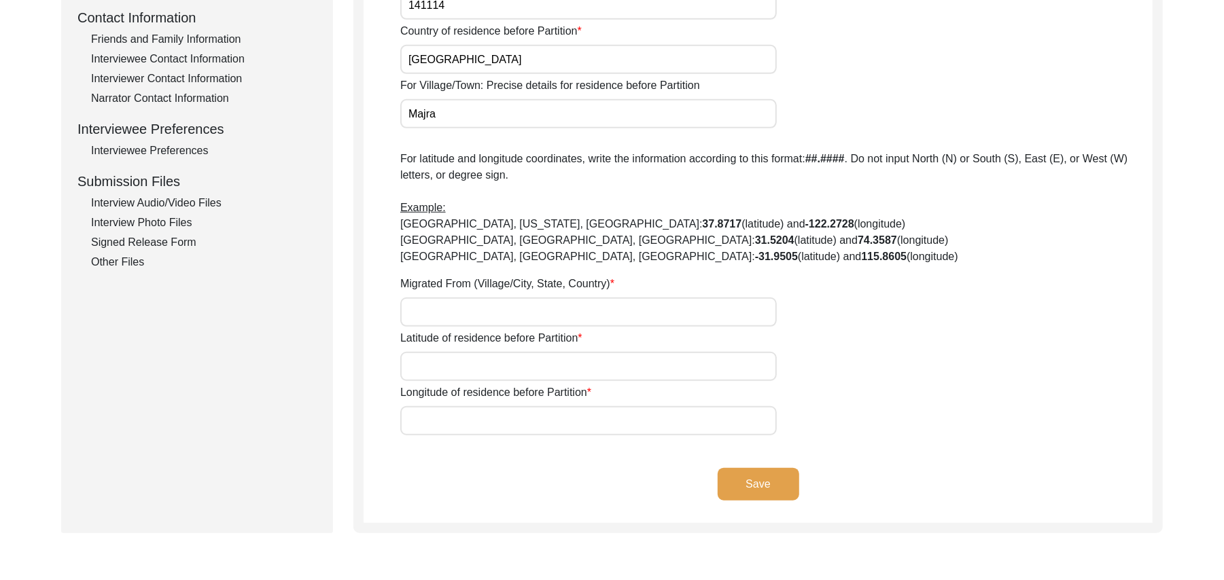
type input "Majra"
click at [493, 315] on input "Migrated From (Village/City, State, Country)" at bounding box center [588, 312] width 376 height 29
type input "[GEOGRAPHIC_DATA], [GEOGRAPHIC_DATA], [GEOGRAPHIC_DATA]"
click at [500, 360] on input "Latitude of residence before Partition" at bounding box center [588, 366] width 376 height 29
paste input "N/A"
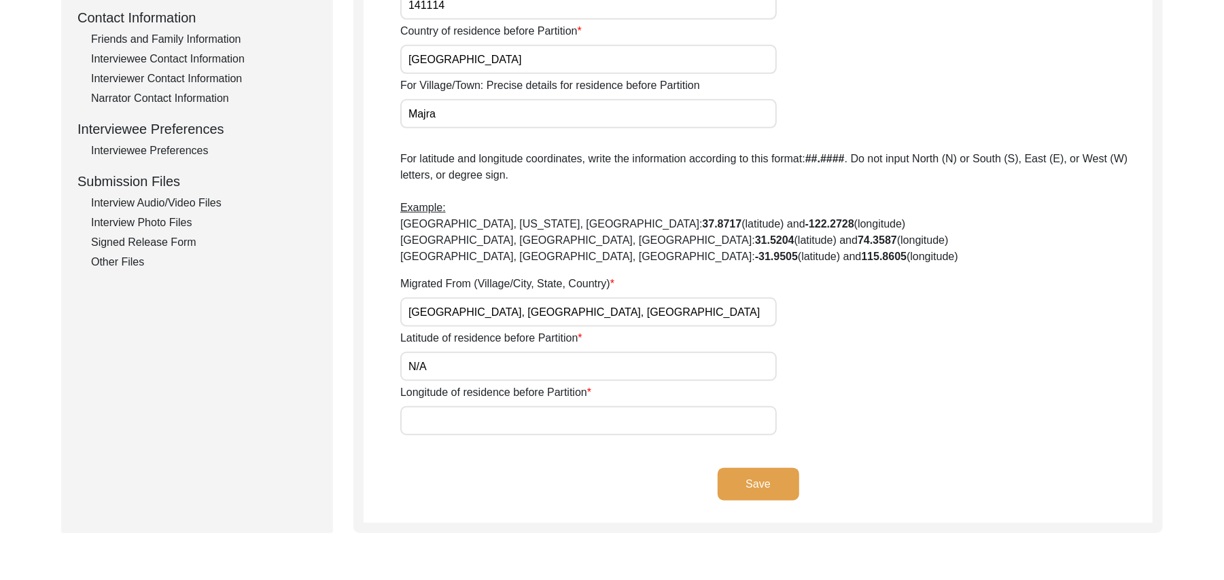
type input "N/A"
click at [495, 418] on input "Longitude of residence before Partition" at bounding box center [588, 420] width 376 height 29
paste input "N/A"
type input "N/A"
click at [732, 477] on button "Save" at bounding box center [758, 484] width 82 height 33
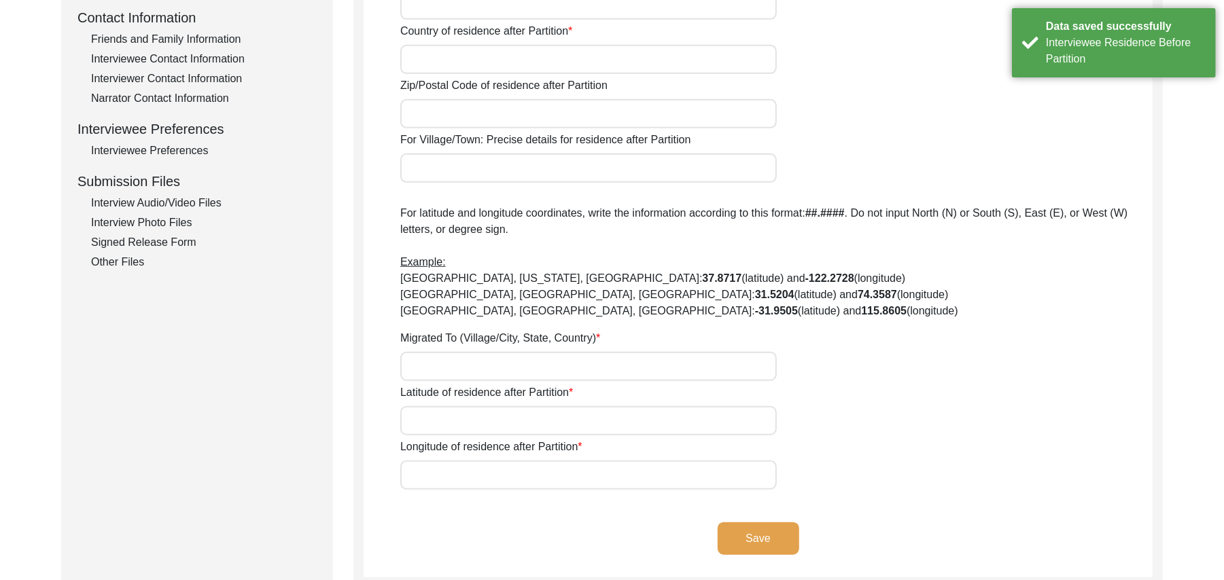
type input "Yes"
type input "N/A"
type input "Chak 327JB"
type input "[PERSON_NAME]/ [PERSON_NAME]"
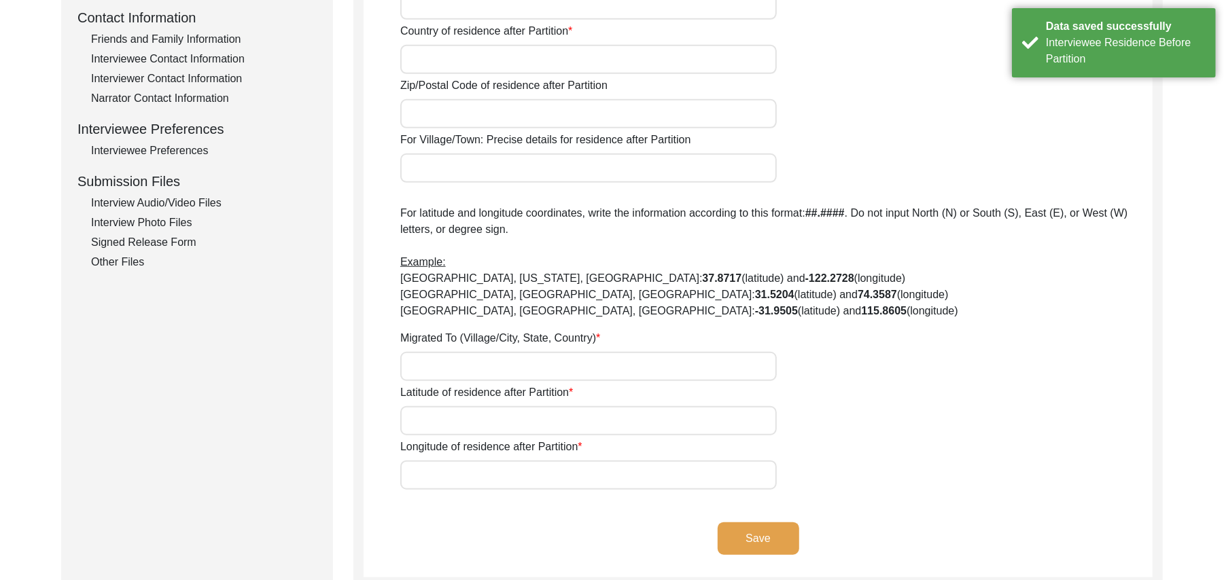
type input "[GEOGRAPHIC_DATA]"
type input "36050"
type input "Chak 327JB"
type input "Chak 327JB [GEOGRAPHIC_DATA], [GEOGRAPHIC_DATA], [GEOGRAPHIC_DATA]"
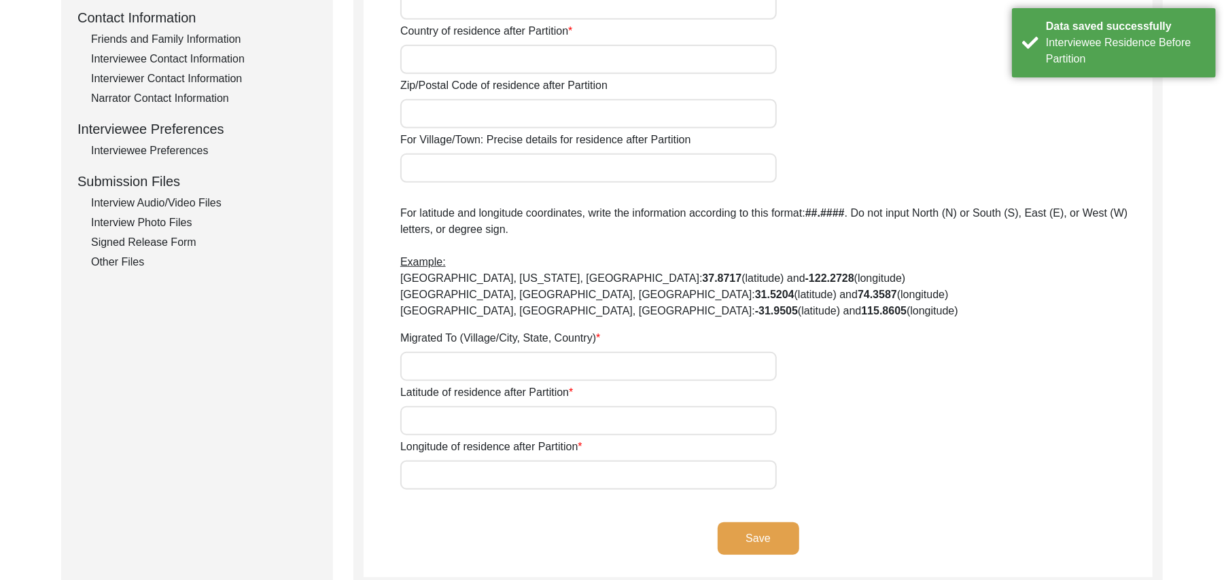
type input "N/A"
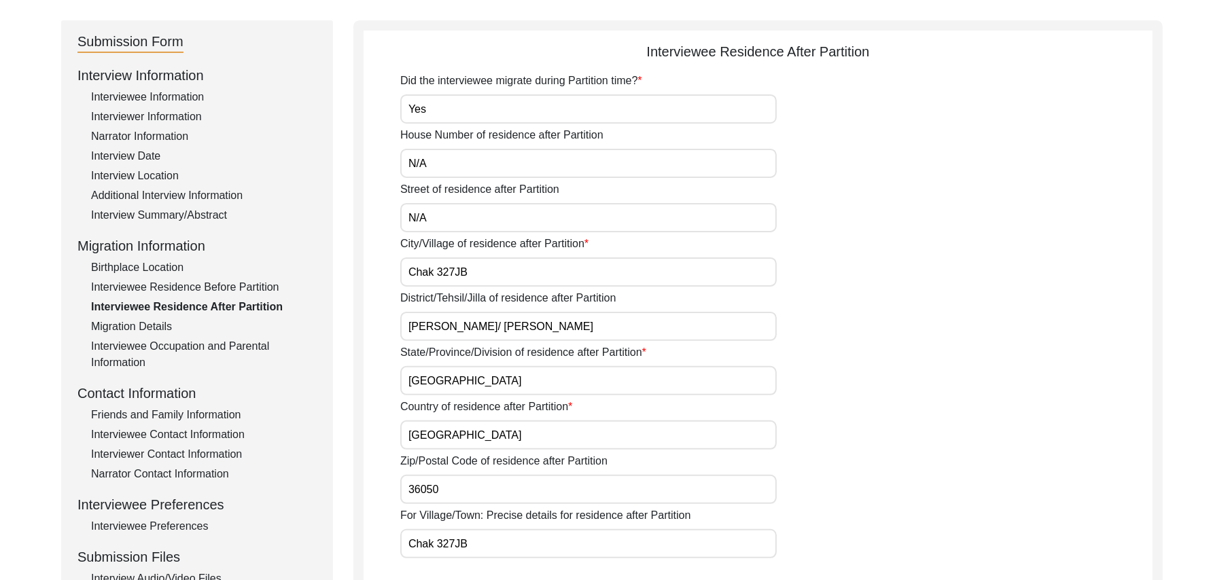
scroll to position [82, 0]
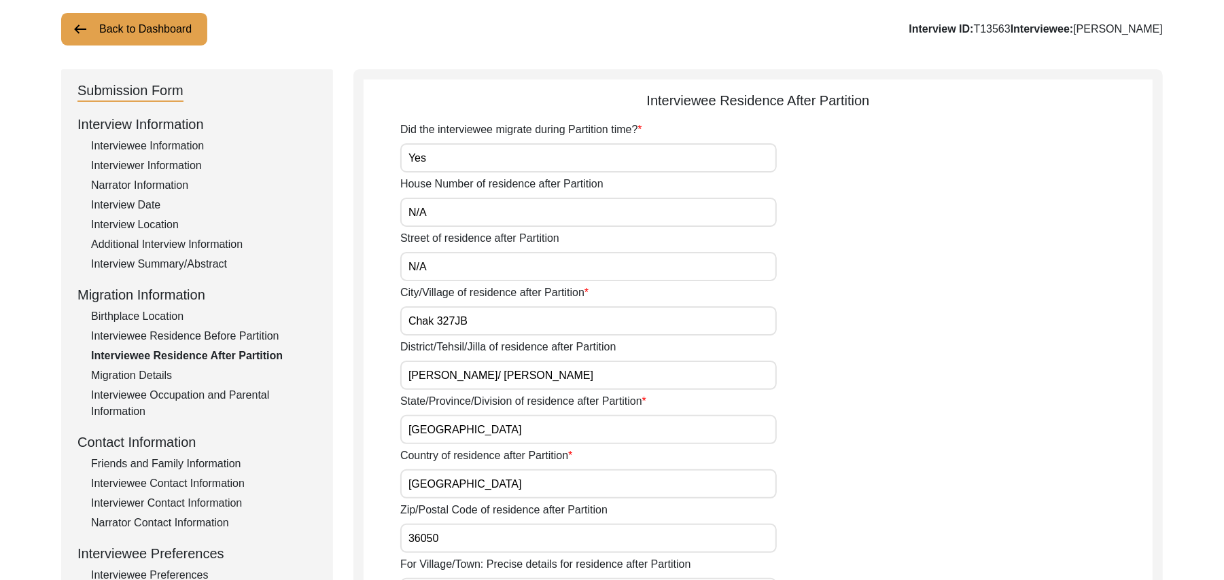
click at [161, 25] on button "Back to Dashboard" at bounding box center [134, 29] width 146 height 33
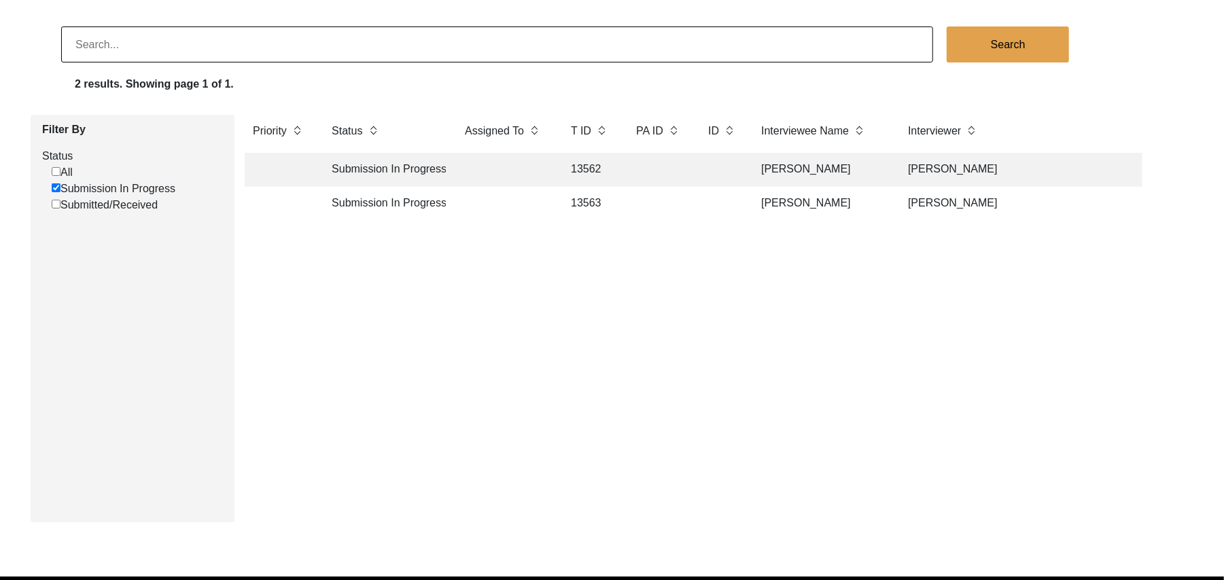
click at [588, 164] on td "13562" at bounding box center [589, 170] width 54 height 34
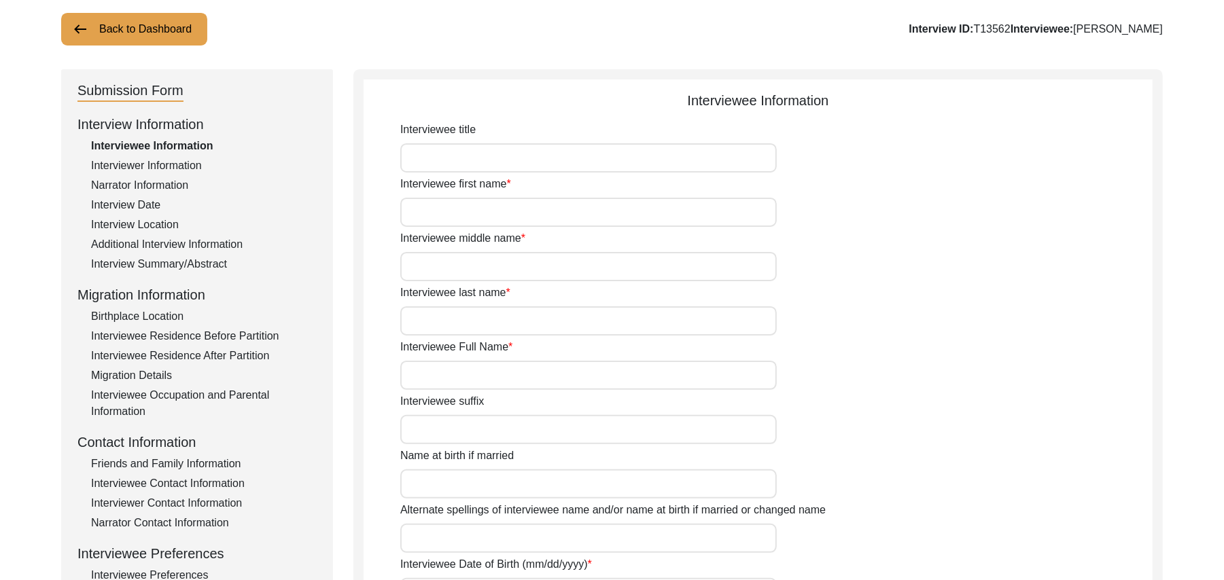
type input "Mr"
type input "[DEMOGRAPHIC_DATA]"
type input "[PERSON_NAME]"
type input "N/A"
type input "[PERSON_NAME]"
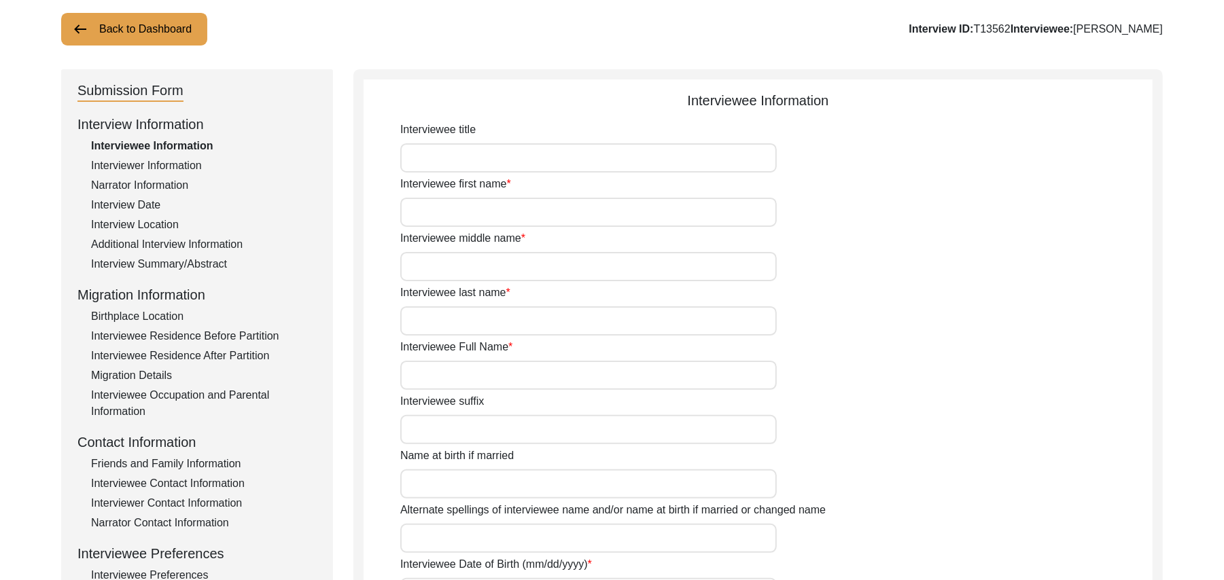
type input "N/A"
type input "[PERSON_NAME]"
type input "1935"
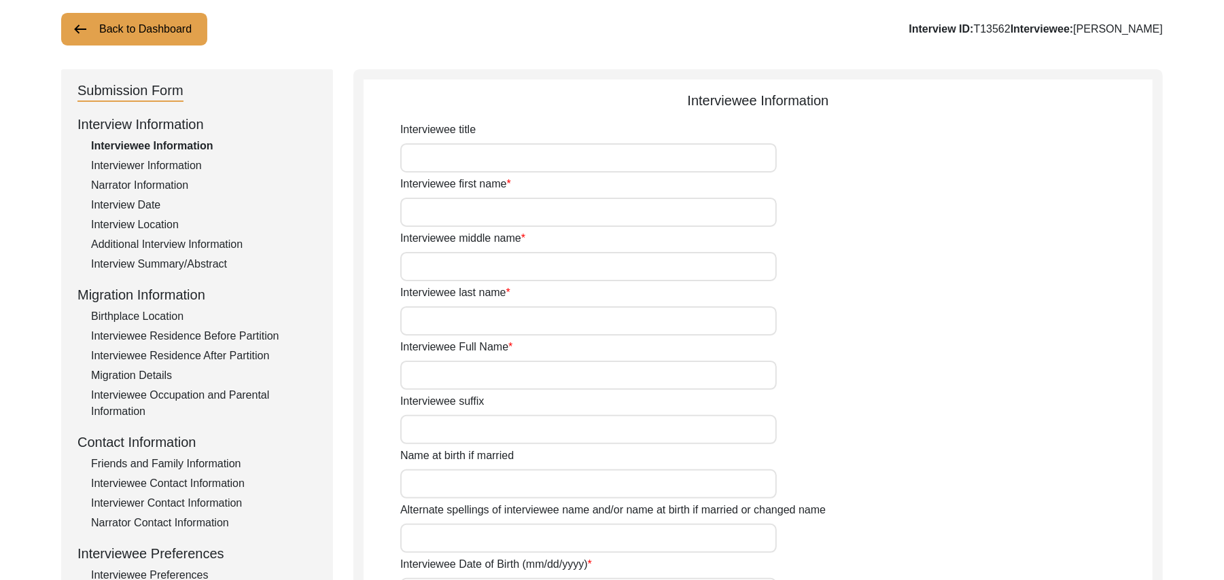
type input "90 Years"
type input "[DEMOGRAPHIC_DATA]"
type input "N/A"
type textarea "N/A"
type input "Punjabi"
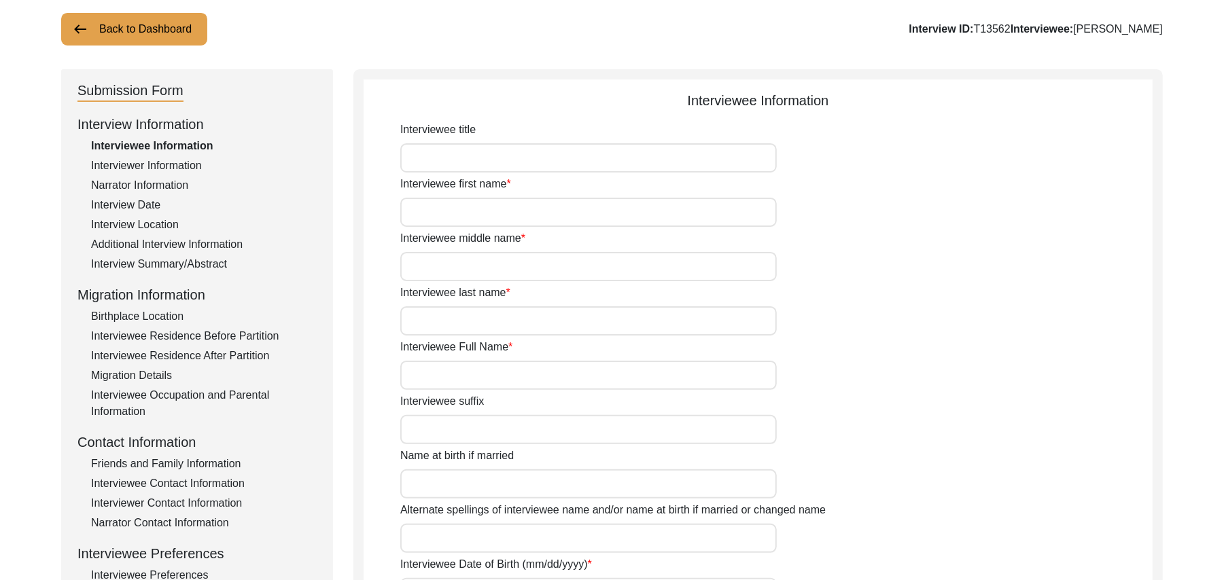
type input "Malwai"
type input "[DEMOGRAPHIC_DATA]"
type input "Araein"
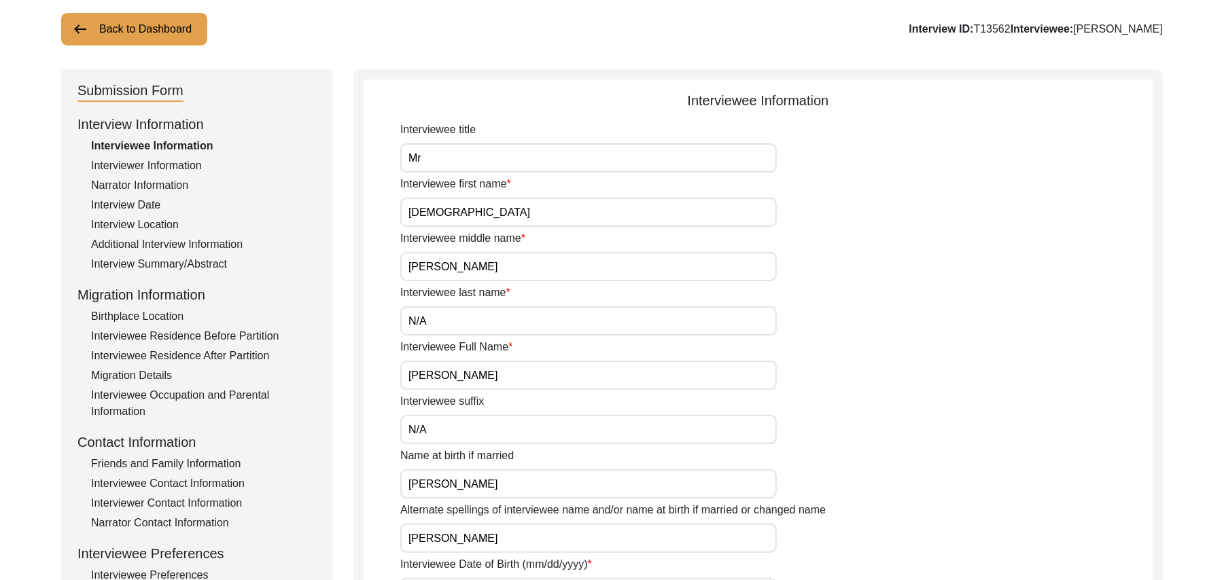
click at [175, 312] on div "Birthplace Location" at bounding box center [204, 316] width 226 height 16
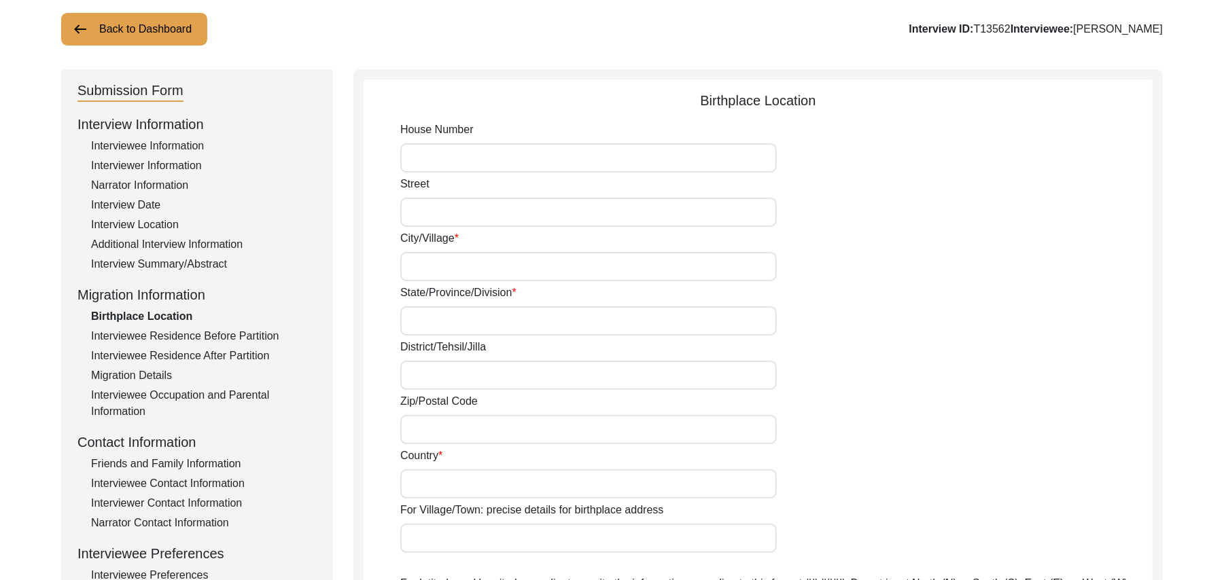
click at [414, 169] on input "House Number" at bounding box center [588, 157] width 376 height 29
paste input "N/A"
type input "N/A"
click at [416, 213] on input "Street" at bounding box center [588, 212] width 376 height 29
paste input "N/A"
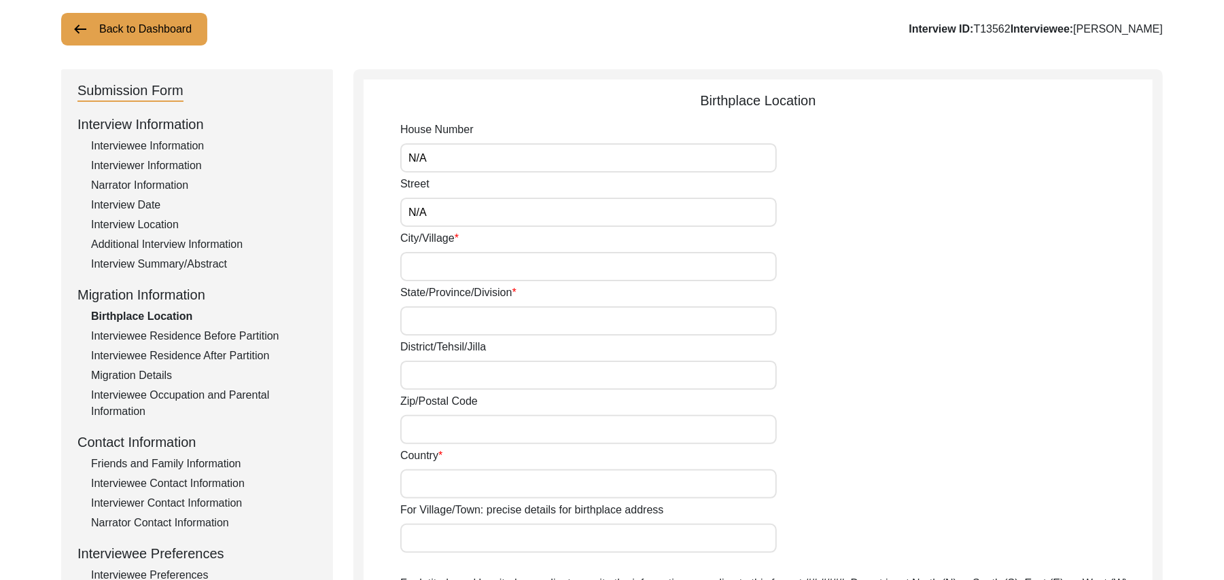
type input "N/A"
click at [427, 268] on input "City/Village" at bounding box center [588, 266] width 376 height 29
type input "Marewal"
click at [424, 324] on input "State/Province/Division" at bounding box center [588, 320] width 376 height 29
type input "[GEOGRAPHIC_DATA]"
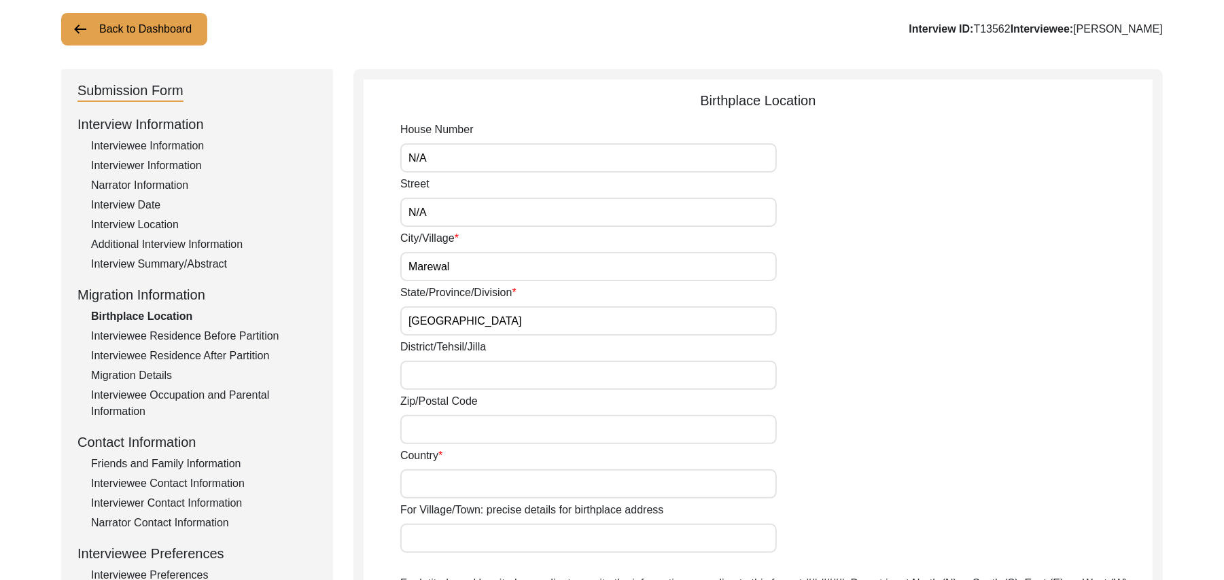
click at [427, 375] on input "District/Tehsil/Jilla" at bounding box center [588, 375] width 376 height 29
type input "Ludhiana/"
click at [447, 423] on input "Zip/Postal Code" at bounding box center [588, 429] width 376 height 29
type input "141123"
click at [431, 488] on input "Country" at bounding box center [588, 483] width 376 height 29
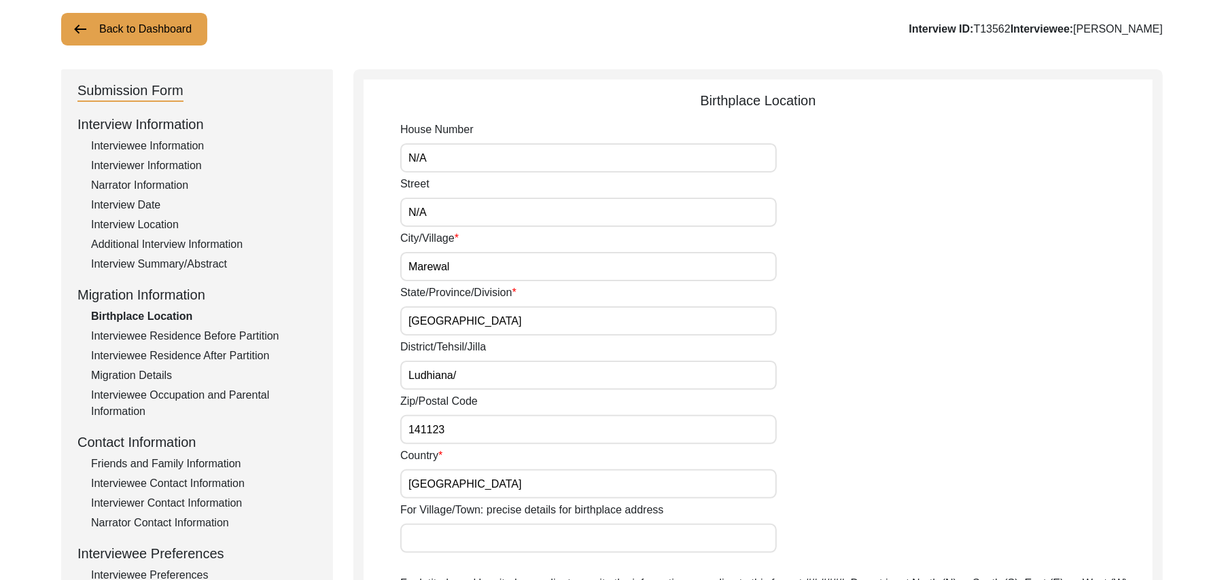
type input "[GEOGRAPHIC_DATA]"
click at [490, 378] on input "Ludhiana/" at bounding box center [588, 375] width 376 height 29
type input "Ludhiana/ [GEOGRAPHIC_DATA]"
click at [454, 531] on input "For Village/Town: precise details for birthplace address" at bounding box center [588, 538] width 376 height 29
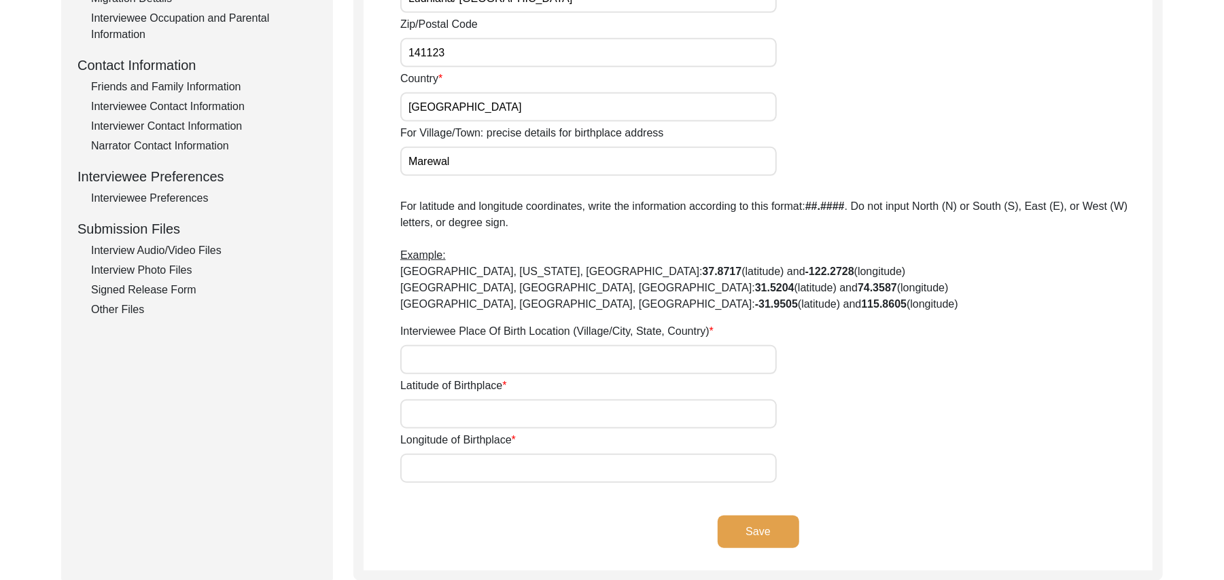
scroll to position [471, 0]
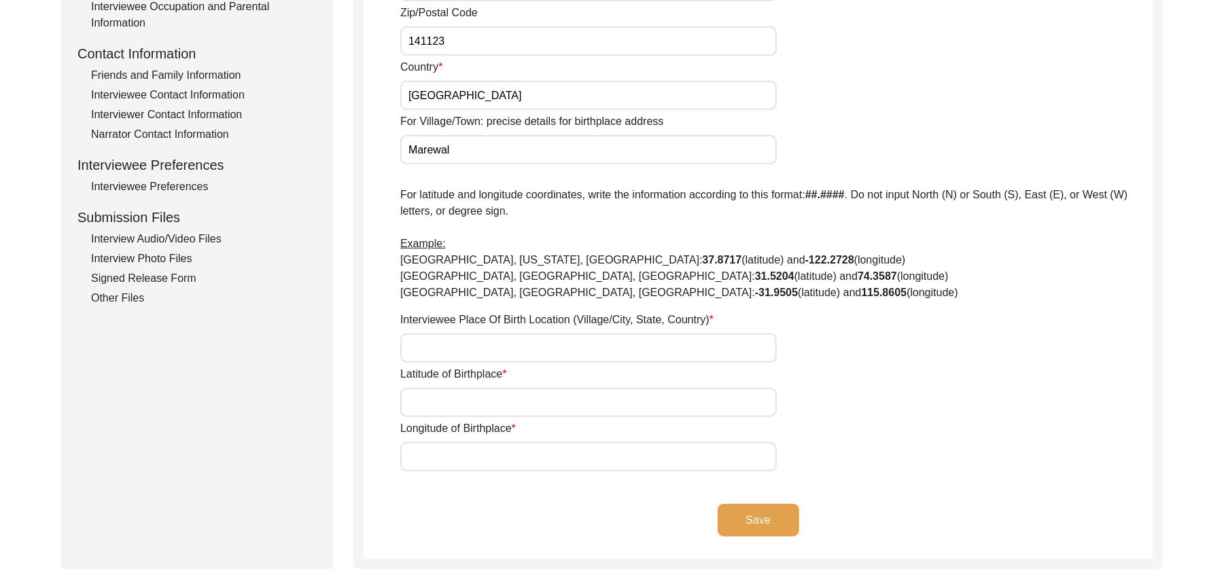
type input "Marewal"
click at [493, 349] on input "Interviewee Place Of Birth Location (Village/City, State, Country)" at bounding box center [588, 348] width 376 height 29
type input "Marewal / [PERSON_NAME]"
click at [484, 405] on input "Latitude of Birthplace" at bounding box center [588, 402] width 376 height 29
paste input "N/A"
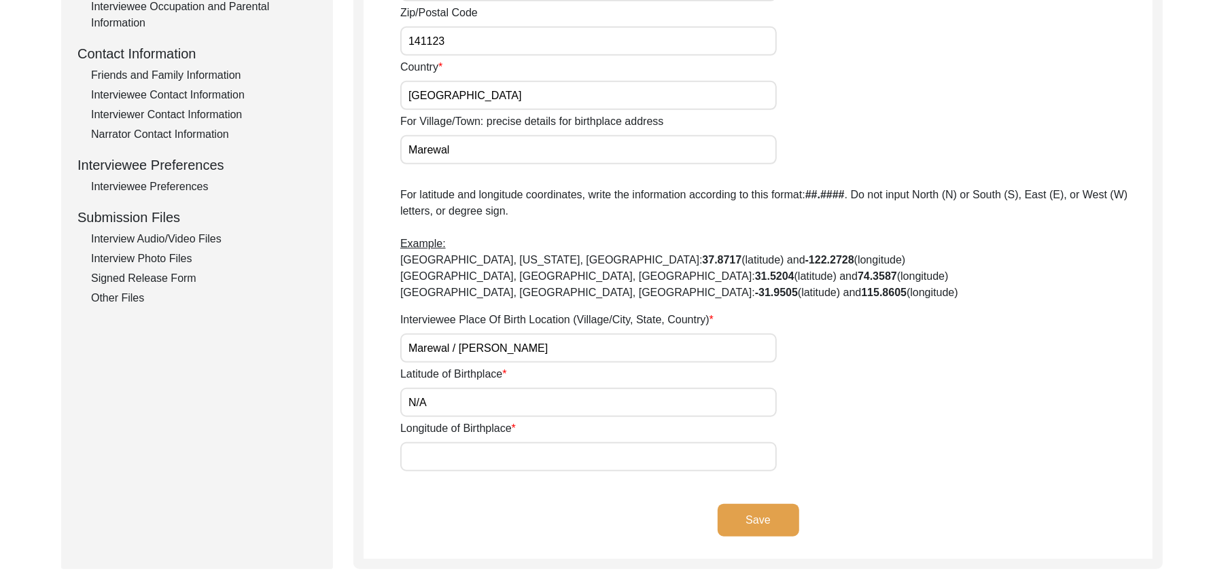
type input "N/A"
click at [467, 462] on input "Longitude of Birthplace" at bounding box center [588, 456] width 376 height 29
paste input "N/A"
type input "N/A"
click at [534, 349] on input "Marewal / [PERSON_NAME]" at bounding box center [588, 348] width 376 height 29
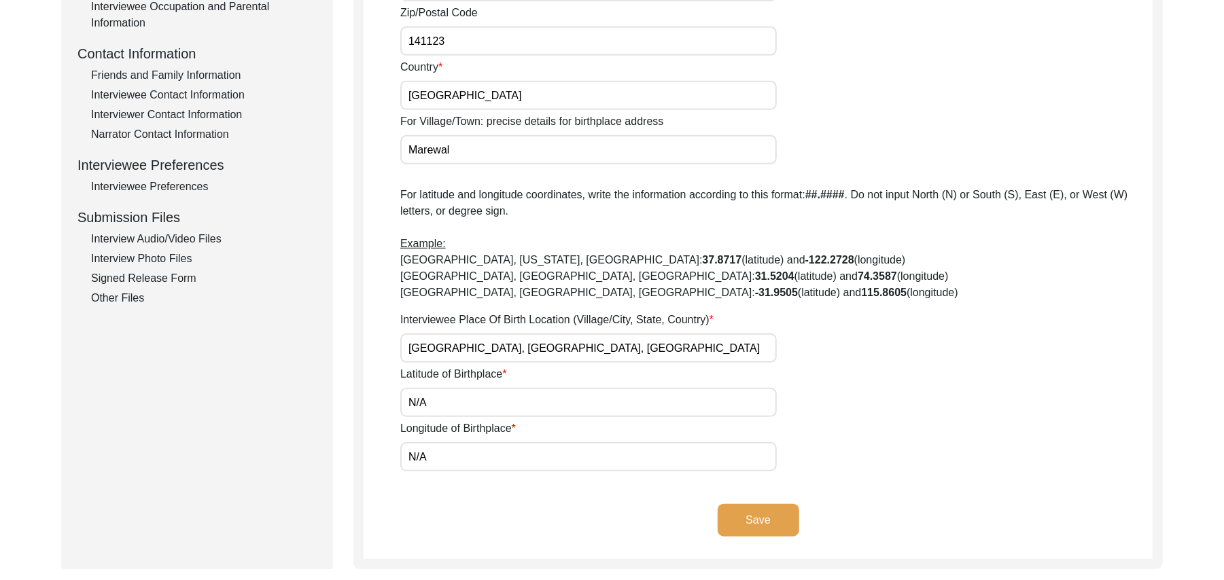
type input "[GEOGRAPHIC_DATA], [GEOGRAPHIC_DATA], [GEOGRAPHIC_DATA]"
click at [779, 512] on button "Save" at bounding box center [758, 520] width 82 height 33
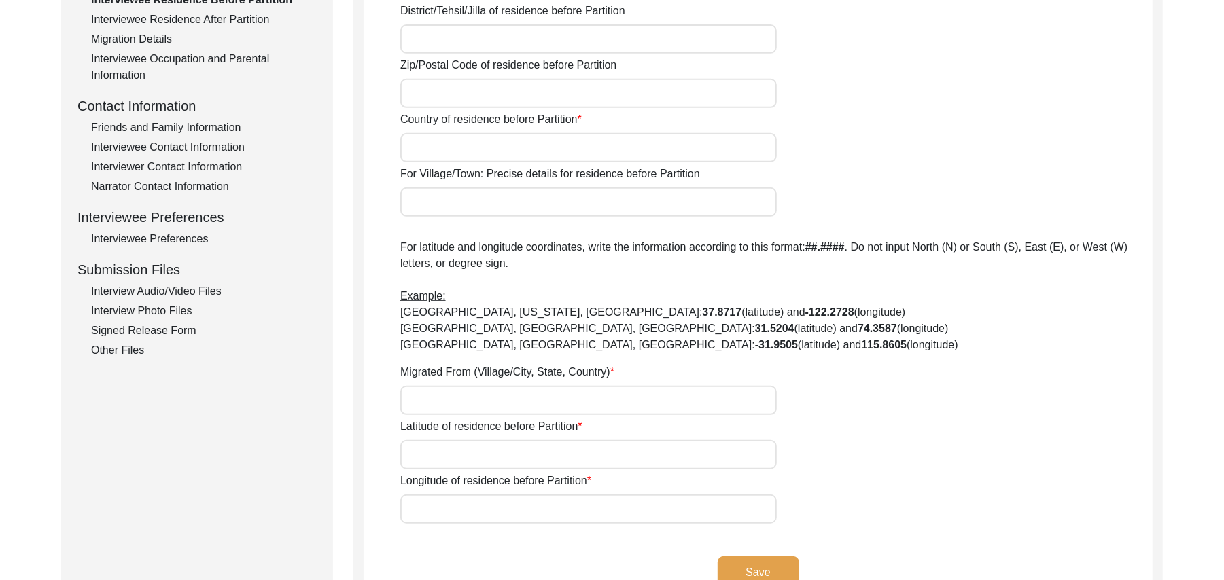
scroll to position [0, 0]
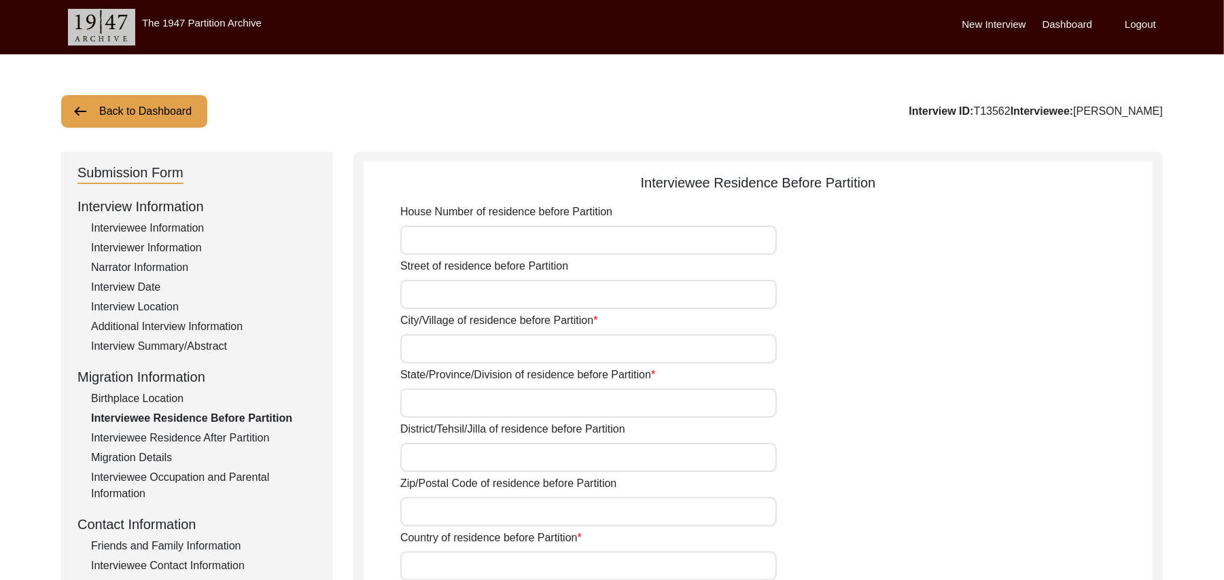
click at [546, 237] on input "House Number of residence before Partition" at bounding box center [588, 240] width 376 height 29
paste input "N/A"
type input "N/A"
click at [516, 300] on input "Street of residence before Partition" at bounding box center [588, 294] width 376 height 29
paste input "N/A"
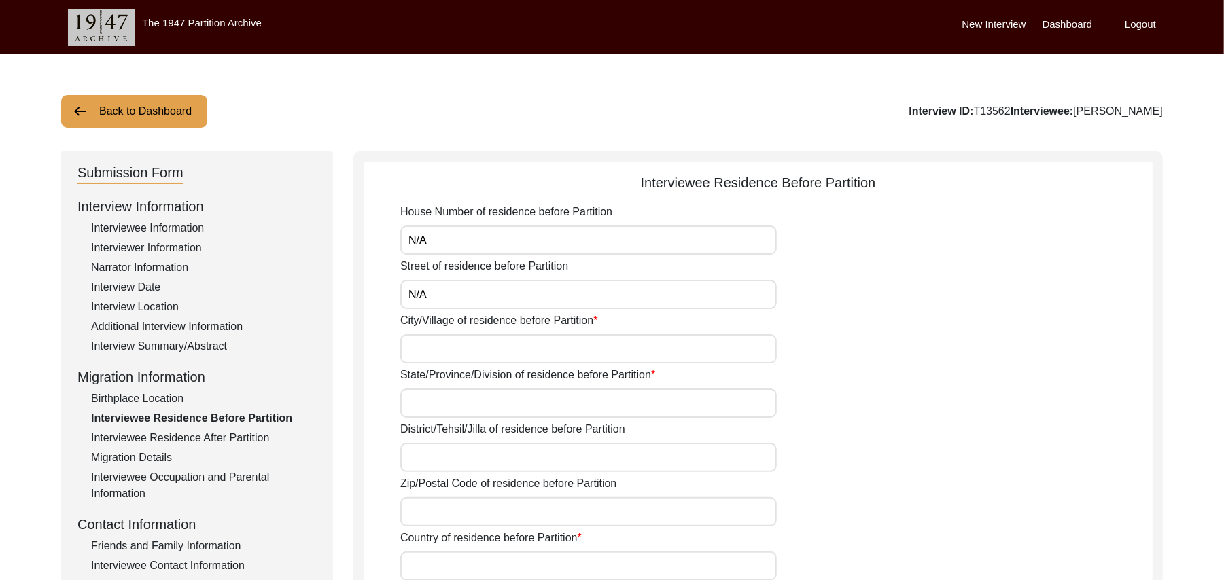
type input "N/A"
click at [482, 361] on input "City/Village of residence before Partition" at bounding box center [588, 348] width 376 height 29
type input "Marewal"
click at [462, 406] on input "State/Province/Division of residence before Partition" at bounding box center [588, 403] width 376 height 29
type input "[GEOGRAPHIC_DATA]"
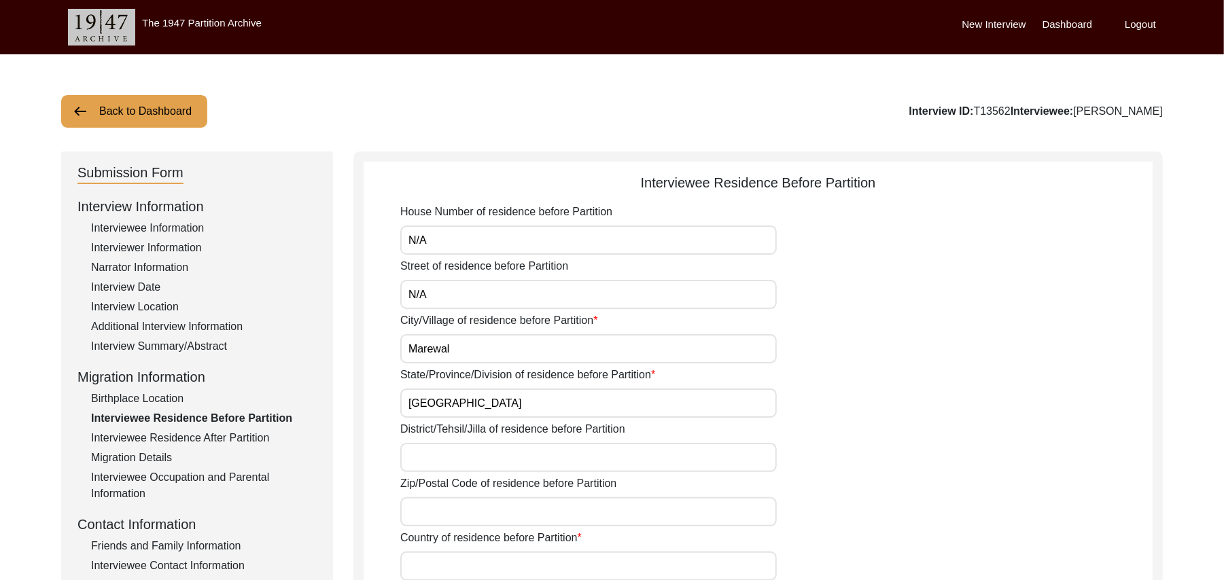
click at [454, 457] on input "District/Tehsil/Jilla of residence before Partition" at bounding box center [588, 457] width 376 height 29
type input "Ludhiana/ [GEOGRAPHIC_DATA]"
click at [438, 514] on input "Zip/Postal Code of residence before Partition" at bounding box center [588, 511] width 376 height 29
type input "141123"
click at [440, 566] on input "Country of residence before Partition" at bounding box center [588, 566] width 376 height 29
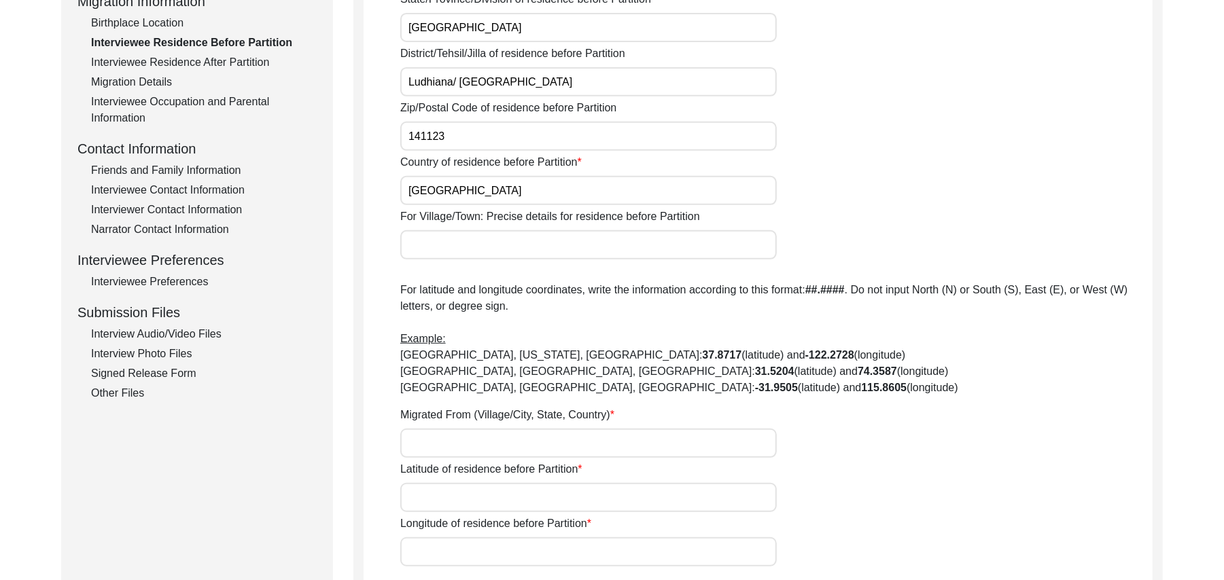
scroll to position [425, 0]
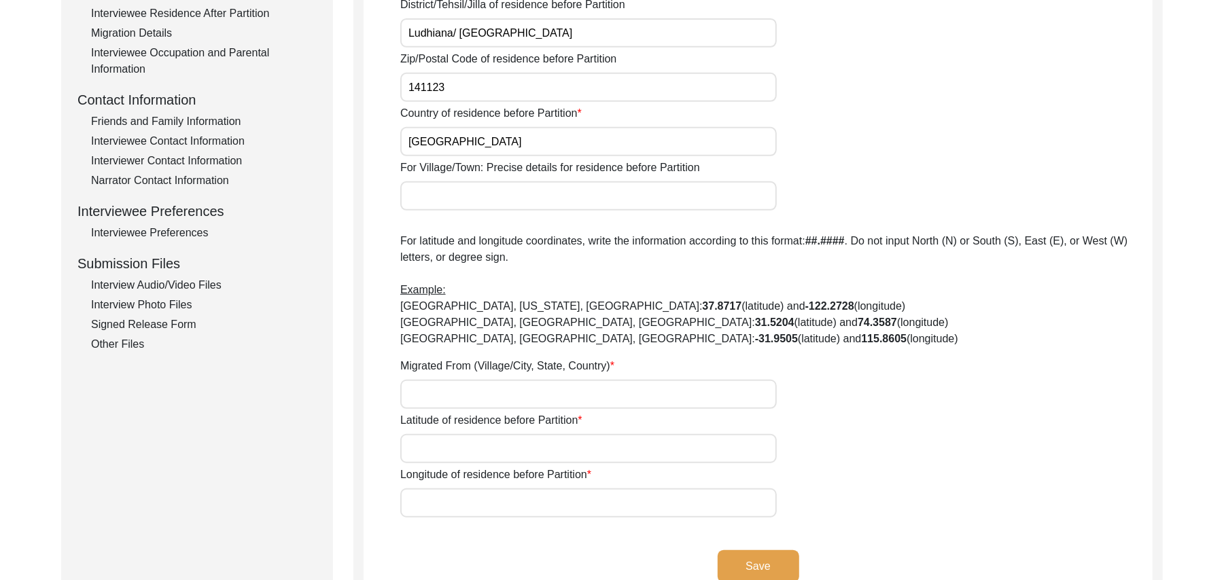
type input "[GEOGRAPHIC_DATA]"
click at [423, 199] on input "For Village/Town: Precise details for residence before Partition" at bounding box center [588, 195] width 376 height 29
type input "Marewal / [PERSON_NAME]"
click at [421, 391] on input "Migrated From (Village/City, State, Country)" at bounding box center [588, 394] width 376 height 29
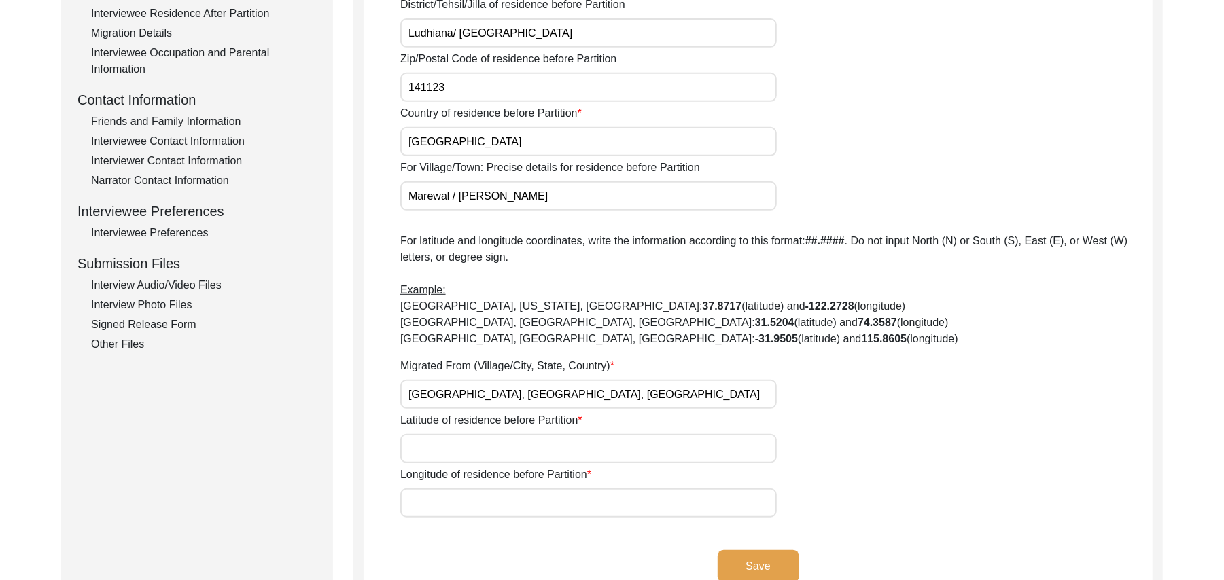
type input "[GEOGRAPHIC_DATA], [GEOGRAPHIC_DATA], [GEOGRAPHIC_DATA]"
click at [421, 448] on input "Latitude of residence before Partition" at bounding box center [588, 448] width 376 height 29
paste input "N/A"
type input "N/A"
click at [425, 501] on input "Longitude of residence before Partition" at bounding box center [588, 502] width 376 height 29
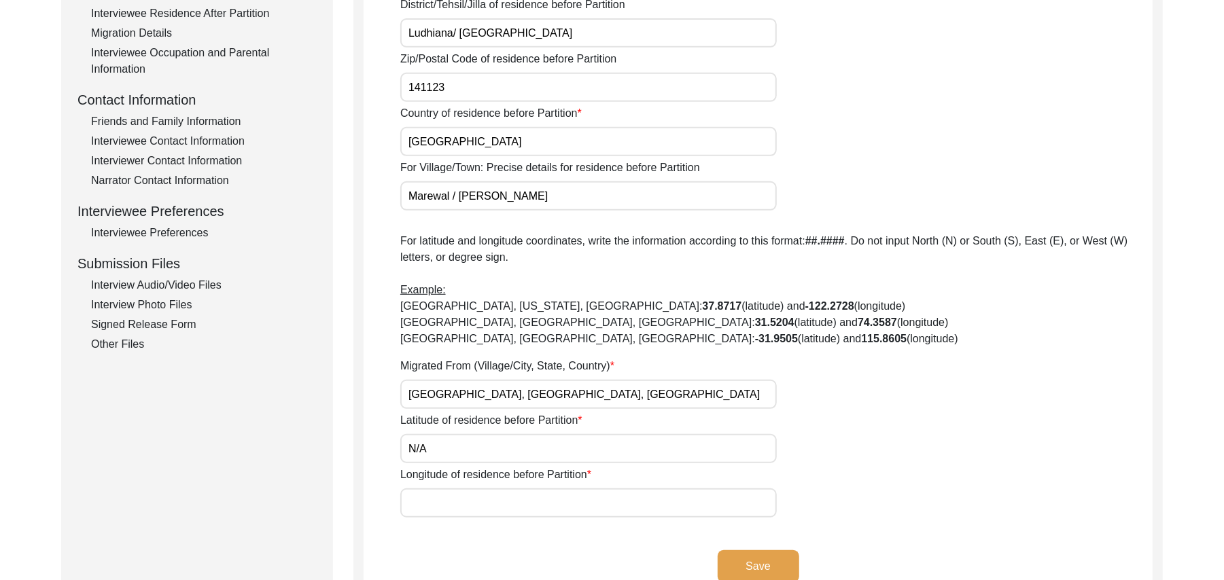
paste input "N/A"
type input "N/A"
click at [736, 560] on button "Save" at bounding box center [758, 566] width 82 height 33
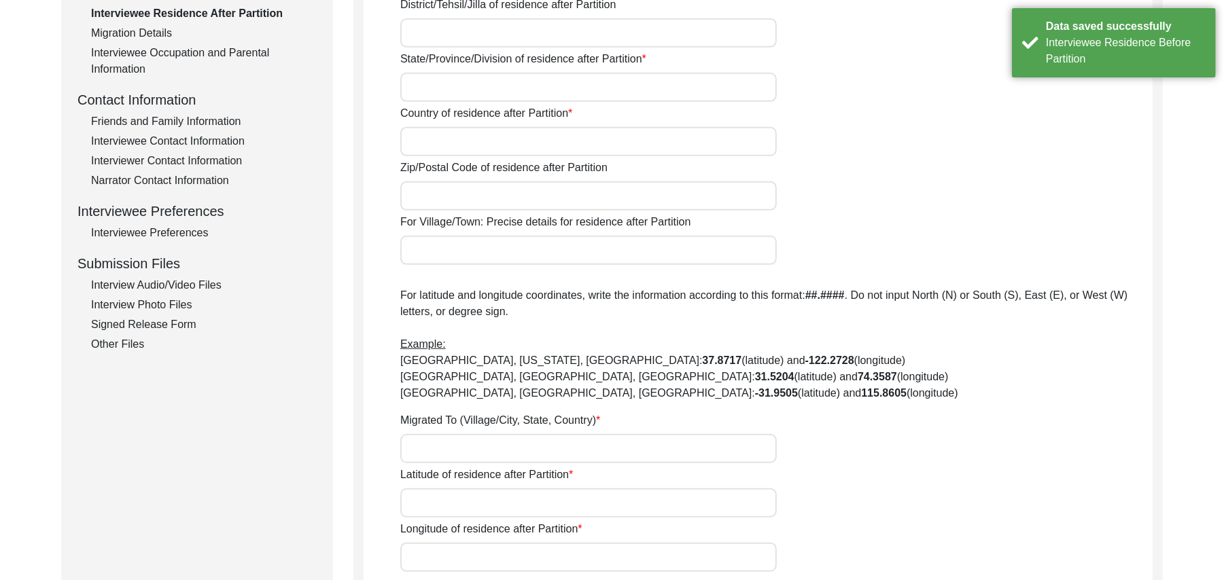
type input "Yes"
type input "N/A"
type input "Chak 327JB Bhalair"
type input "[PERSON_NAME]/ [PERSON_NAME]"
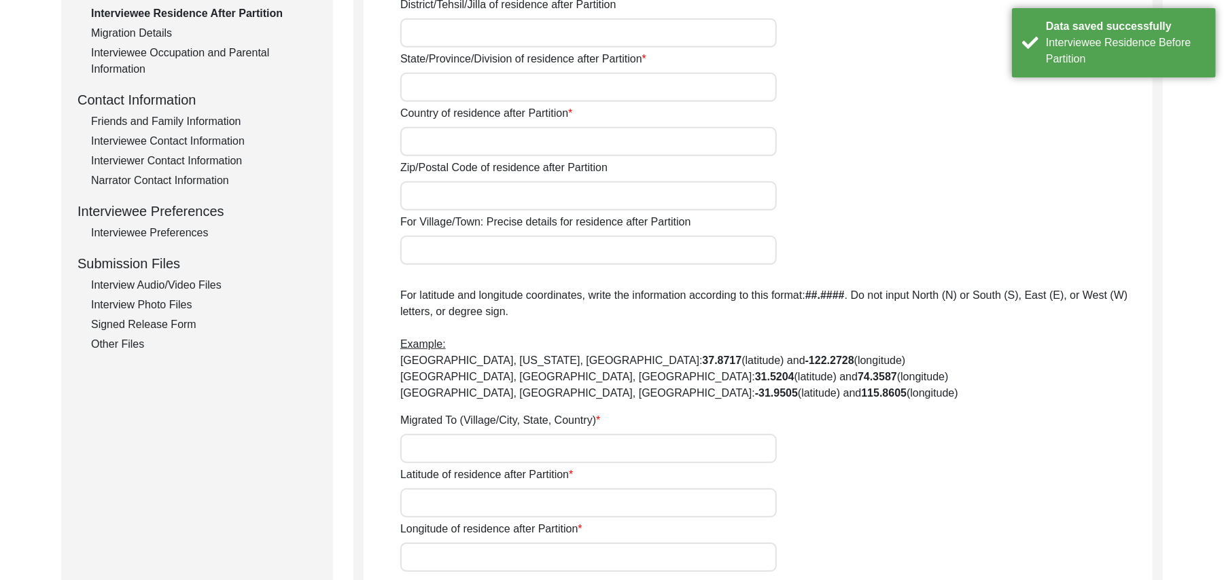
type input "[GEOGRAPHIC_DATA]"
type input "36050"
type input "Chak 327JB Bhalair"
type input "Chak 327JB Bhulair, [GEOGRAPHIC_DATA], [GEOGRAPHIC_DATA]"
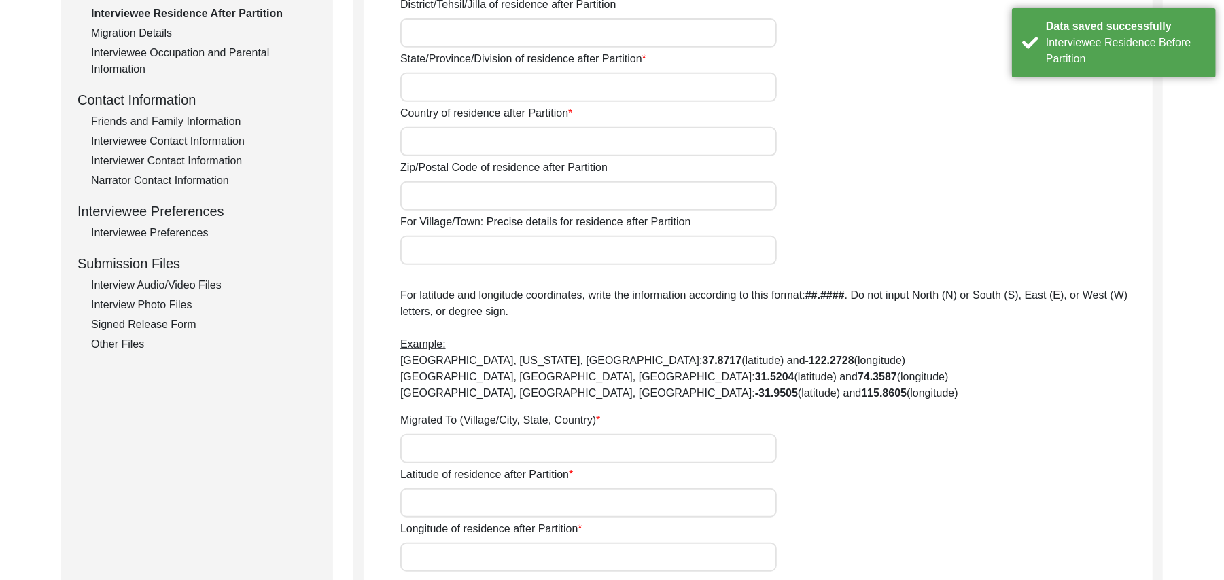
type input "N/A"
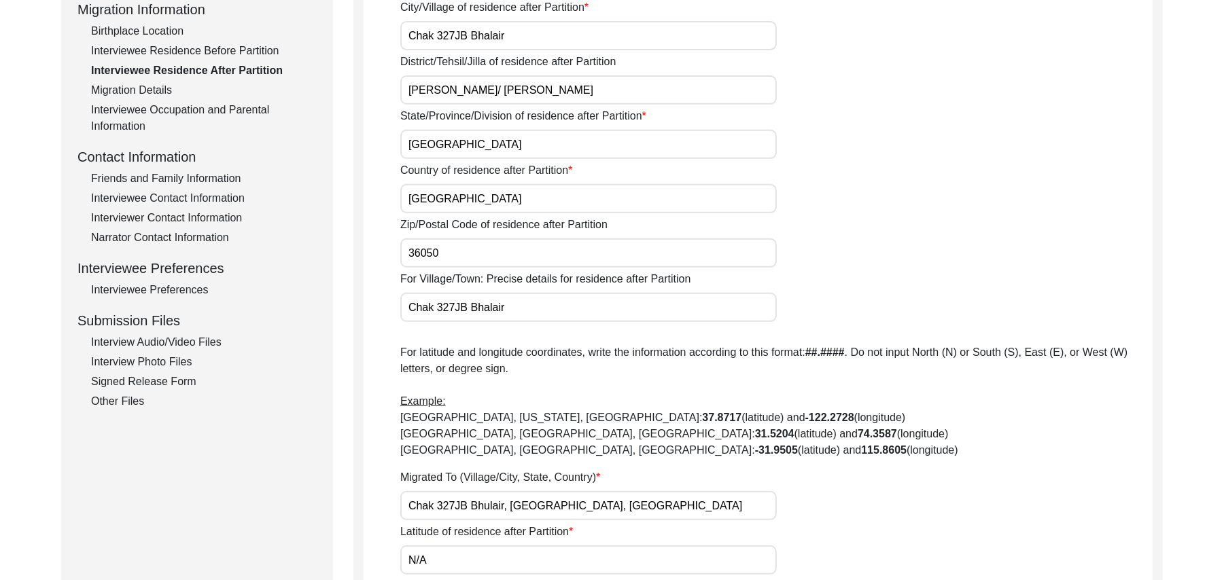
scroll to position [0, 0]
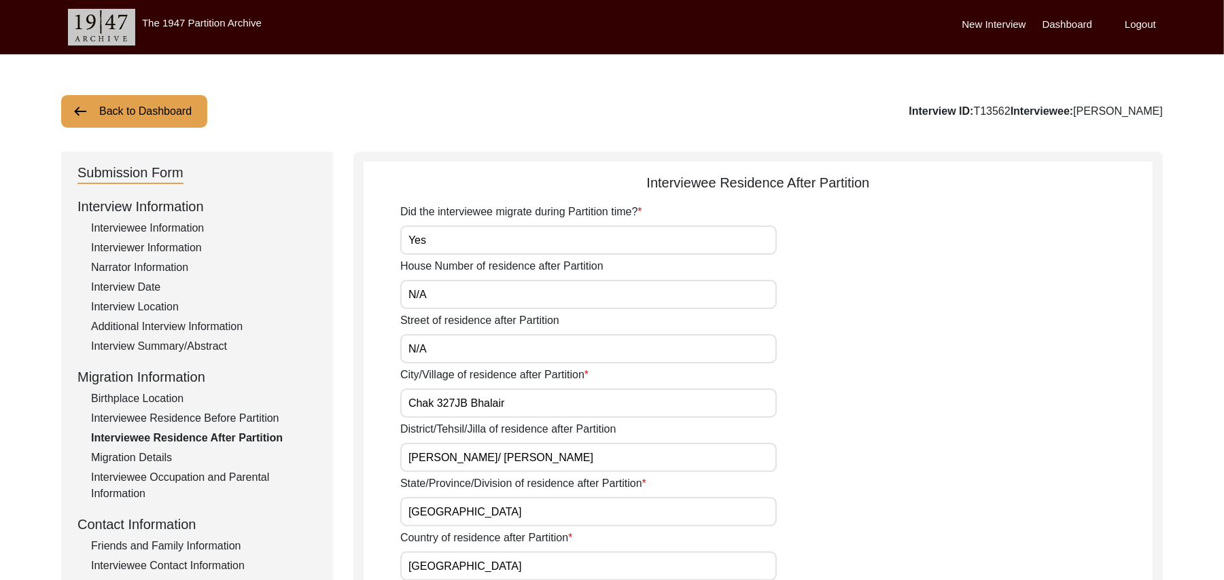
click at [153, 109] on button "Back to Dashboard" at bounding box center [134, 111] width 146 height 33
